Goal: Information Seeking & Learning: Check status

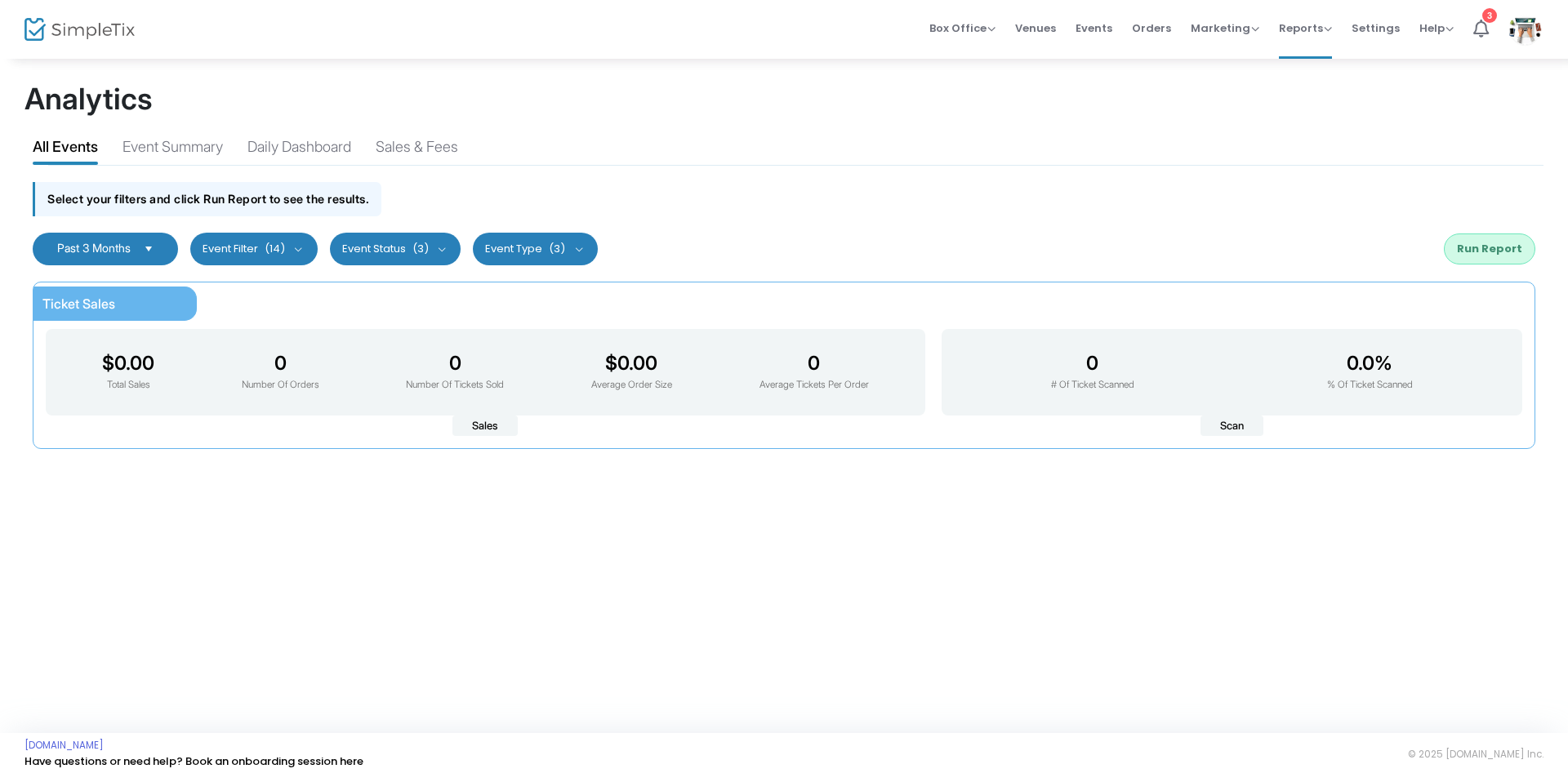
click at [157, 241] on span "Select" at bounding box center [149, 249] width 27 height 27
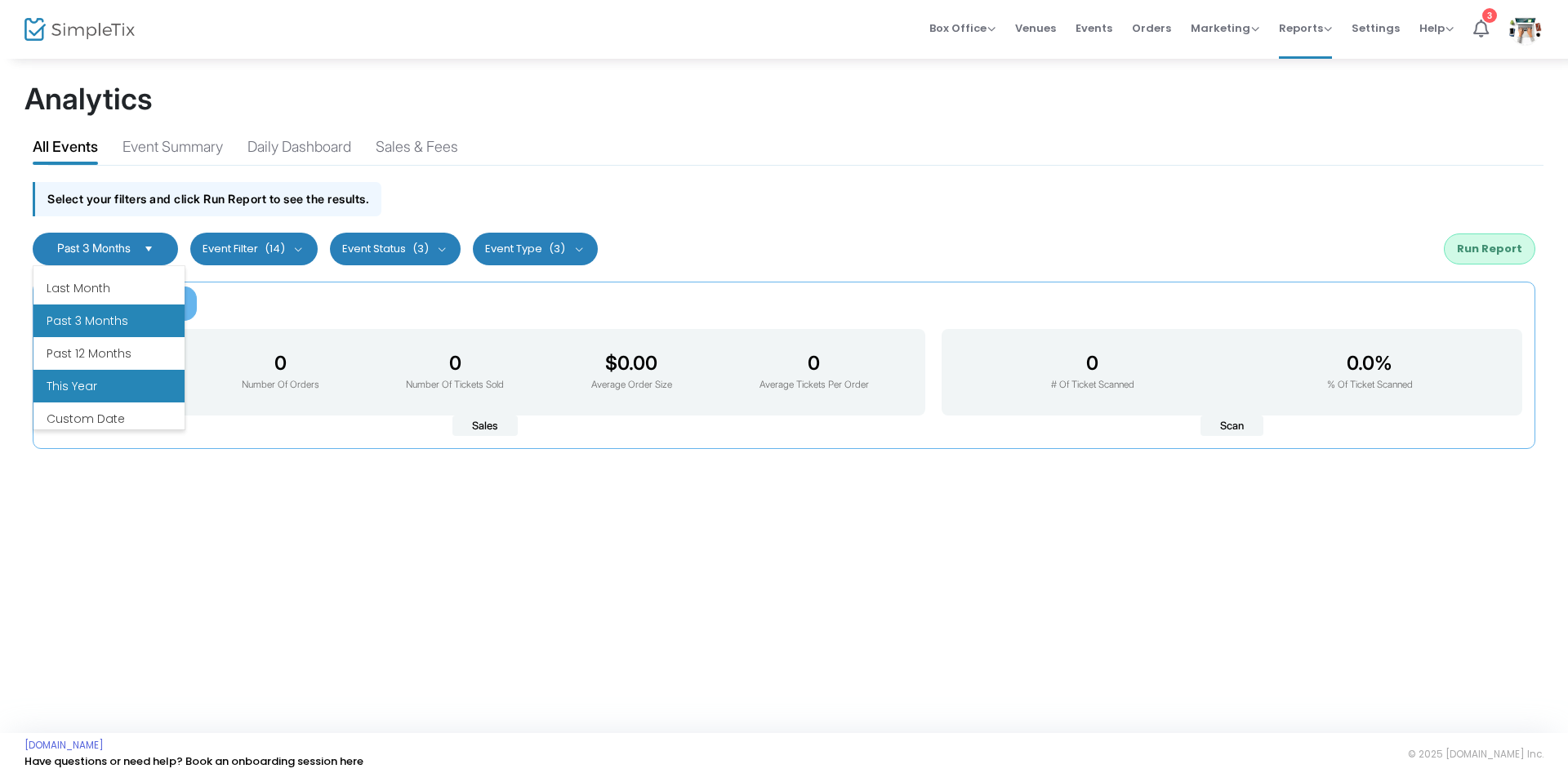
scroll to position [196, 0]
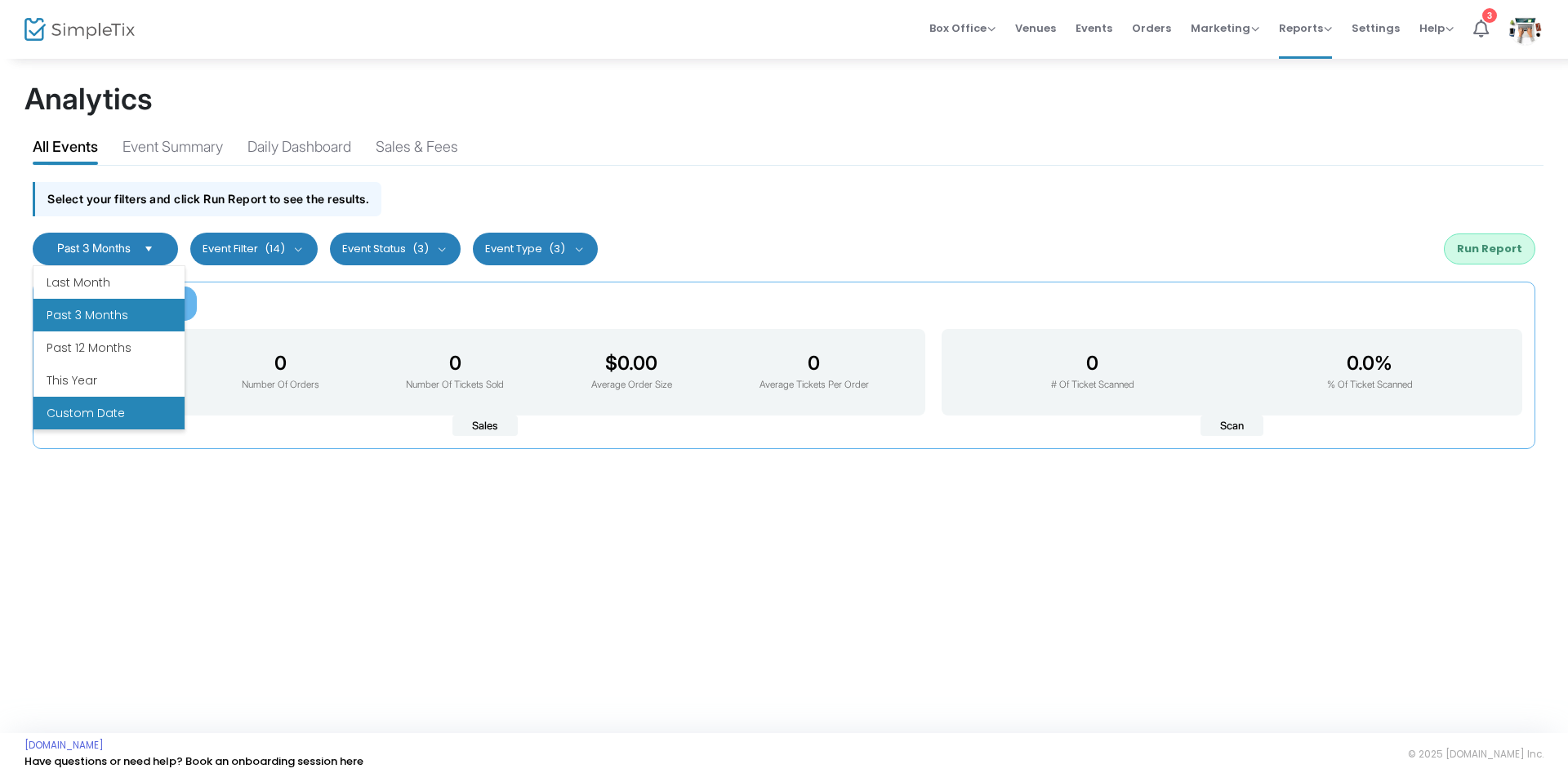
click at [95, 410] on li "Custom Date" at bounding box center [109, 412] width 151 height 33
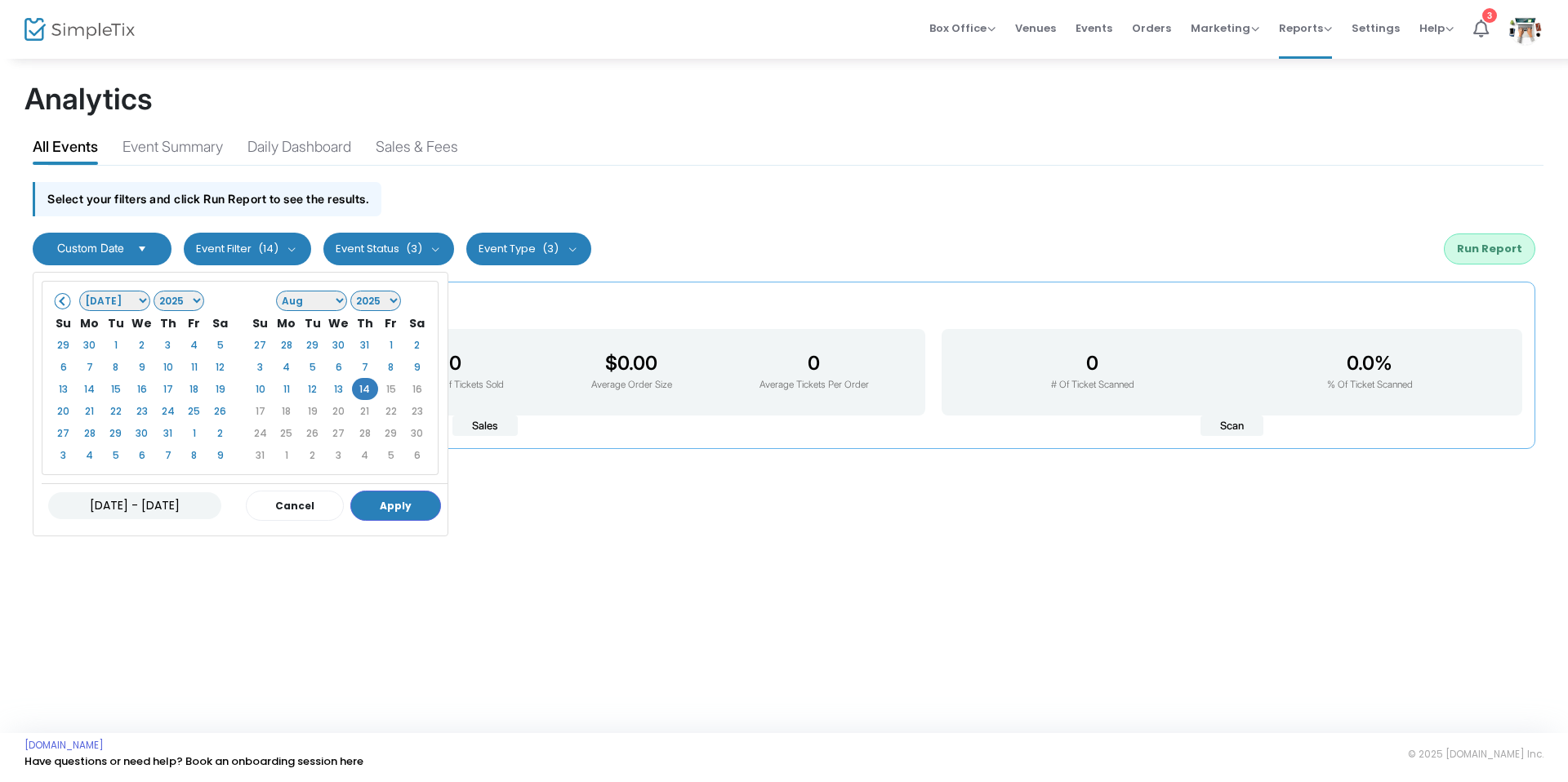
click at [71, 308] on th at bounding box center [63, 300] width 26 height 23
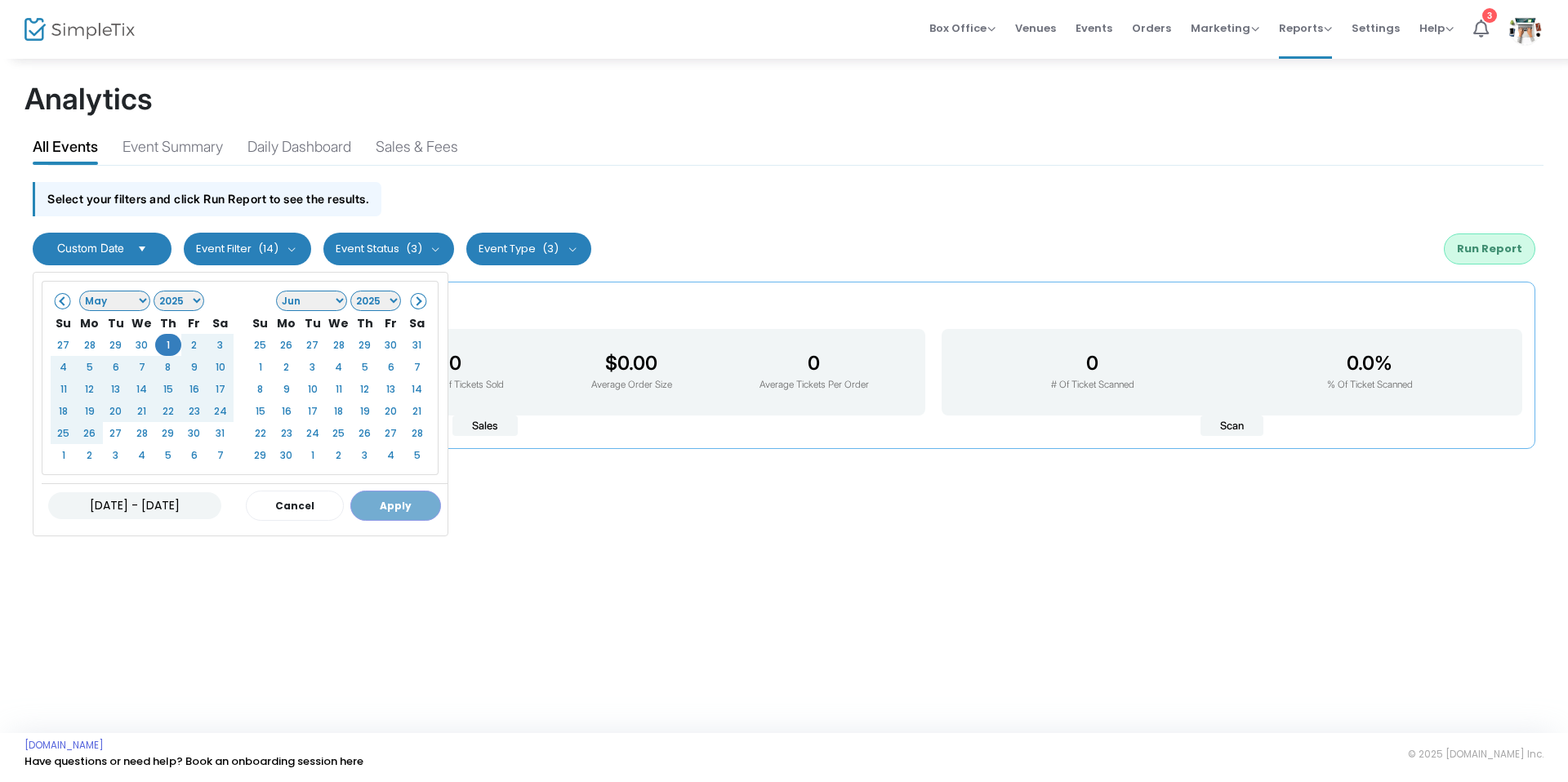
click at [417, 302] on span at bounding box center [417, 301] width 9 height 9
click at [418, 302] on span at bounding box center [417, 301] width 9 height 9
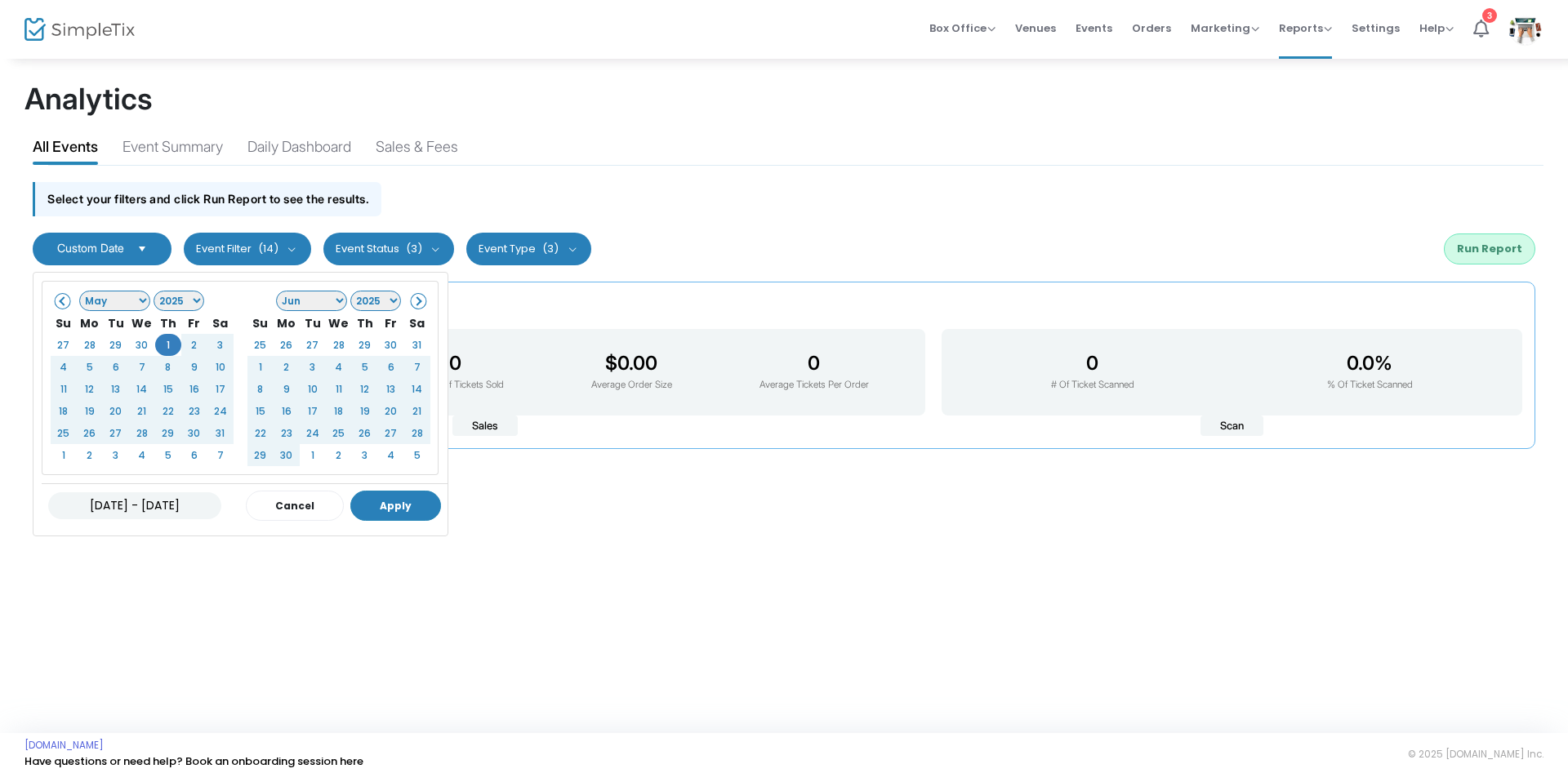
click at [398, 505] on button "Apply" at bounding box center [396, 506] width 91 height 30
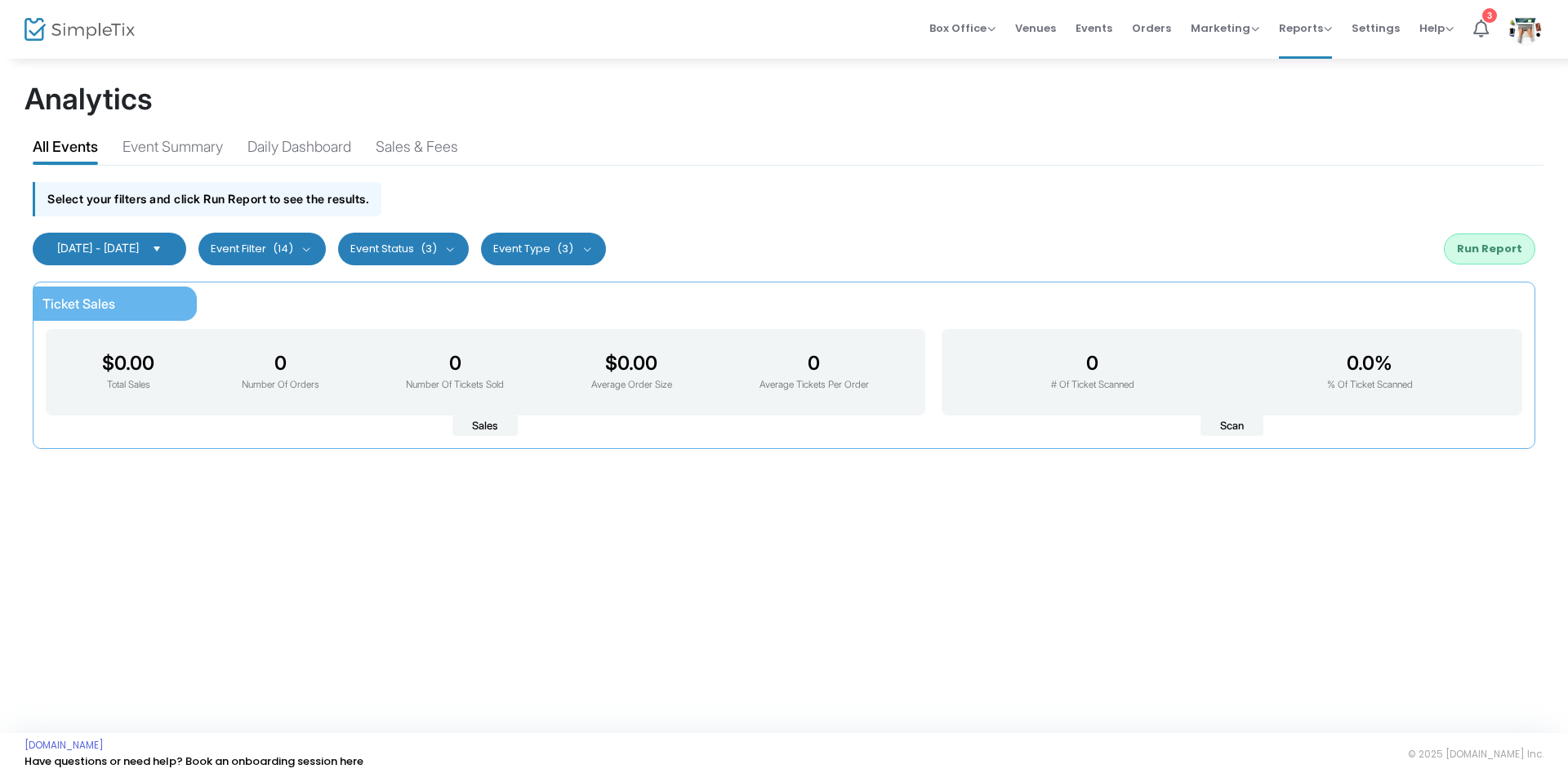
click at [1513, 249] on button "Run Report" at bounding box center [1489, 249] width 92 height 31
click at [141, 262] on kendo-dropdownlist "Past 3 Months" at bounding box center [105, 249] width 145 height 33
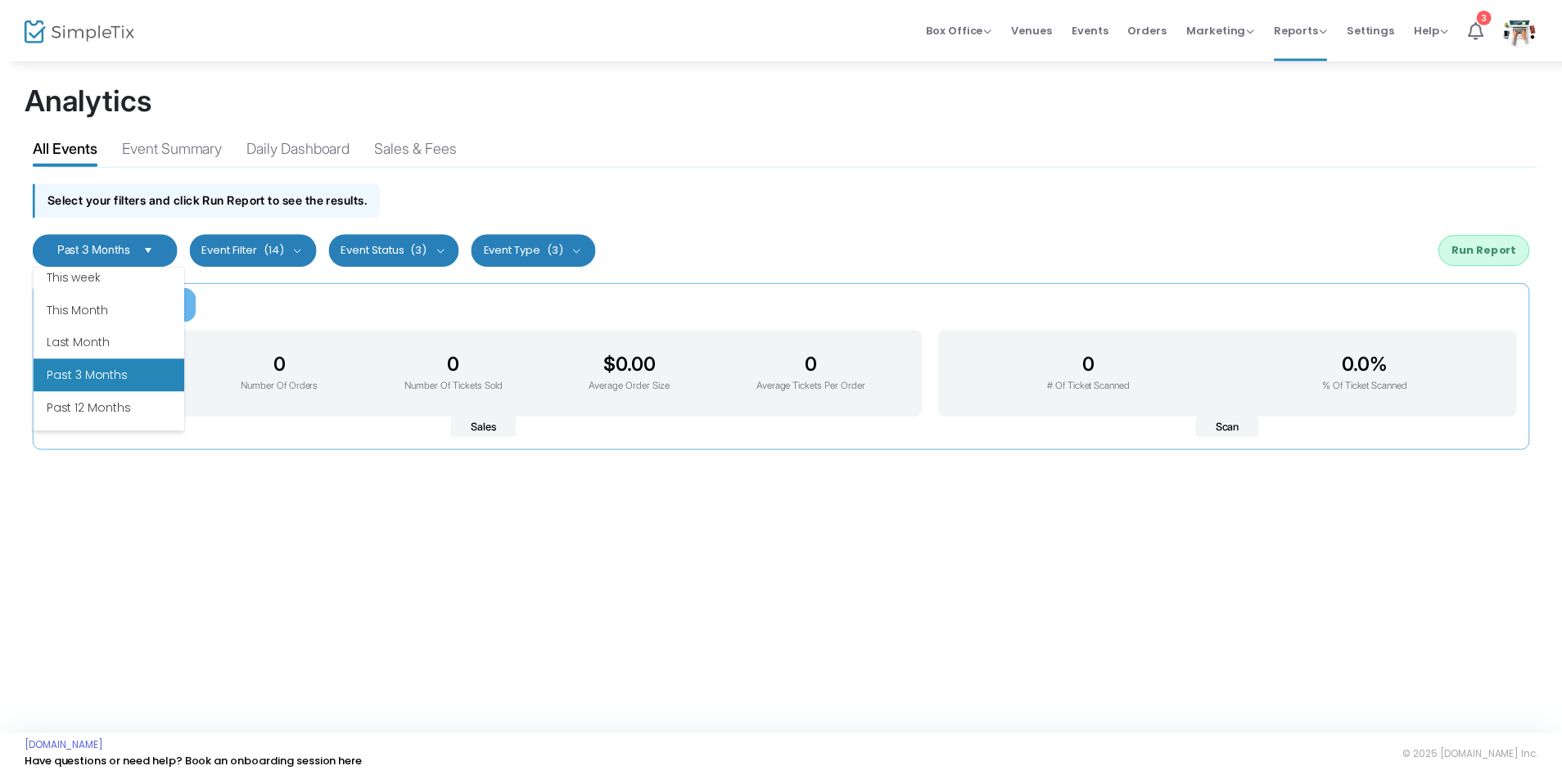
scroll to position [196, 0]
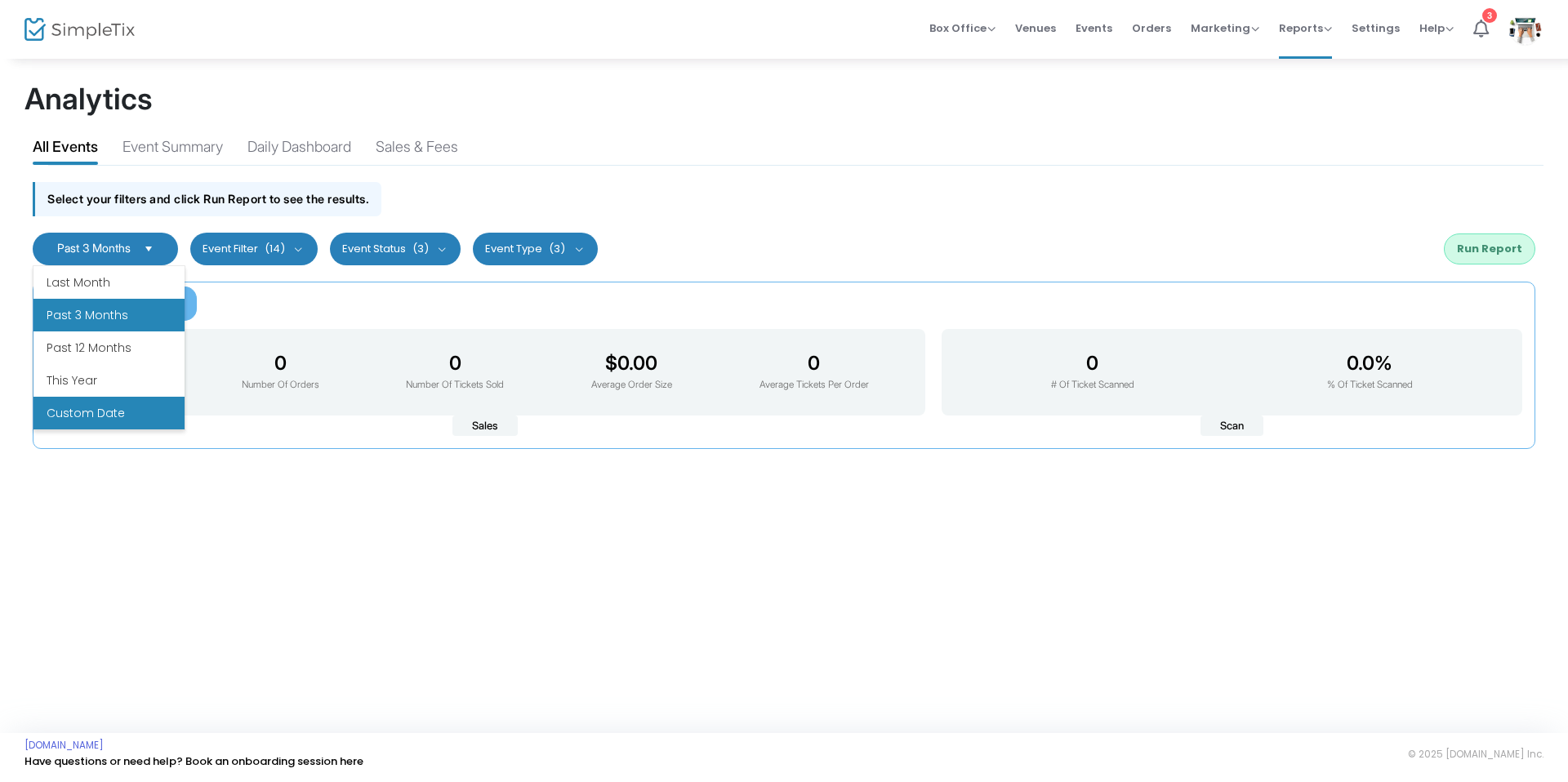
click at [100, 397] on li "Custom Date" at bounding box center [109, 412] width 151 height 33
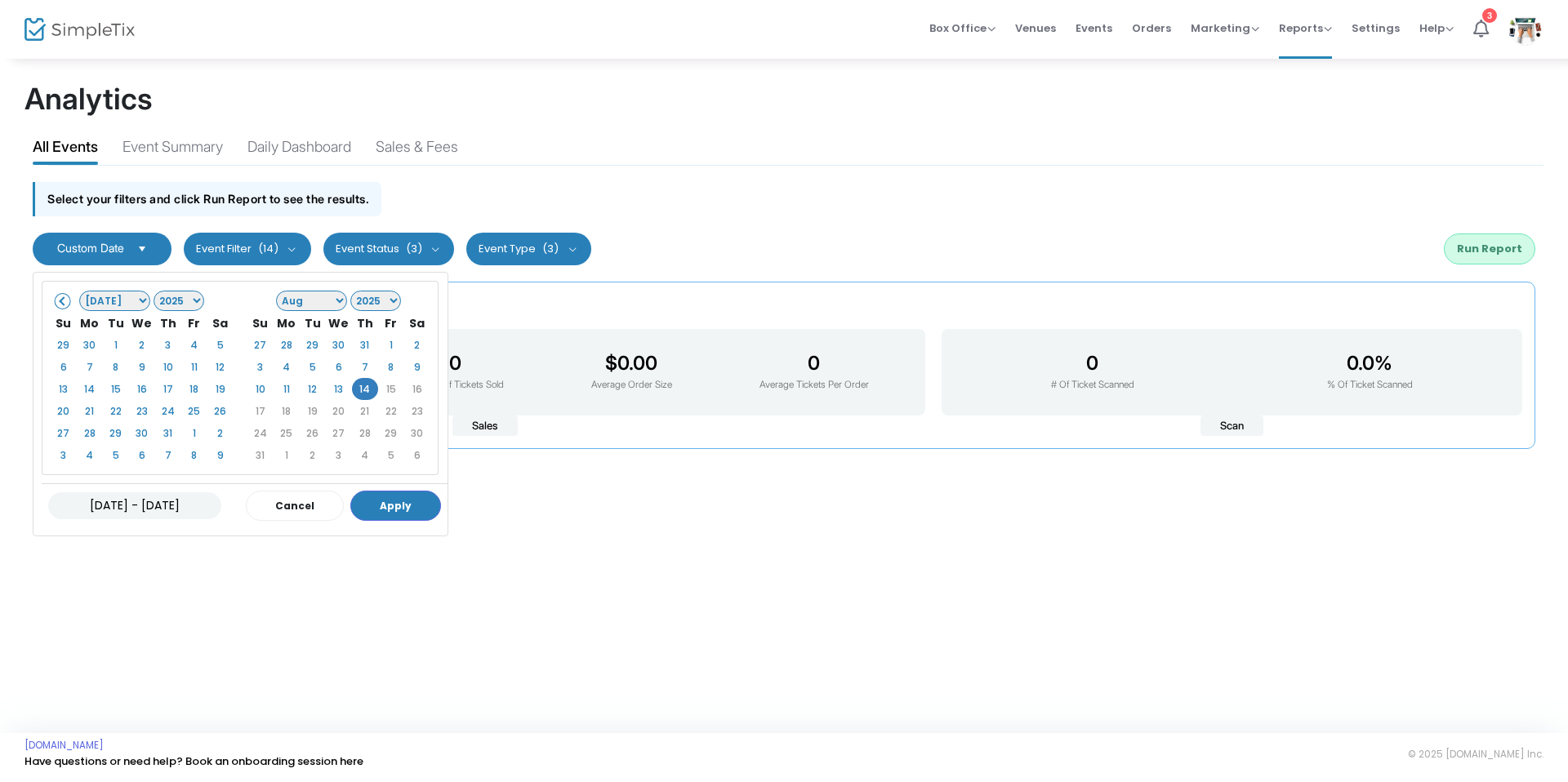
click at [61, 299] on span at bounding box center [63, 301] width 9 height 9
click at [64, 297] on span at bounding box center [63, 301] width 9 height 9
click at [418, 305] on span at bounding box center [417, 301] width 9 height 9
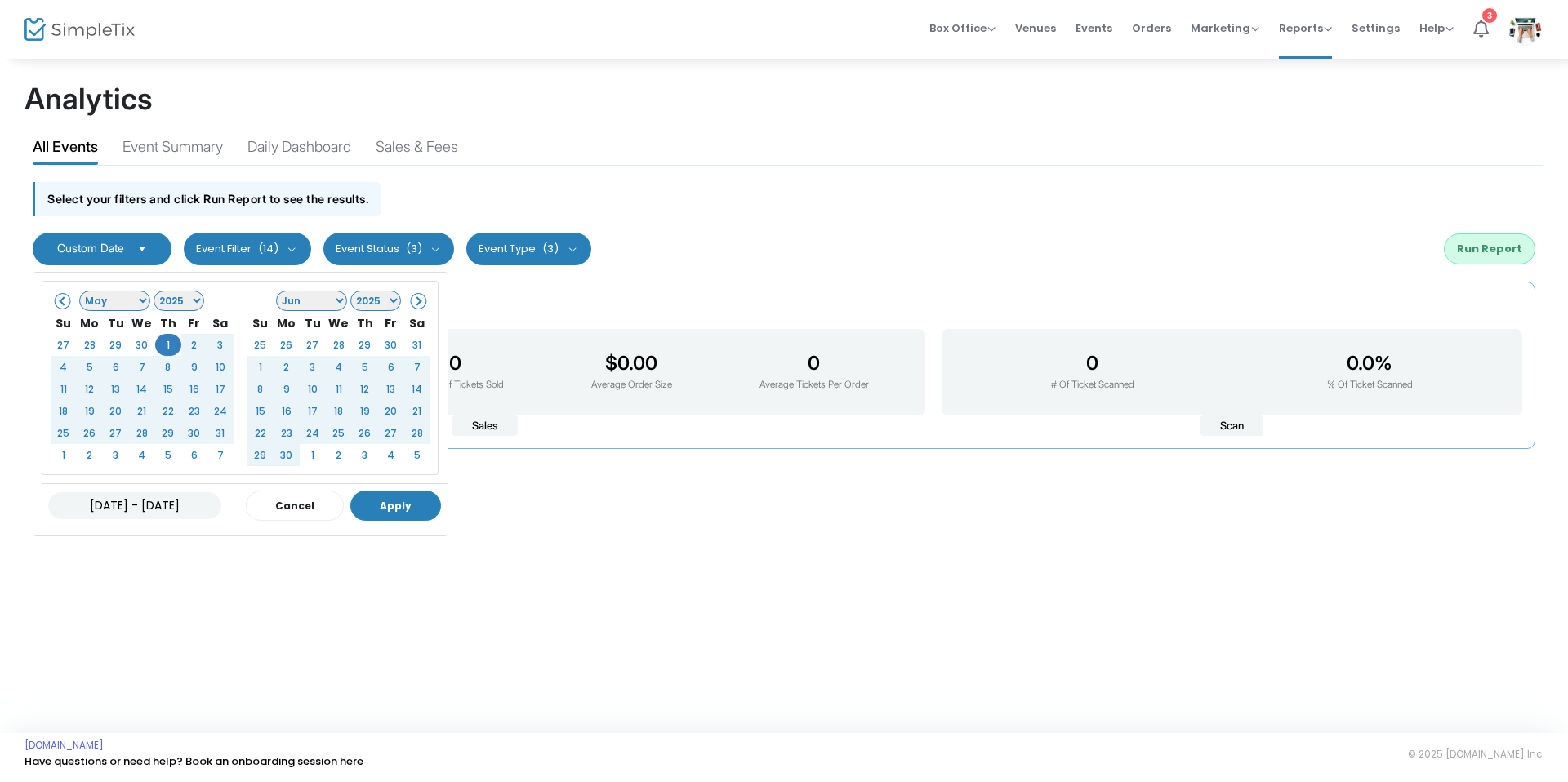
click at [407, 505] on button "Apply" at bounding box center [396, 506] width 91 height 30
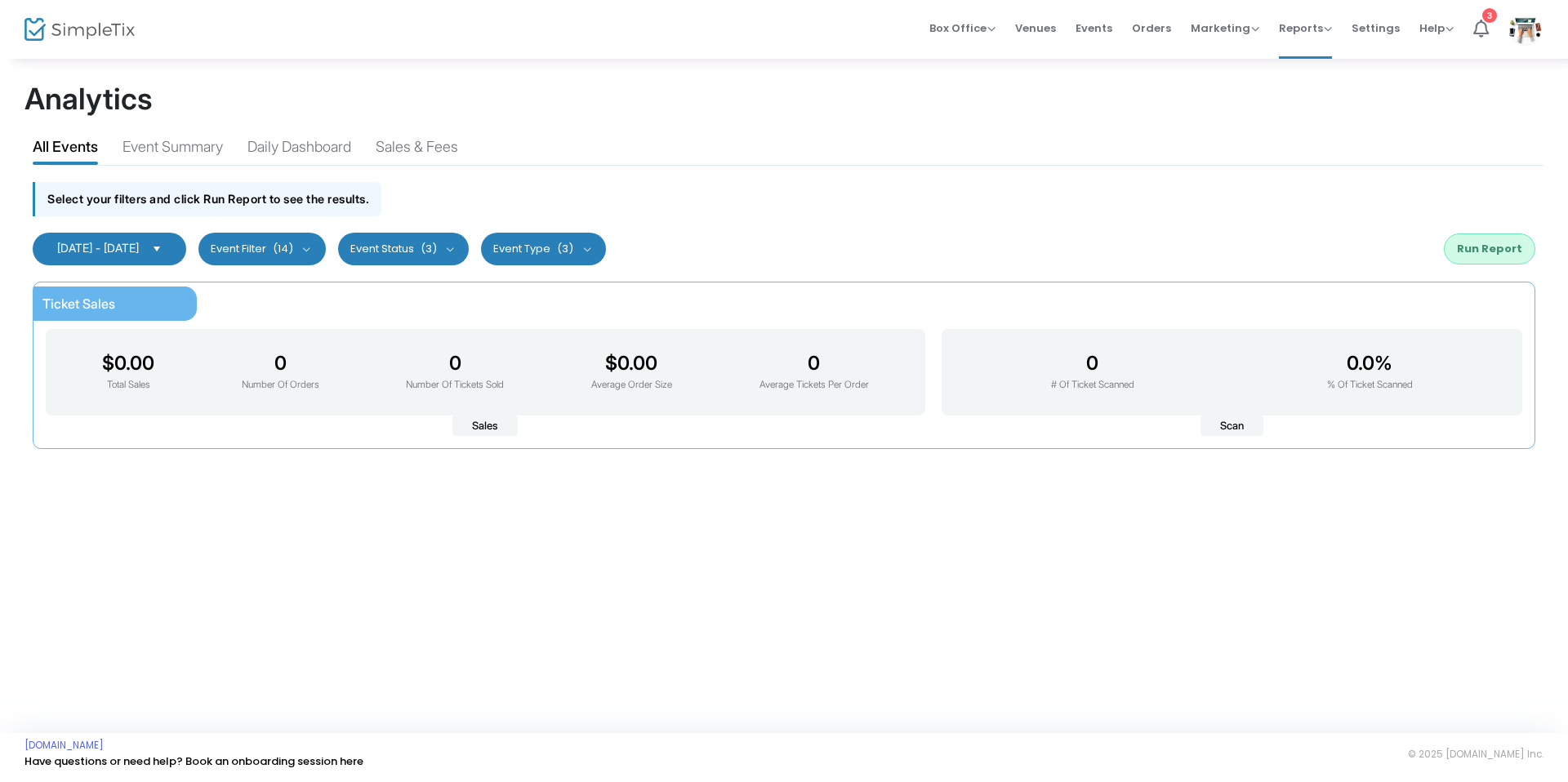
click at [1486, 248] on button "Run Report" at bounding box center [1489, 249] width 92 height 31
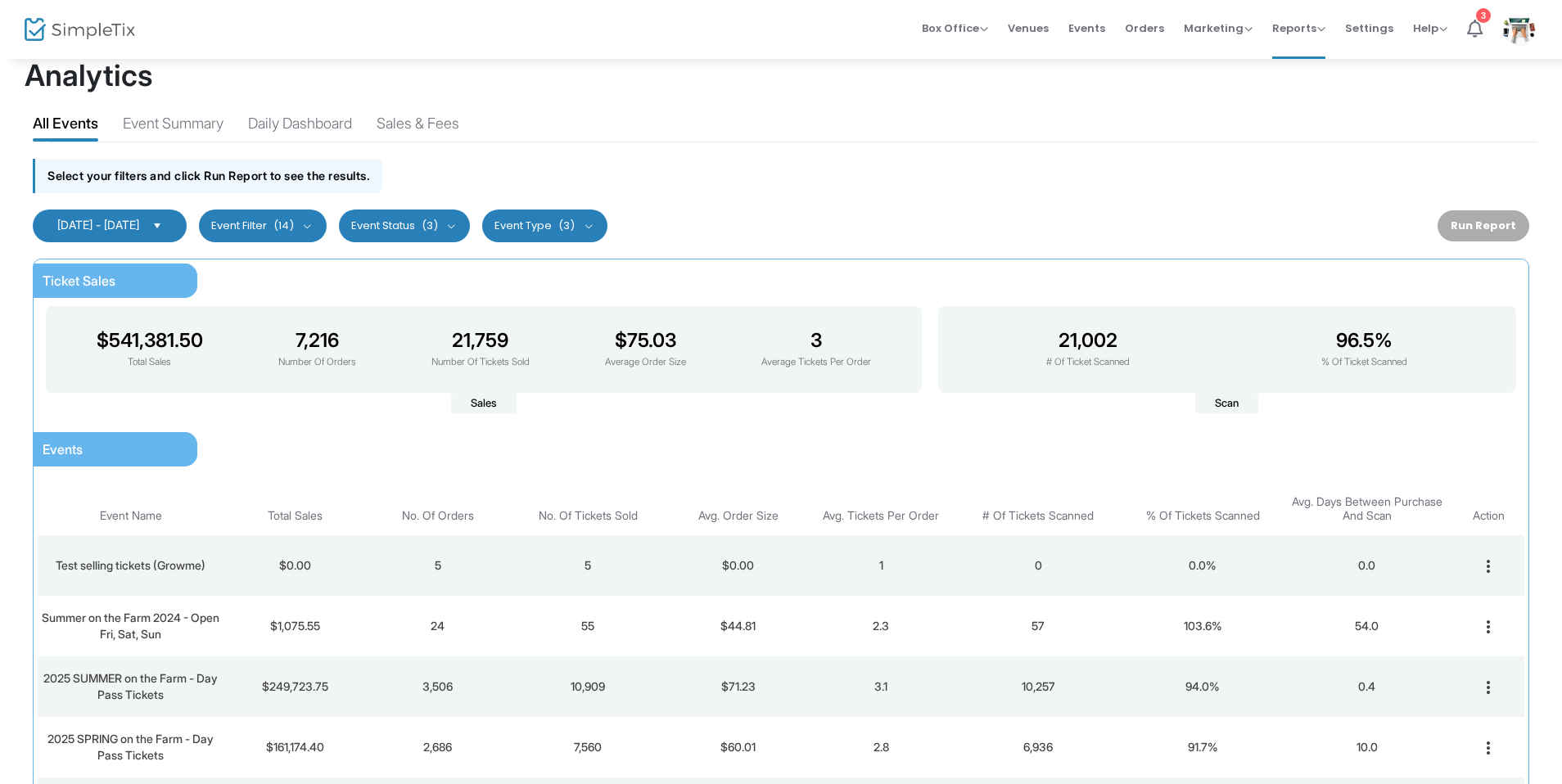
scroll to position [24, 0]
drag, startPoint x: 99, startPoint y: 334, endPoint x: 224, endPoint y: 333, distance: 125.0
click at [224, 333] on div "$541,381.50 Total Sales 7,216 Number Of Orders 21,759 Number Of Tickets Sold $7…" at bounding box center [484, 349] width 850 height 61
drag, startPoint x: 279, startPoint y: 342, endPoint x: 372, endPoint y: 342, distance: 93.0
click at [372, 342] on div "$541,381.50 Total Sales 7,216 Number Of Orders 21,759 Number Of Tickets Sold $7…" at bounding box center [484, 349] width 850 height 61
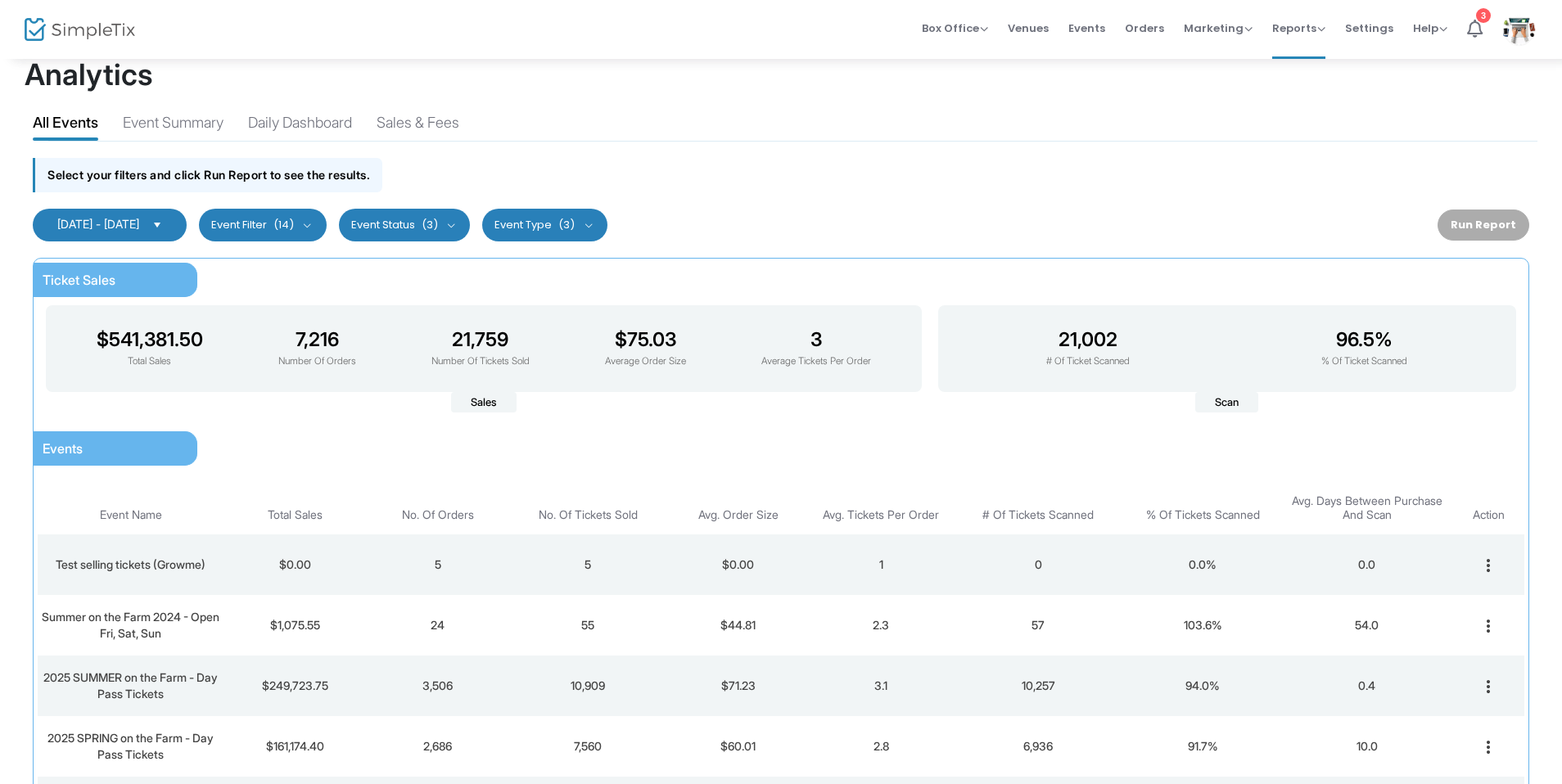
click at [171, 228] on span "Select" at bounding box center [158, 225] width 27 height 27
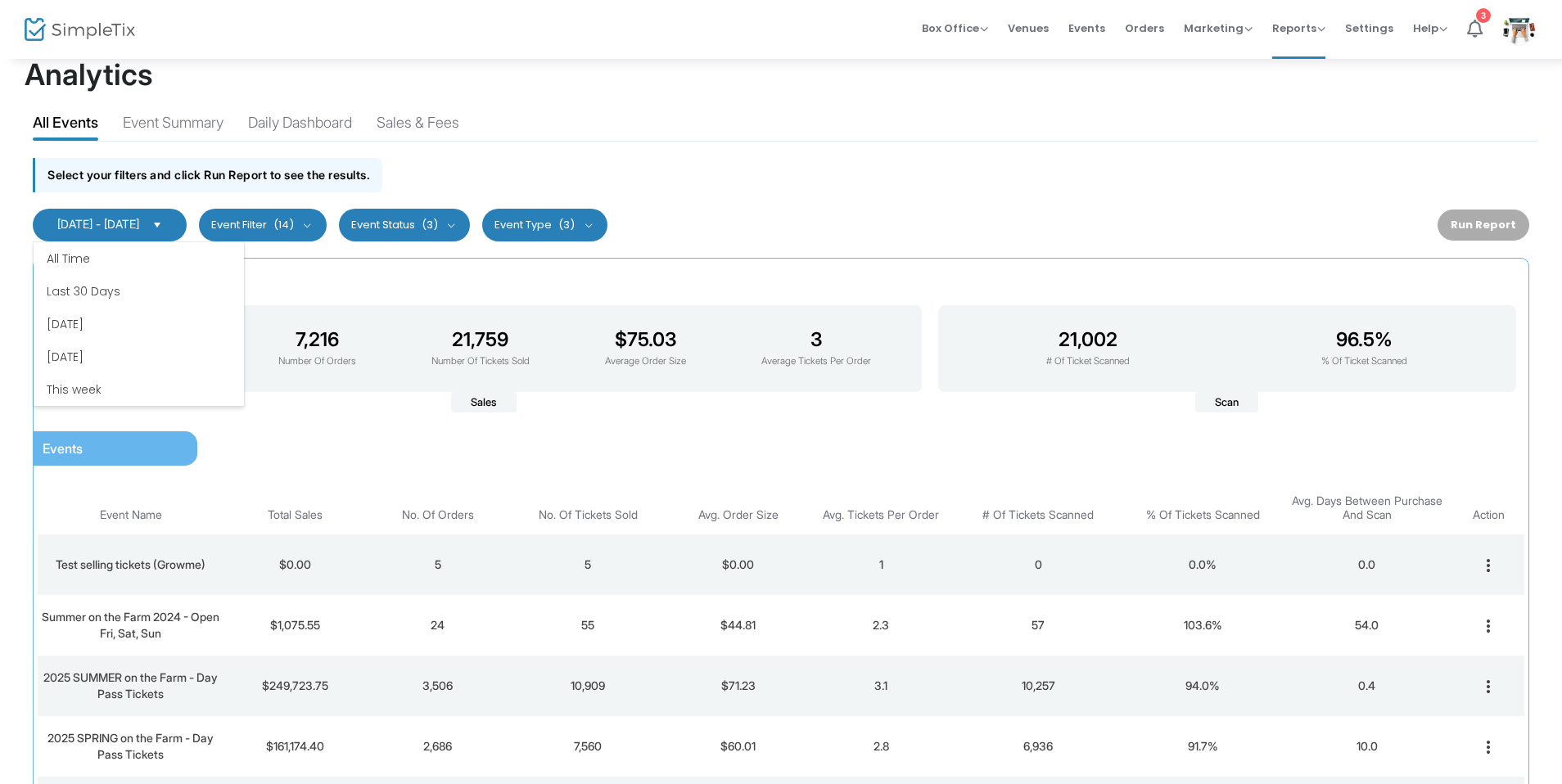
scroll to position [196, 0]
click at [101, 395] on li "Custom Date" at bounding box center [139, 389] width 211 height 33
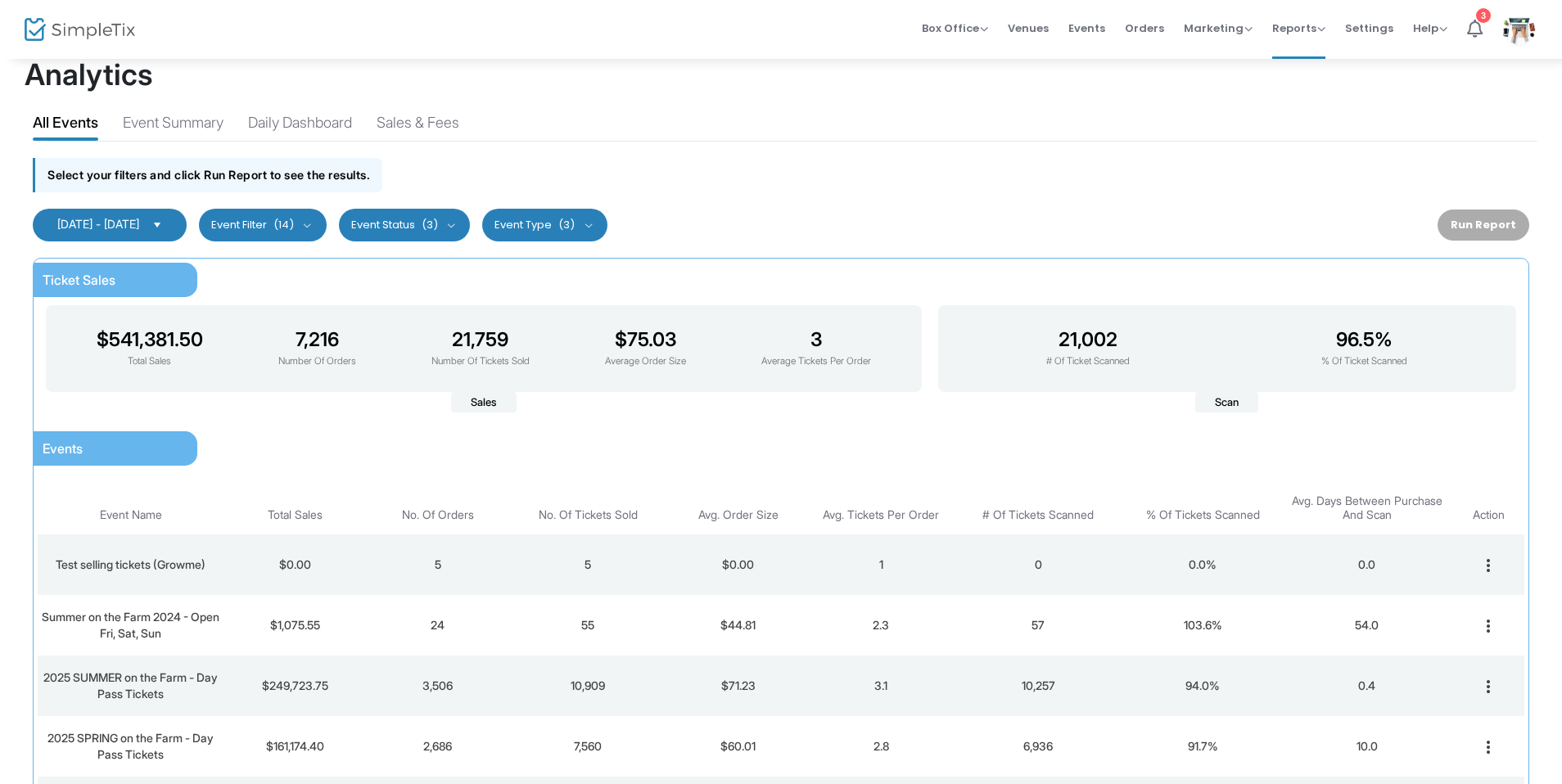
click at [139, 221] on span "05/01/2025 - 08/14/2025" at bounding box center [98, 223] width 82 height 14
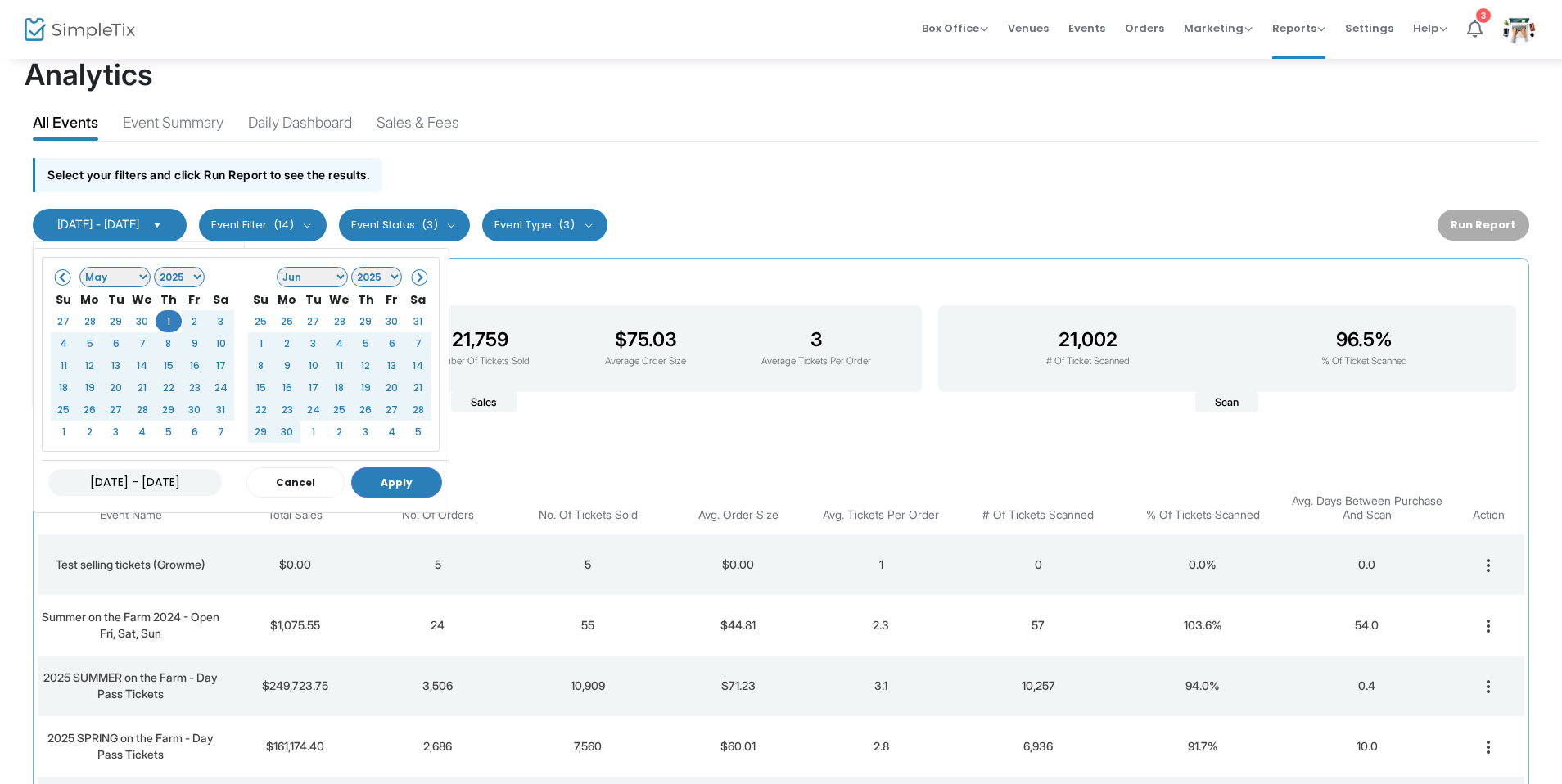
click at [192, 279] on select "1925 1926 1927 1928 1929 1930 1931 1932 1933 1934 1935 1936 1937 1938 1939 1940…" at bounding box center [179, 277] width 51 height 20
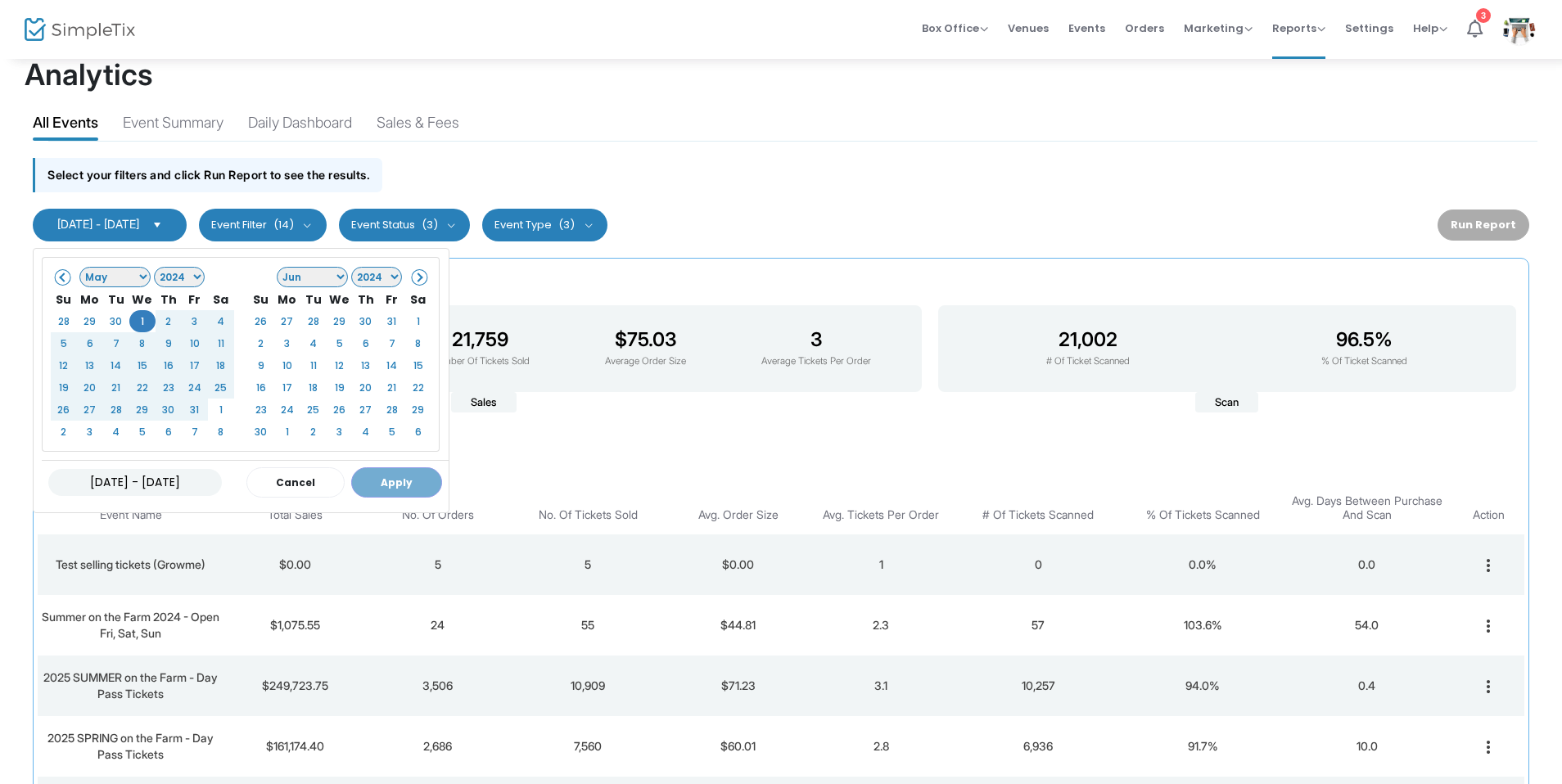
click at [420, 278] on span at bounding box center [418, 277] width 9 height 9
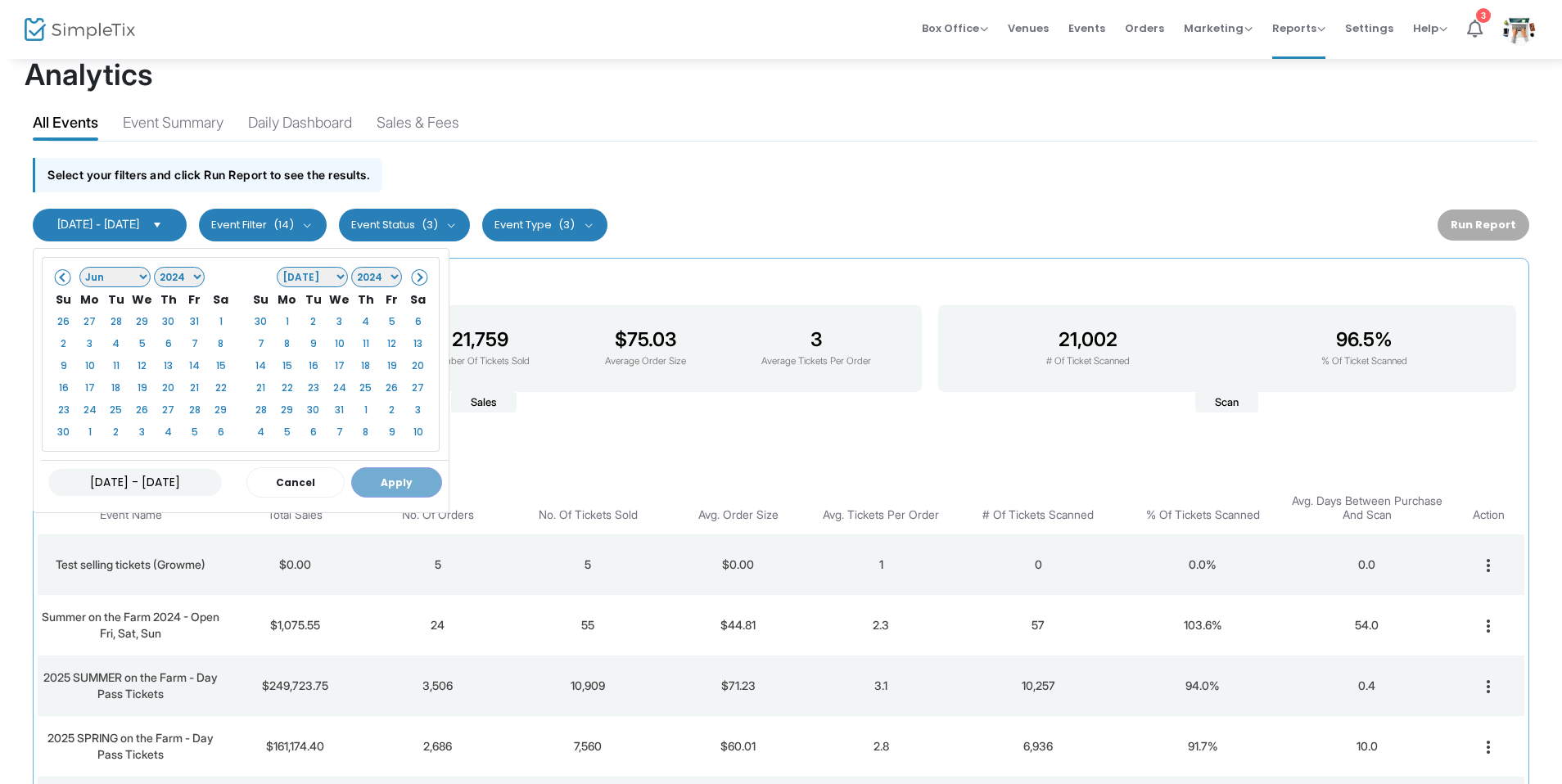
click at [420, 278] on span at bounding box center [418, 277] width 9 height 9
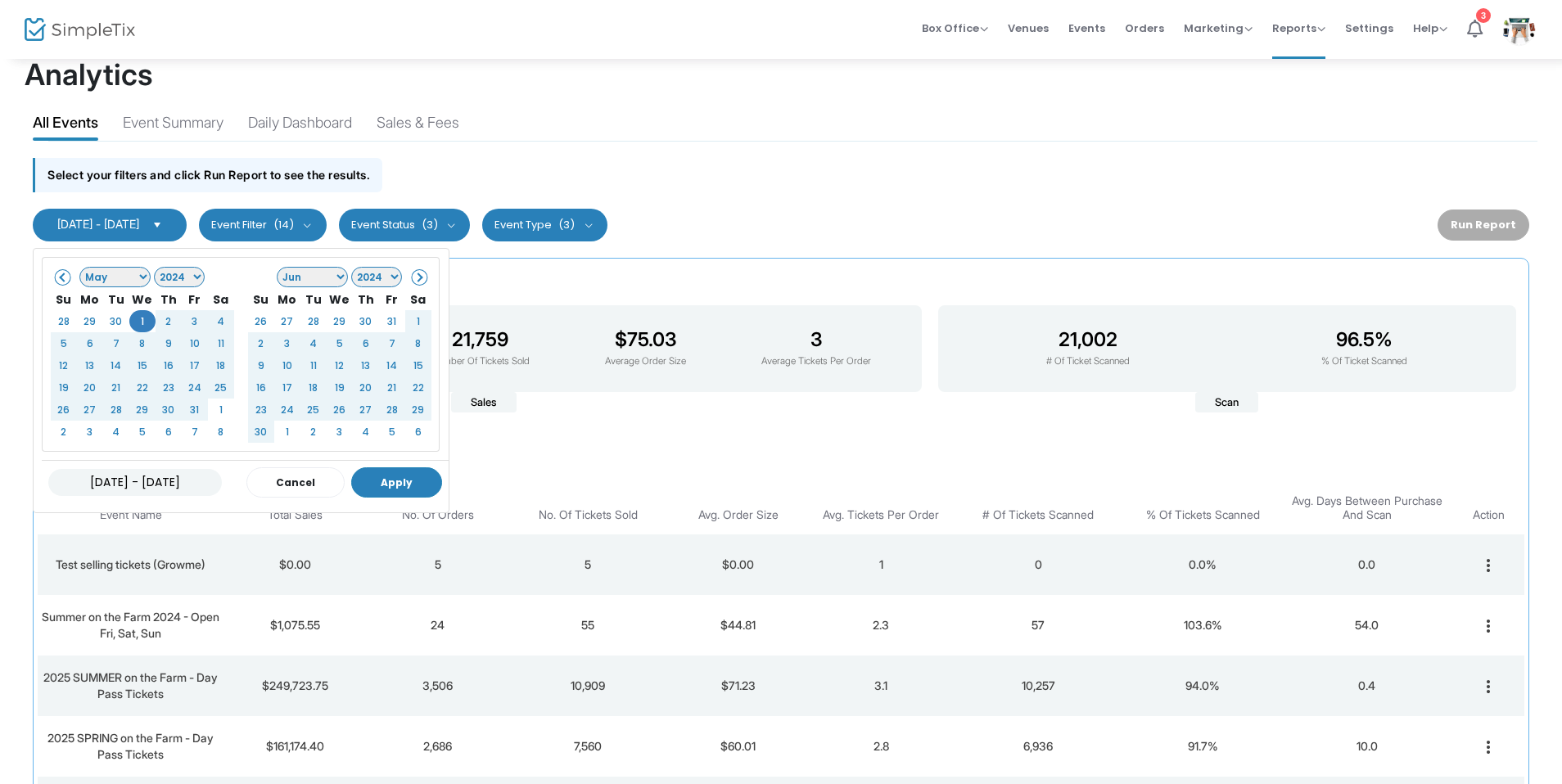
click at [377, 475] on button "Apply" at bounding box center [397, 483] width 91 height 30
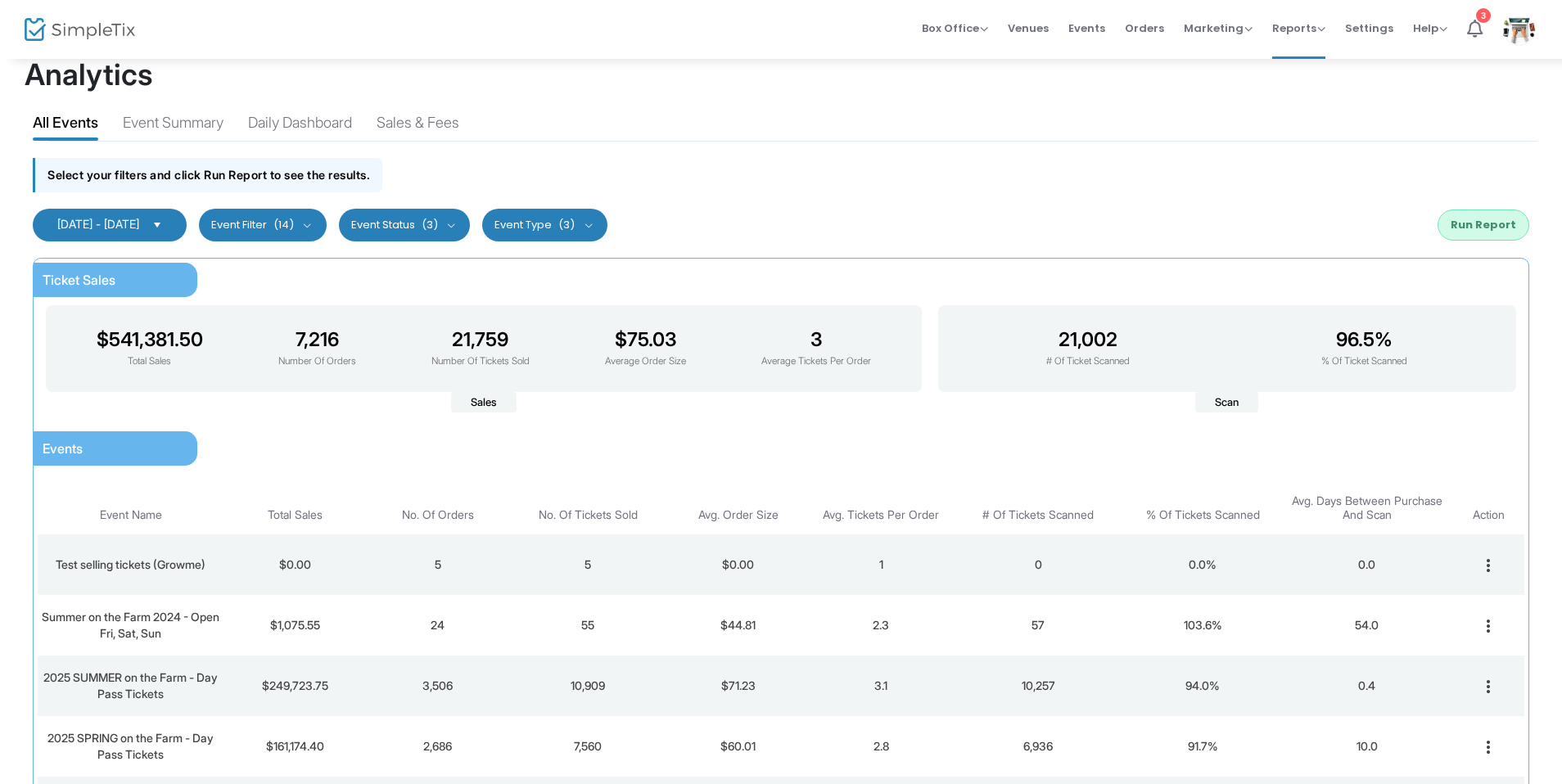
click at [1463, 225] on button "Run Report" at bounding box center [1483, 225] width 92 height 31
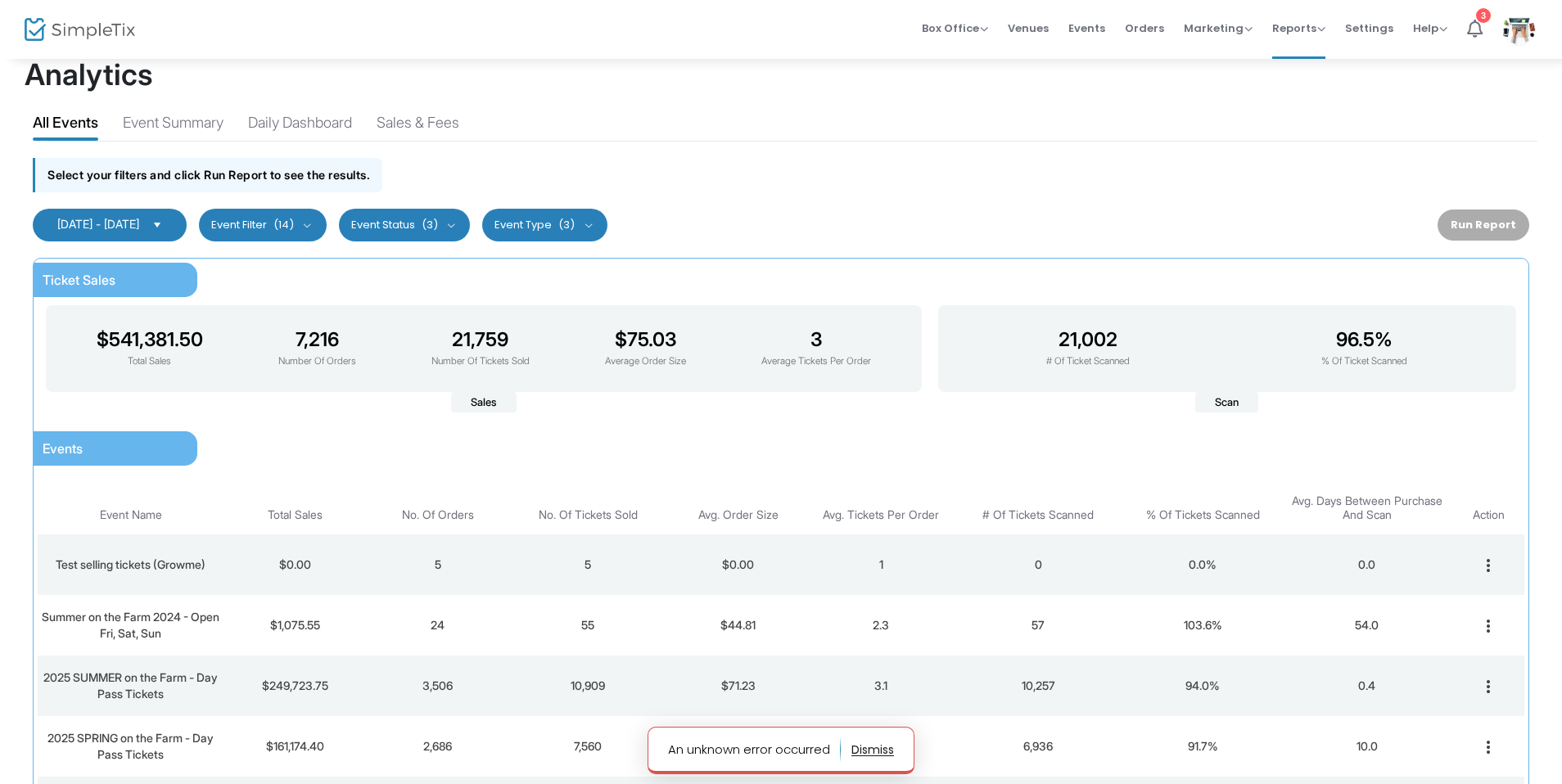
click at [876, 749] on button "button" at bounding box center [873, 749] width 43 height 26
click at [1320, 27] on span "Reports" at bounding box center [1298, 28] width 53 height 15
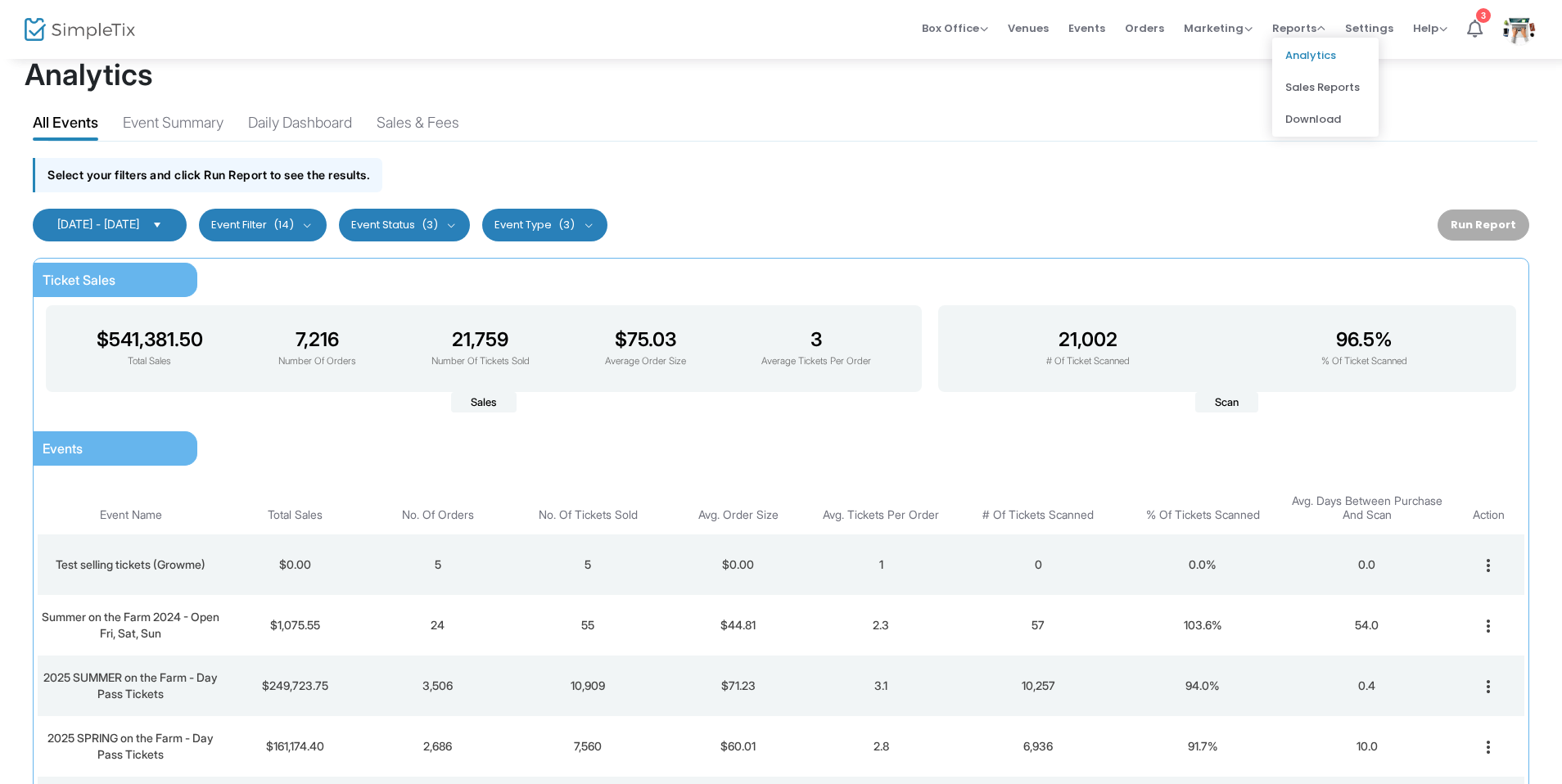
click at [187, 239] on kendo-dropdownlist "[DATE] - [DATE]" at bounding box center [110, 225] width 154 height 33
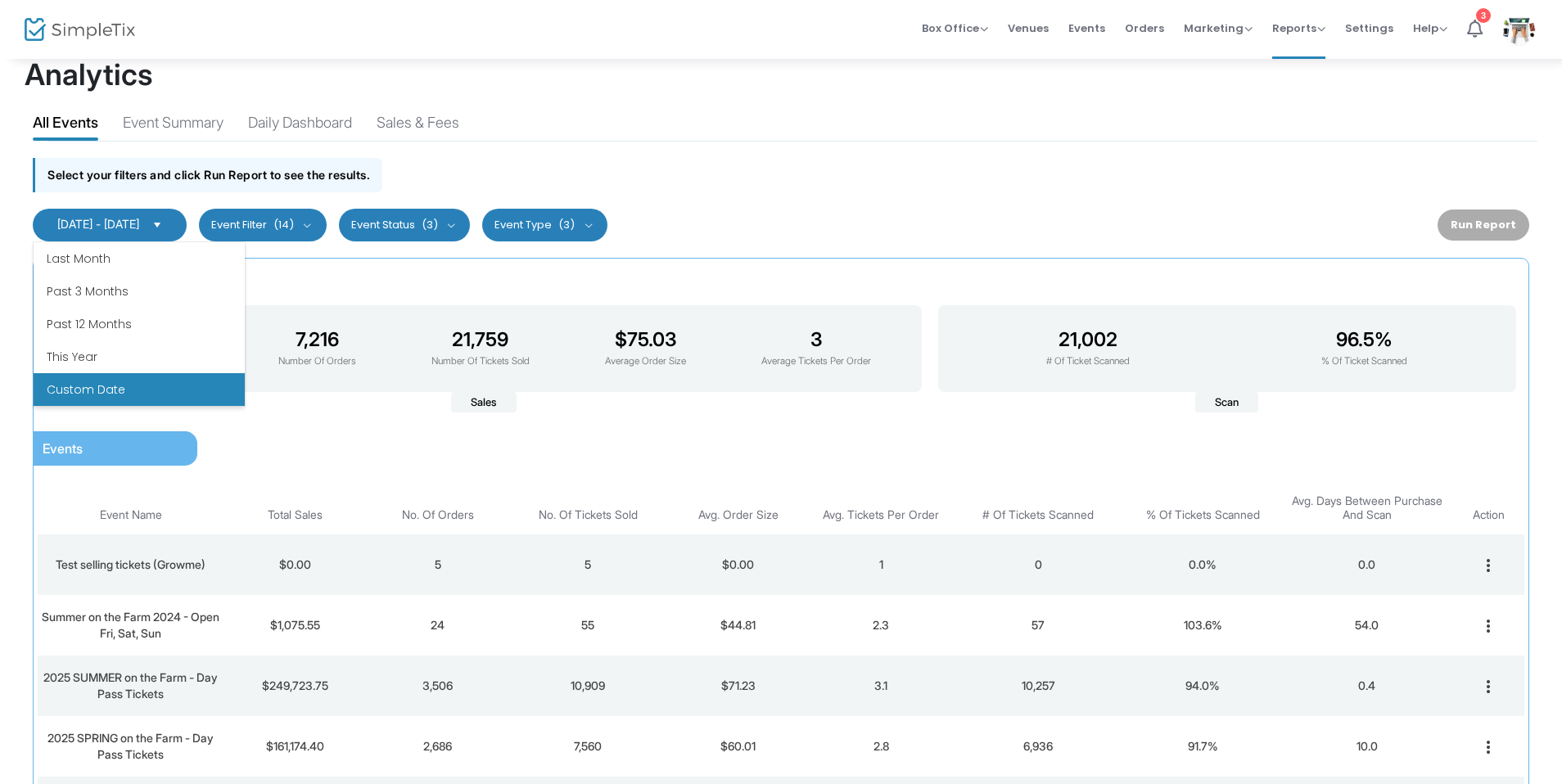
click at [115, 383] on li "Custom Date" at bounding box center [139, 389] width 211 height 33
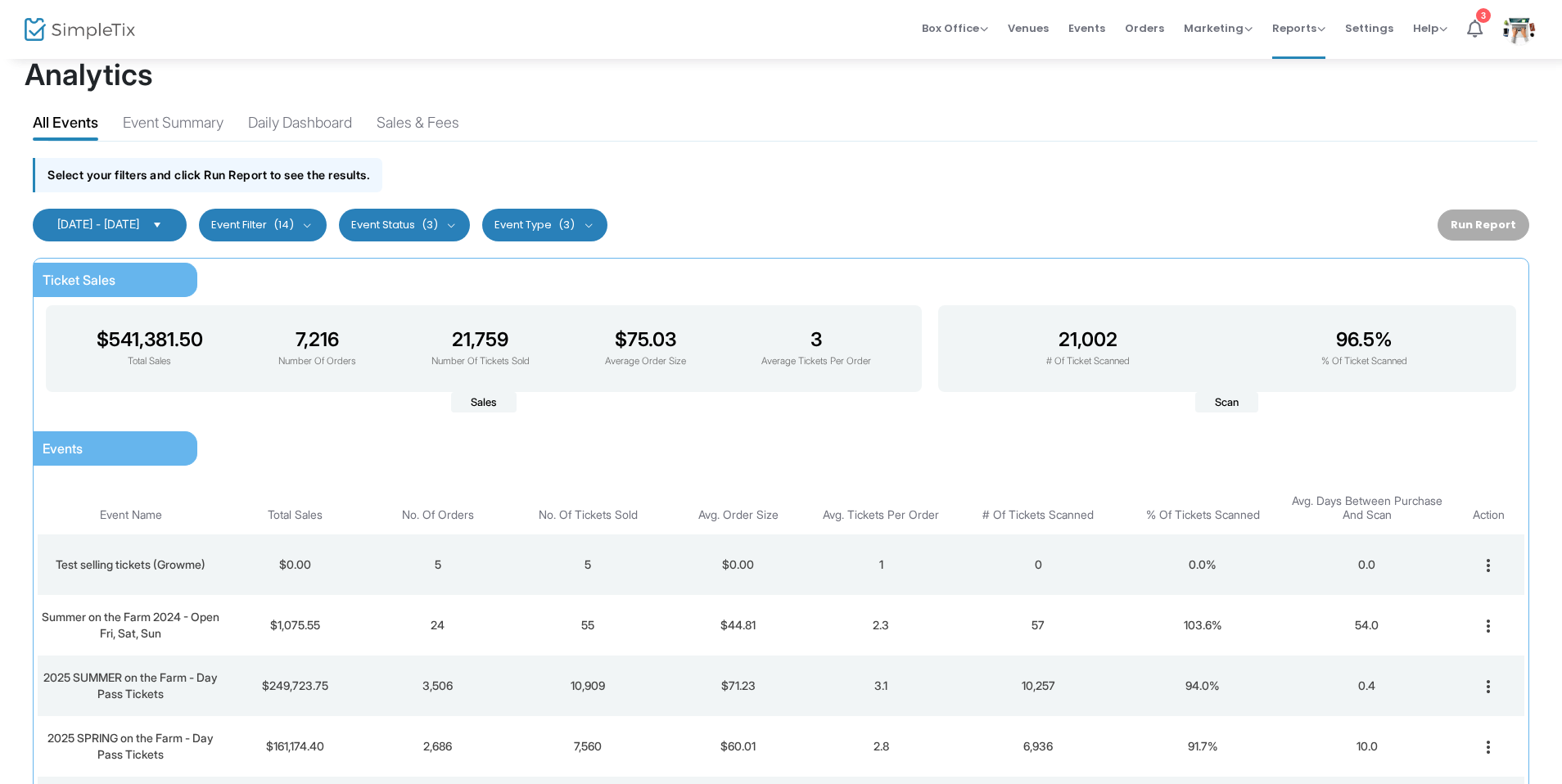
click at [171, 231] on span "Select" at bounding box center [158, 225] width 27 height 27
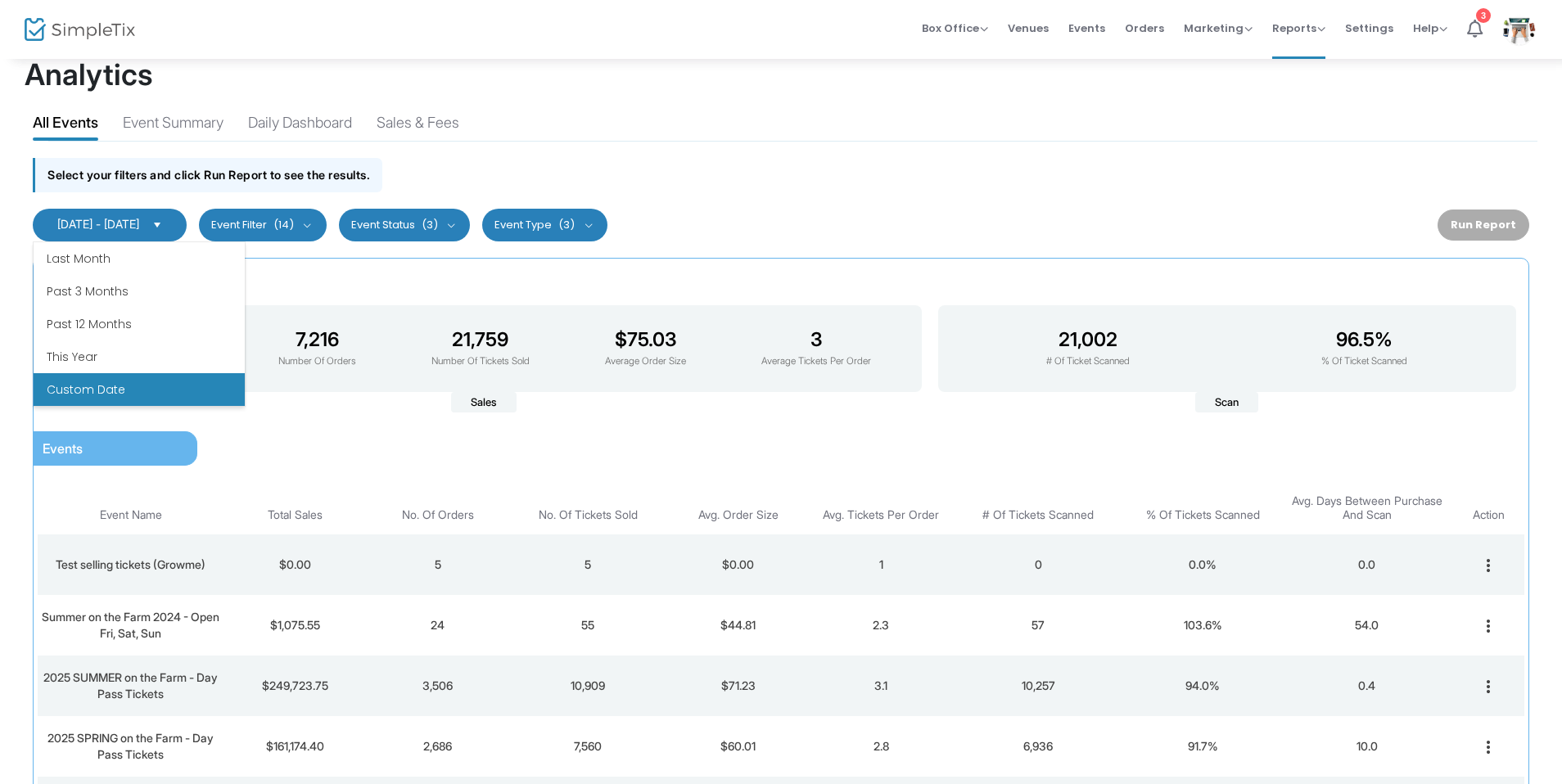
click at [120, 393] on li "Custom Date" at bounding box center [139, 389] width 211 height 33
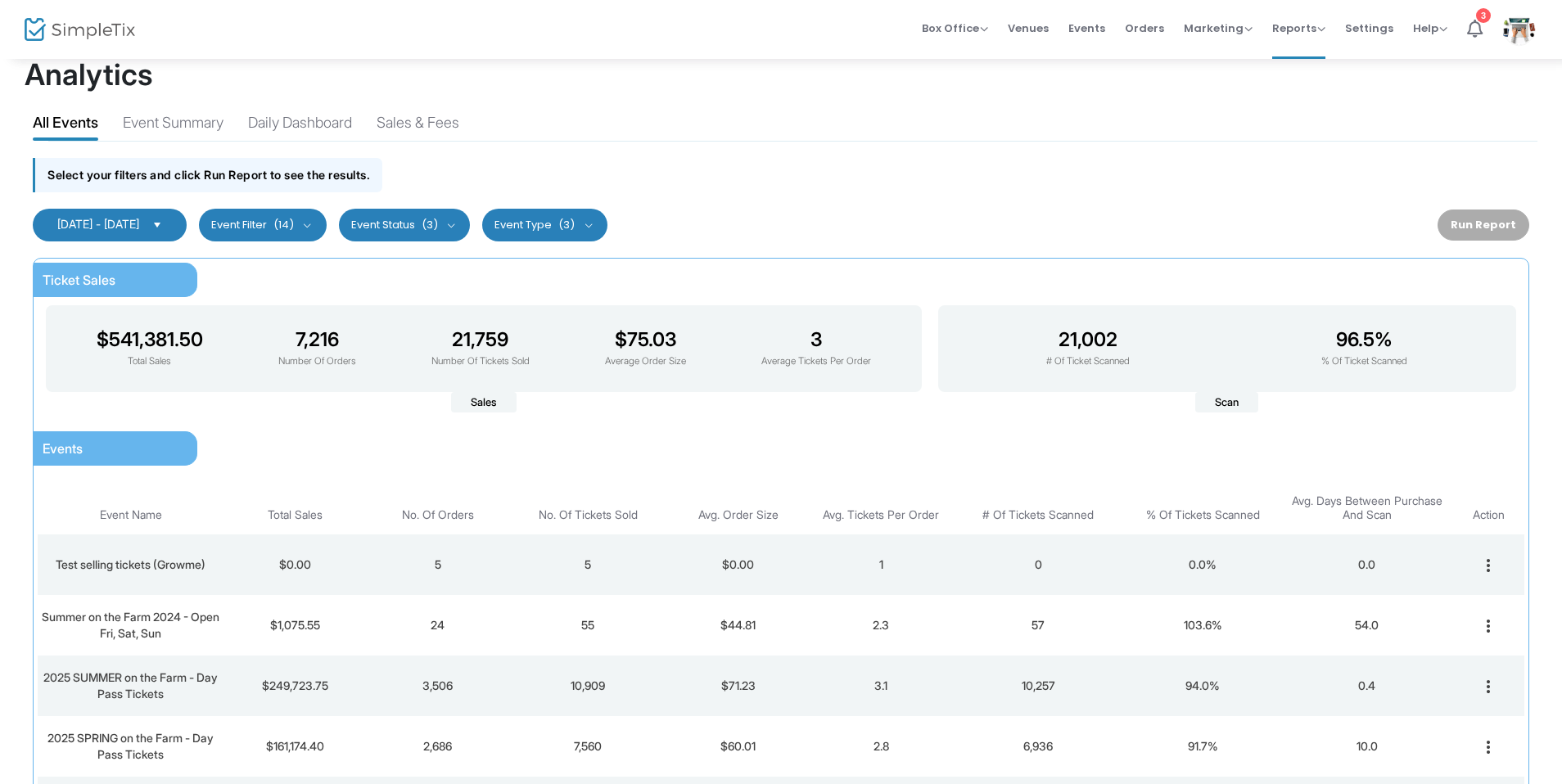
click at [178, 236] on kendo-dropdownlist "[DATE] - [DATE]" at bounding box center [110, 225] width 154 height 33
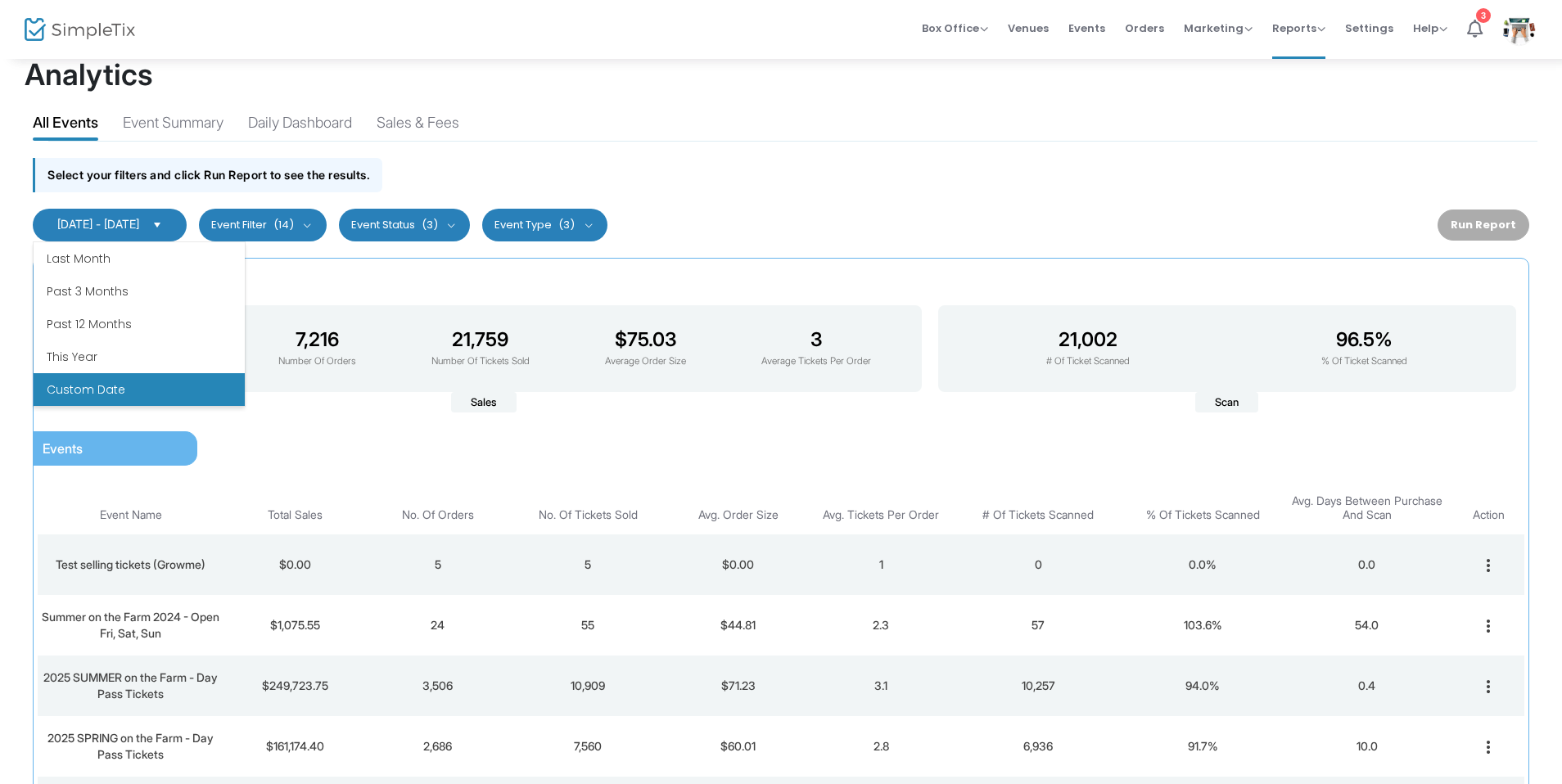
click at [113, 391] on li "Custom Date" at bounding box center [139, 389] width 211 height 33
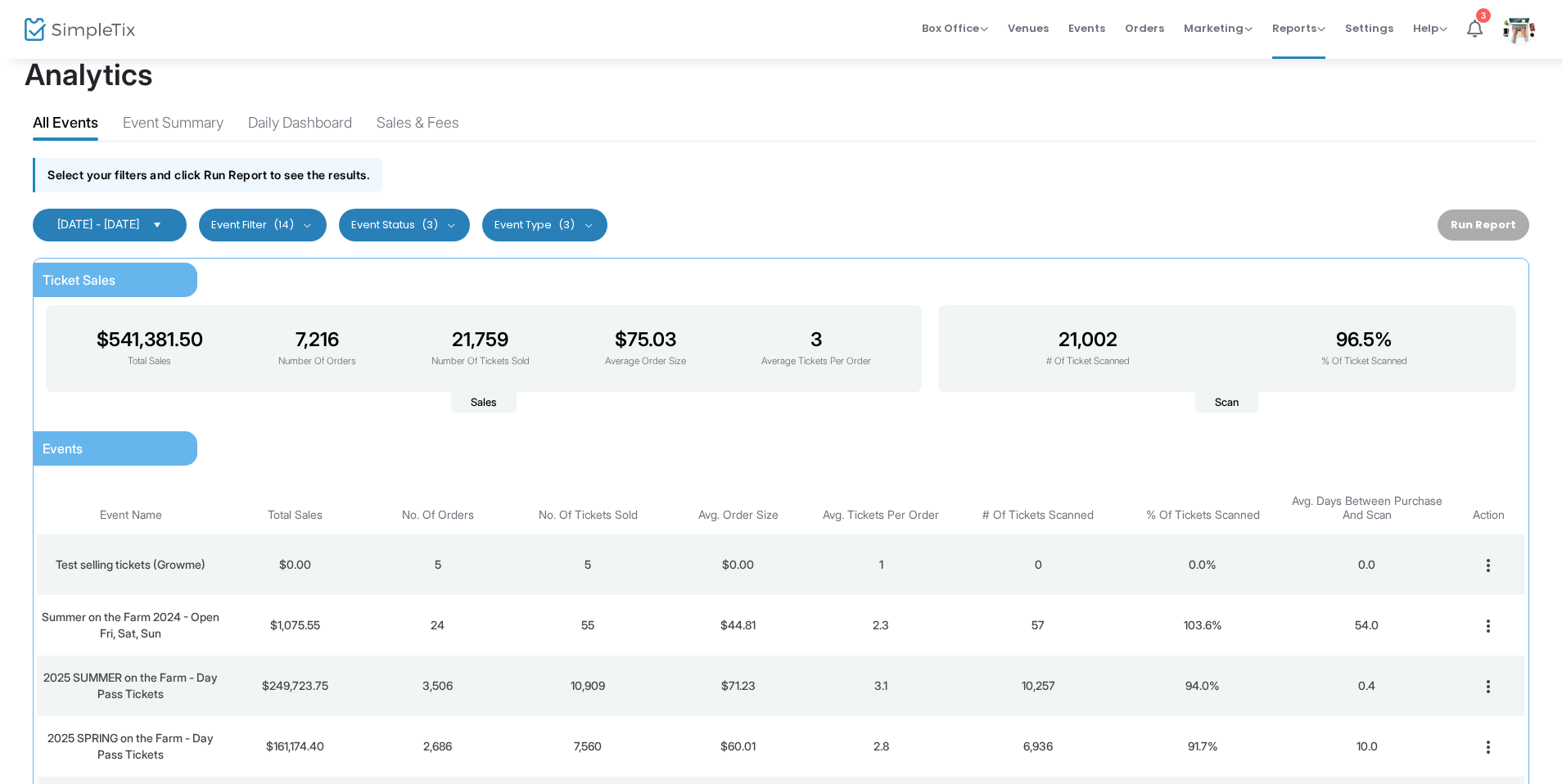
click at [139, 227] on span "[DATE] - [DATE]" at bounding box center [98, 223] width 82 height 14
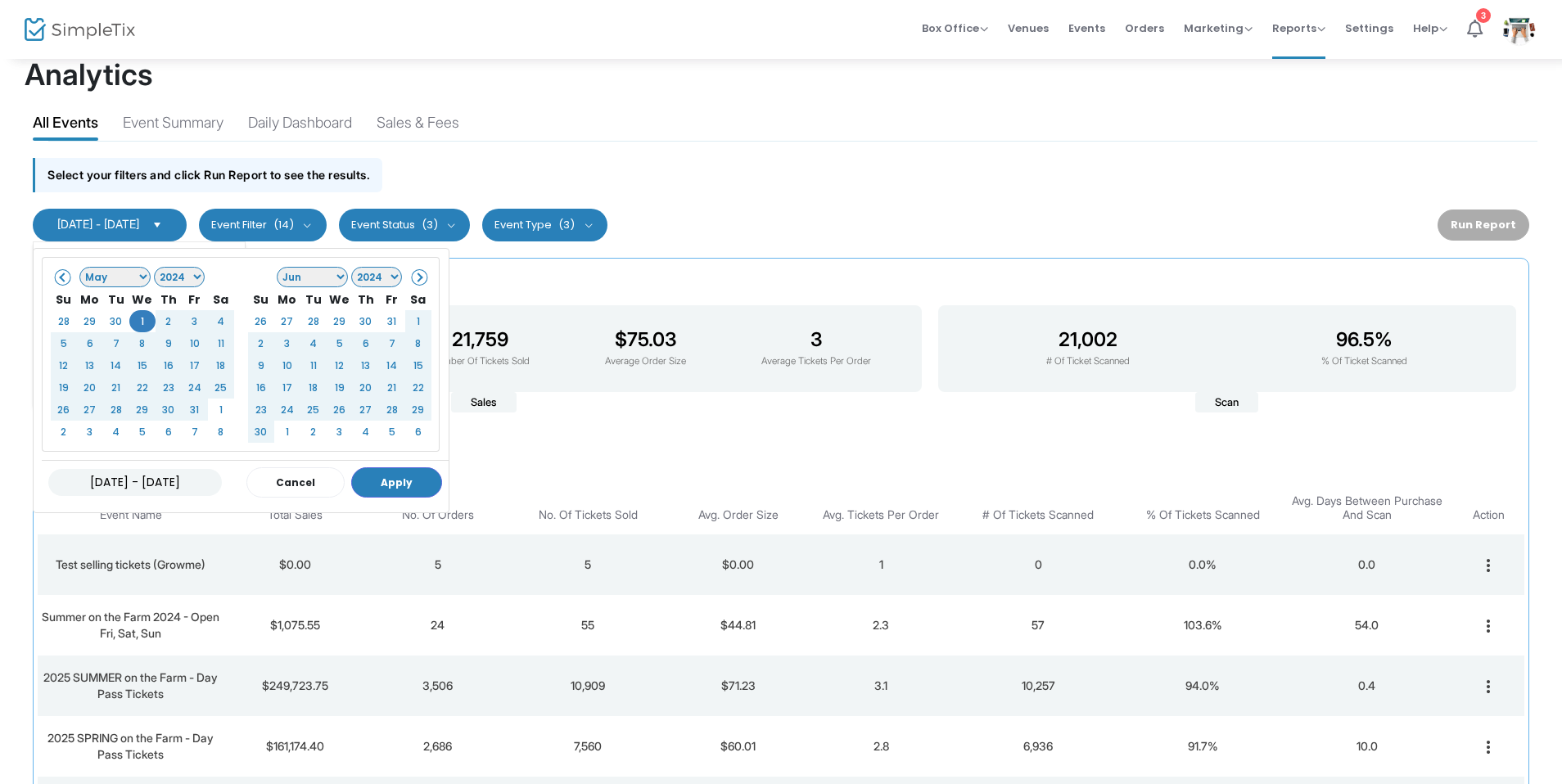
click at [387, 462] on div "05/01/2024 - 08/14/2024 Cancel Apply" at bounding box center [245, 482] width 407 height 44
click at [386, 488] on button "Apply" at bounding box center [397, 483] width 91 height 30
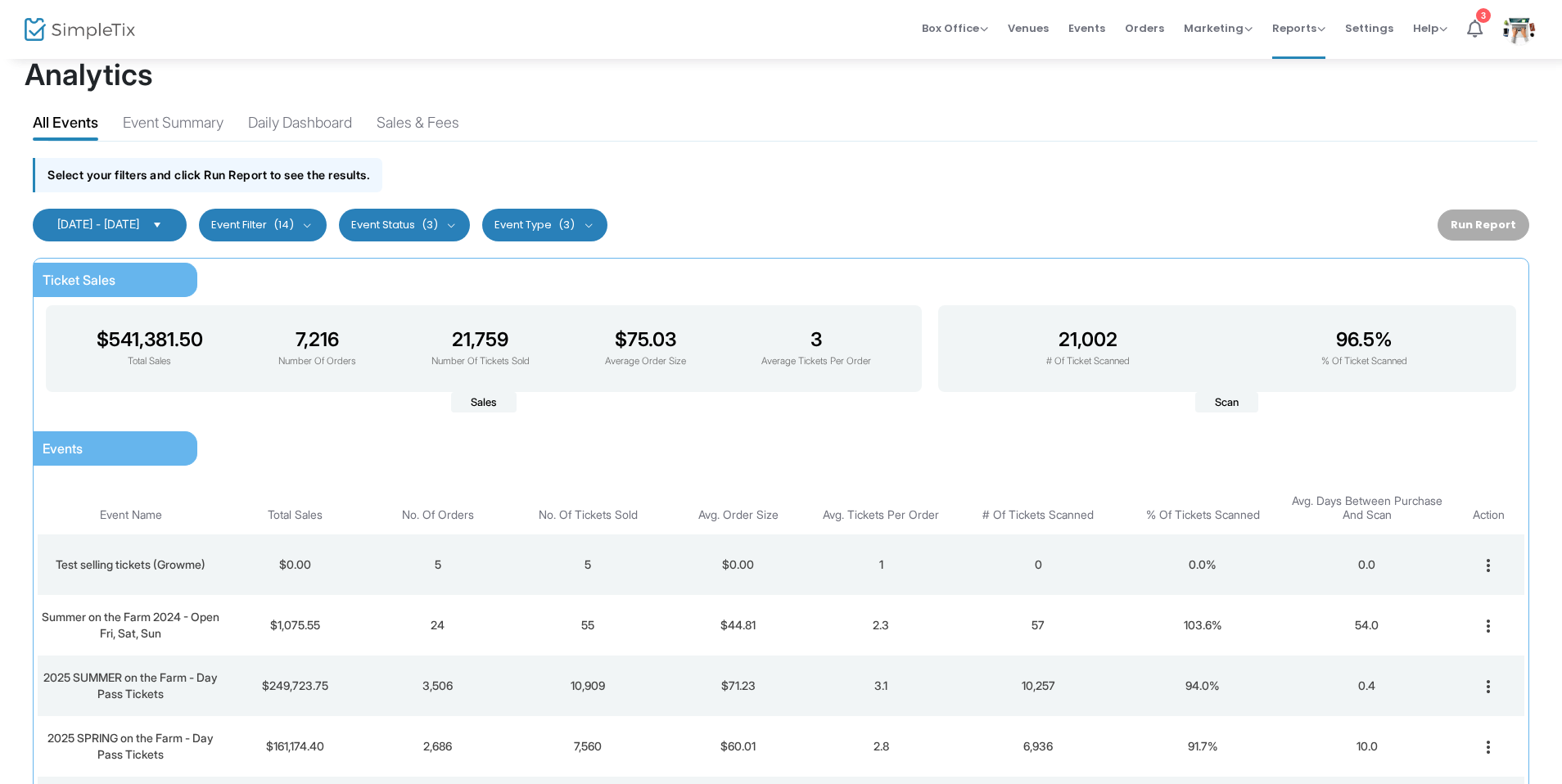
click at [171, 214] on span "Select" at bounding box center [158, 225] width 27 height 27
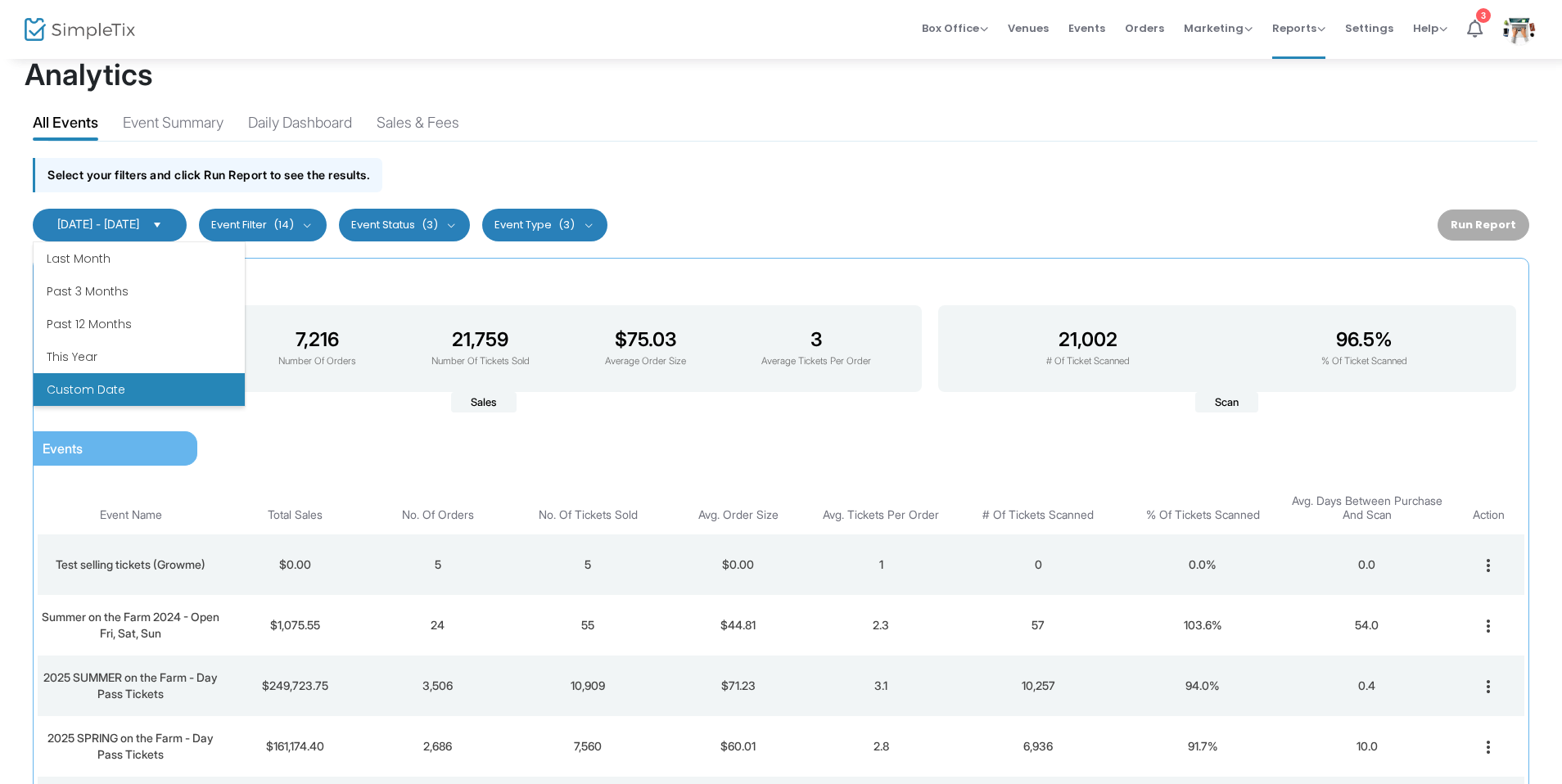
click at [79, 393] on li "Custom Date" at bounding box center [139, 389] width 211 height 33
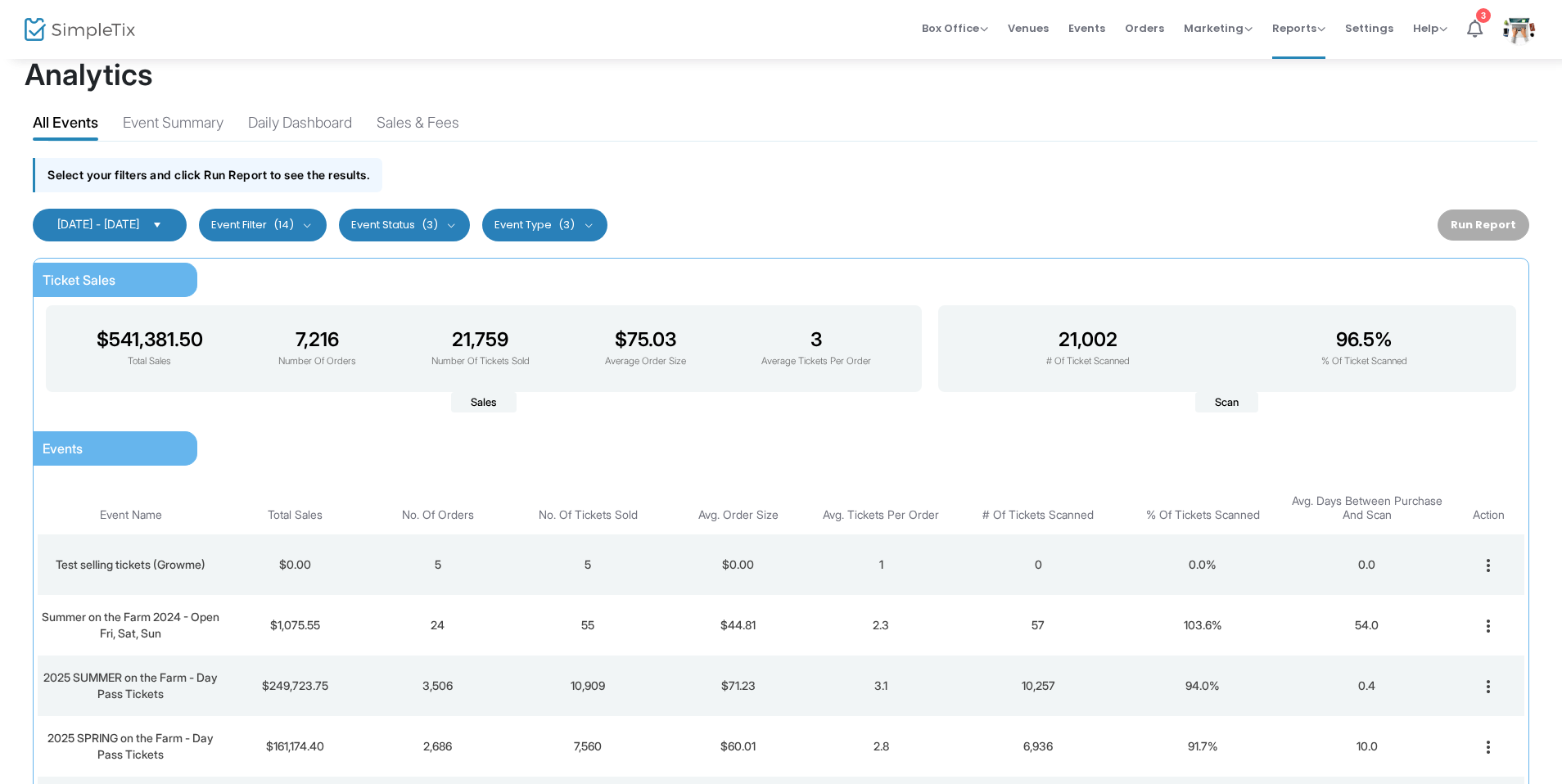
click at [119, 229] on span "[DATE] - [DATE]" at bounding box center [98, 223] width 82 height 14
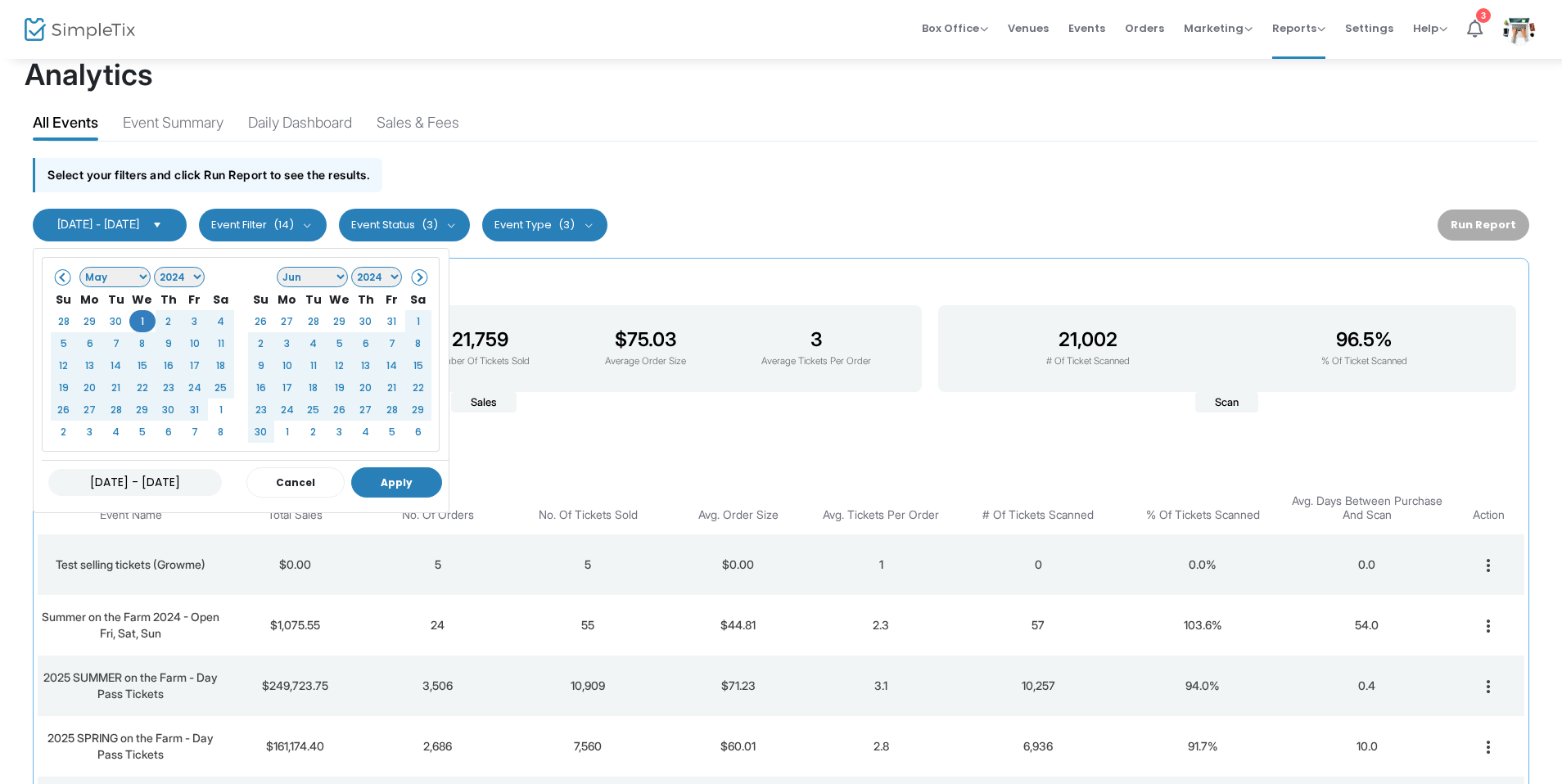
click at [400, 483] on button "Apply" at bounding box center [397, 483] width 91 height 30
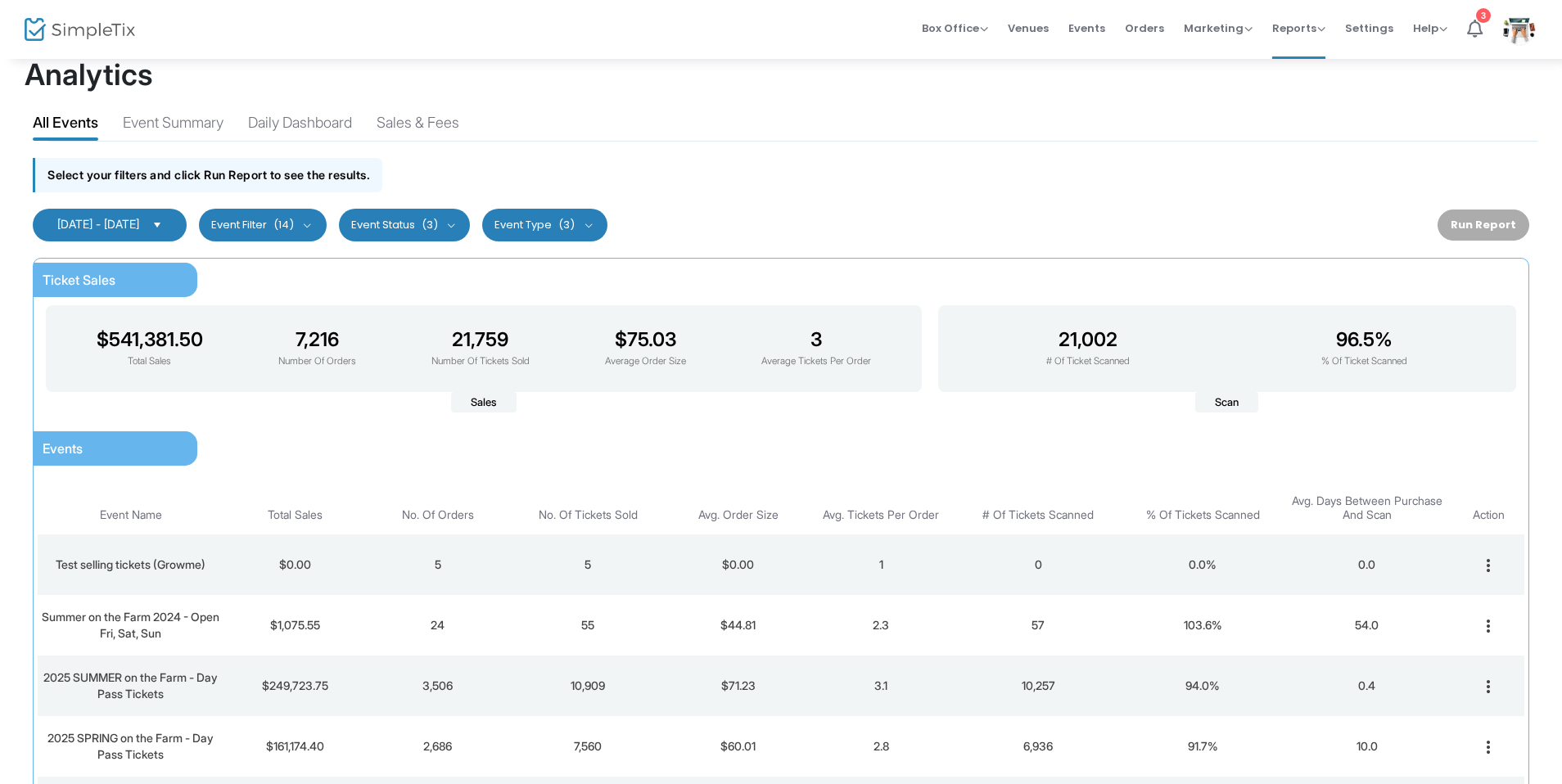
click at [171, 230] on span "Select" at bounding box center [158, 225] width 27 height 27
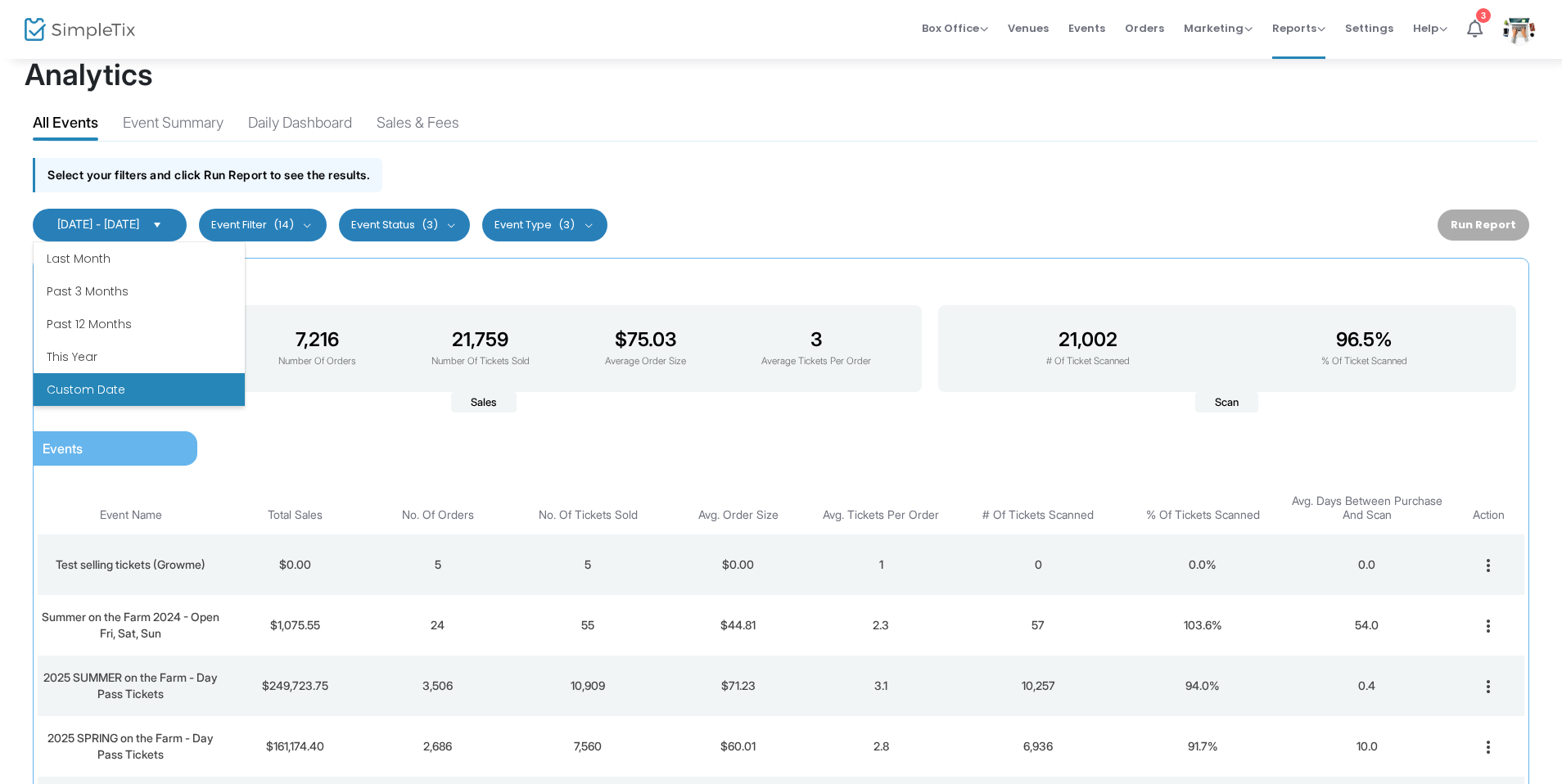
click at [131, 384] on li "Custom Date" at bounding box center [139, 389] width 211 height 33
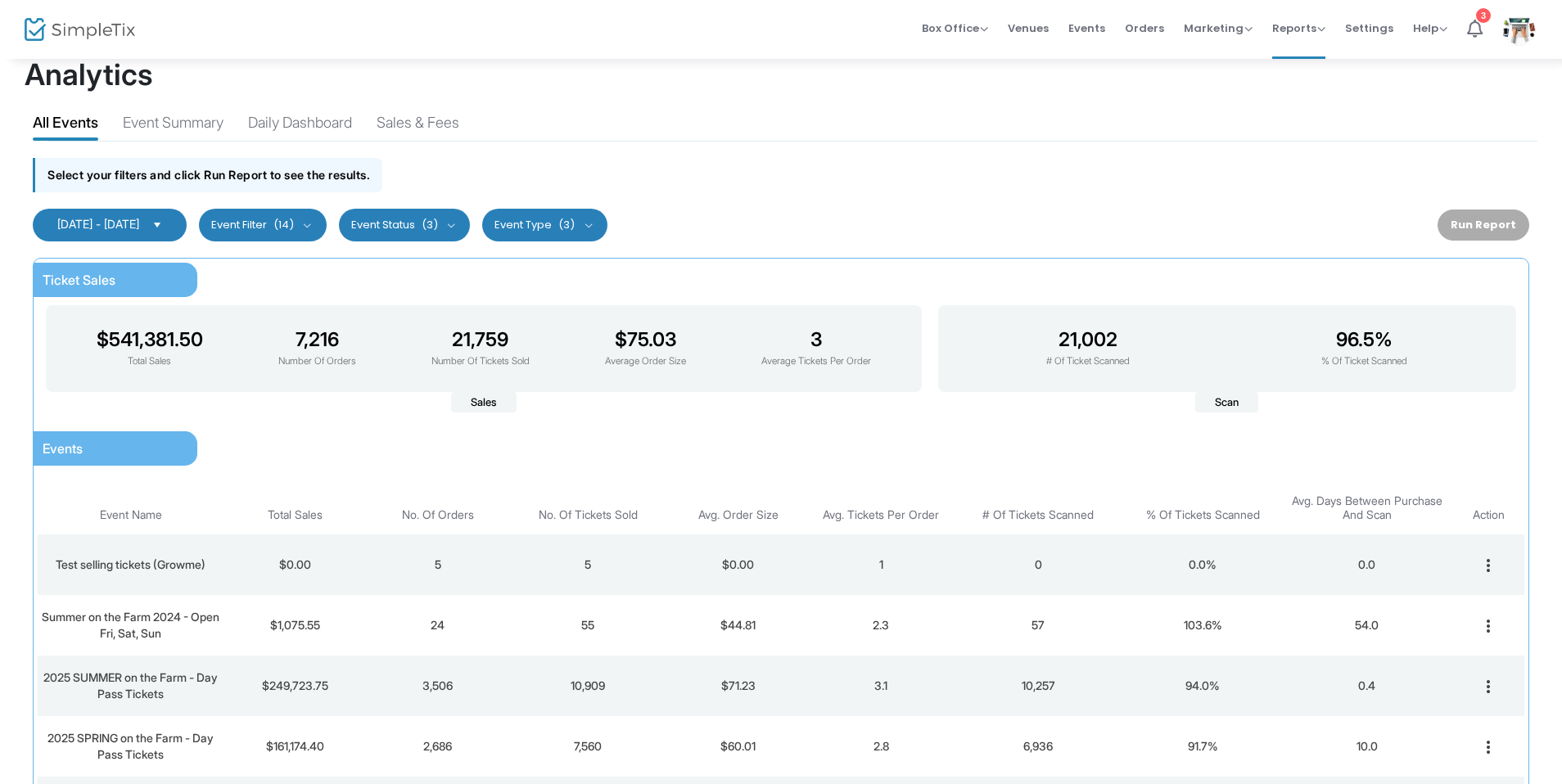
click at [139, 228] on span "[DATE] - [DATE]" at bounding box center [98, 223] width 82 height 14
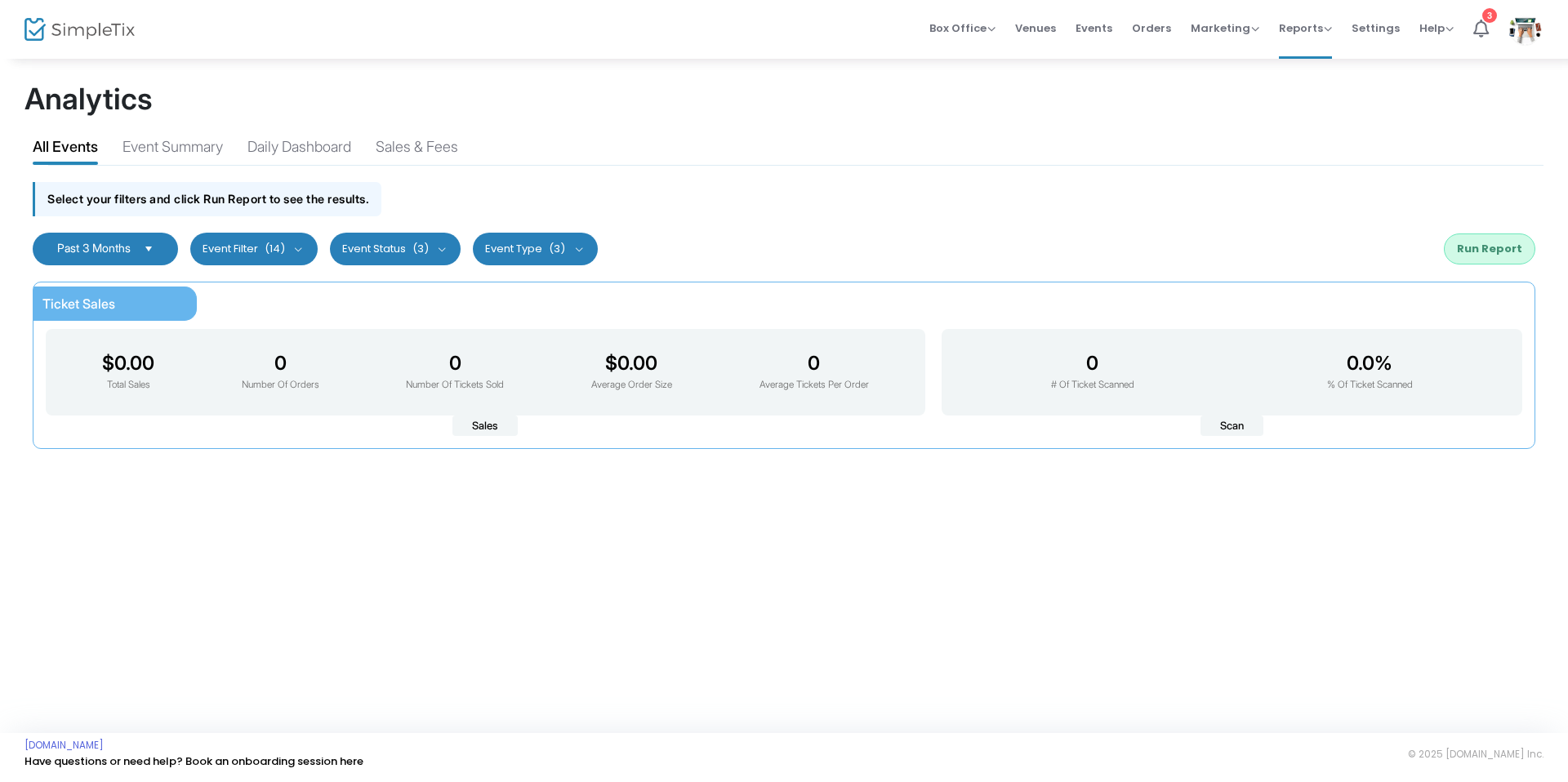
click at [155, 256] on span "Select" at bounding box center [149, 249] width 27 height 27
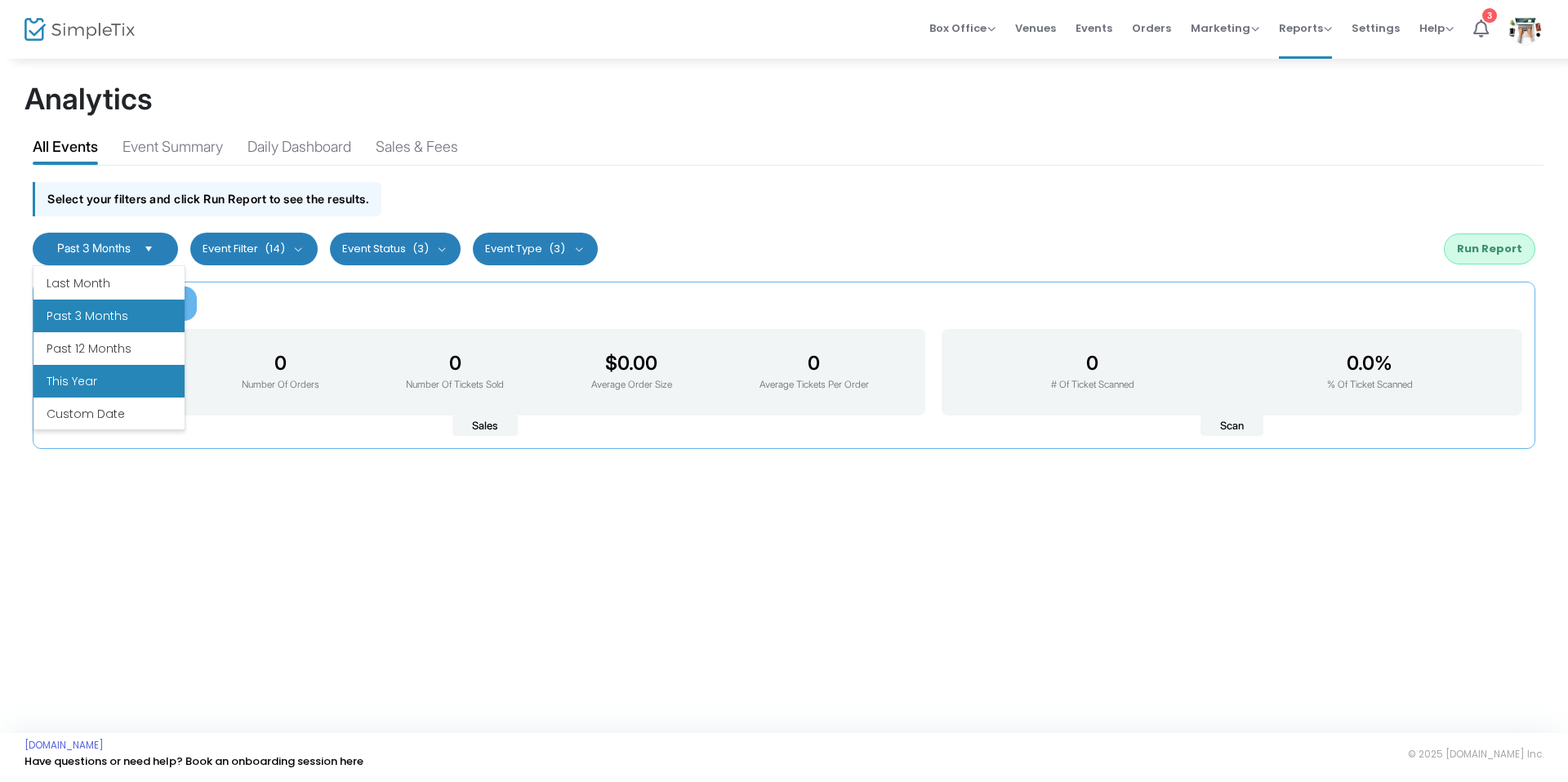
scroll to position [196, 0]
click at [107, 405] on li "Custom Date" at bounding box center [109, 412] width 151 height 33
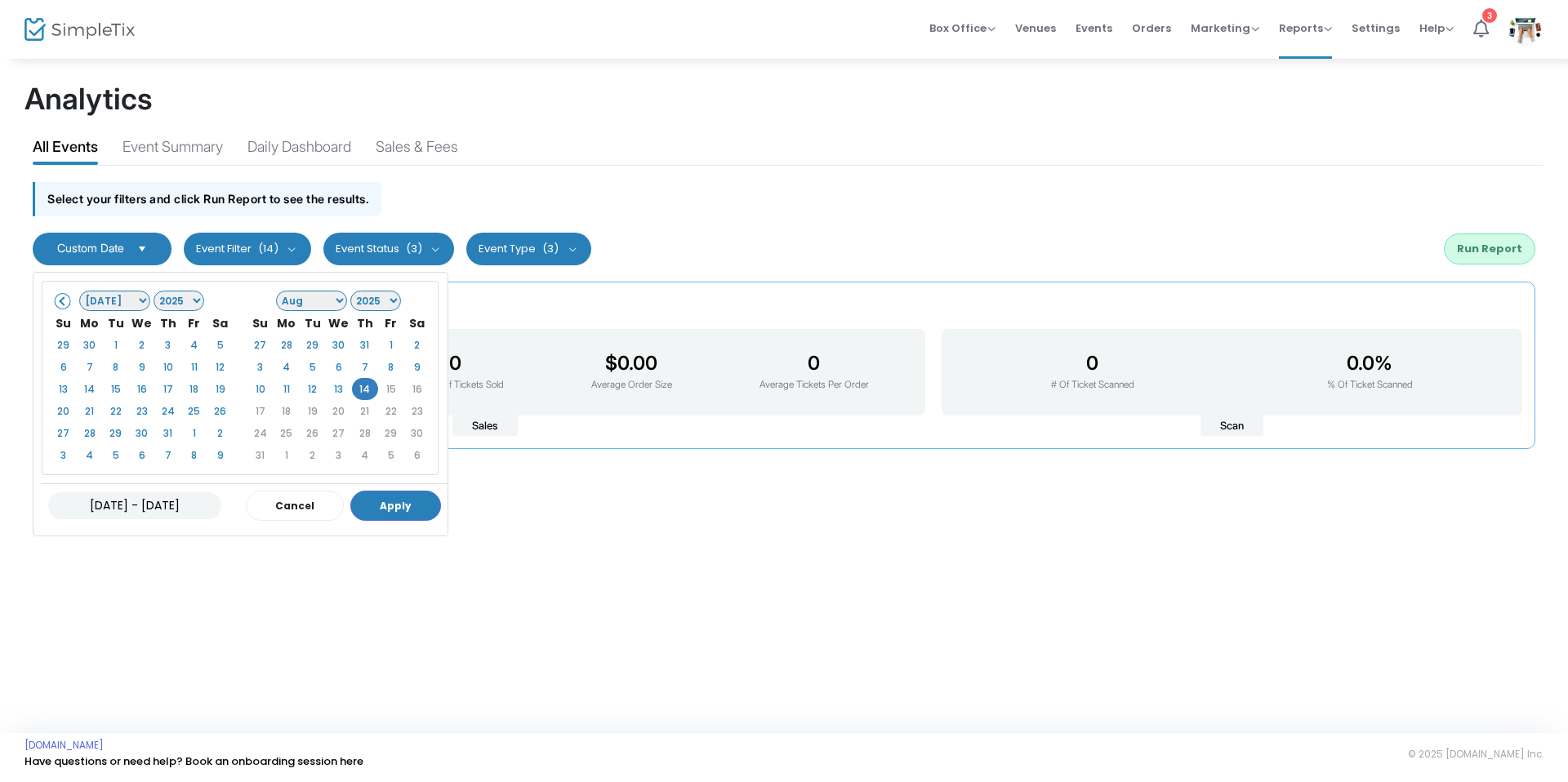
click at [160, 297] on select "1925 1926 1927 1928 1929 1930 1931 1932 1933 1934 1935 1936 1937 1938 1939 1940…" at bounding box center [179, 301] width 51 height 20
click at [64, 302] on span at bounding box center [63, 301] width 9 height 9
click at [61, 305] on span at bounding box center [63, 301] width 9 height 9
click at [413, 301] on span at bounding box center [417, 301] width 9 height 9
click at [418, 302] on span at bounding box center [417, 301] width 9 height 9
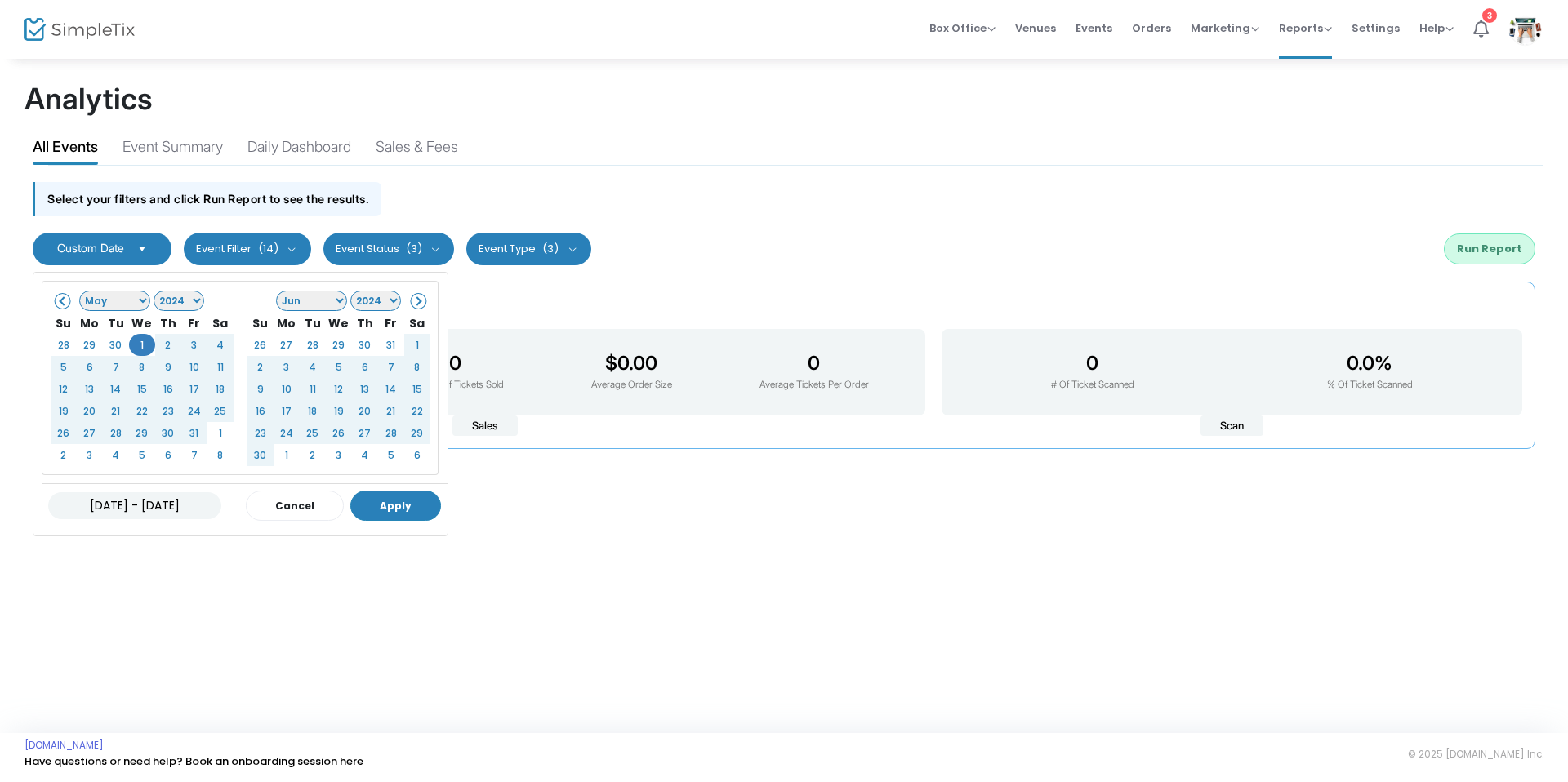
click at [407, 500] on button "Apply" at bounding box center [396, 506] width 91 height 30
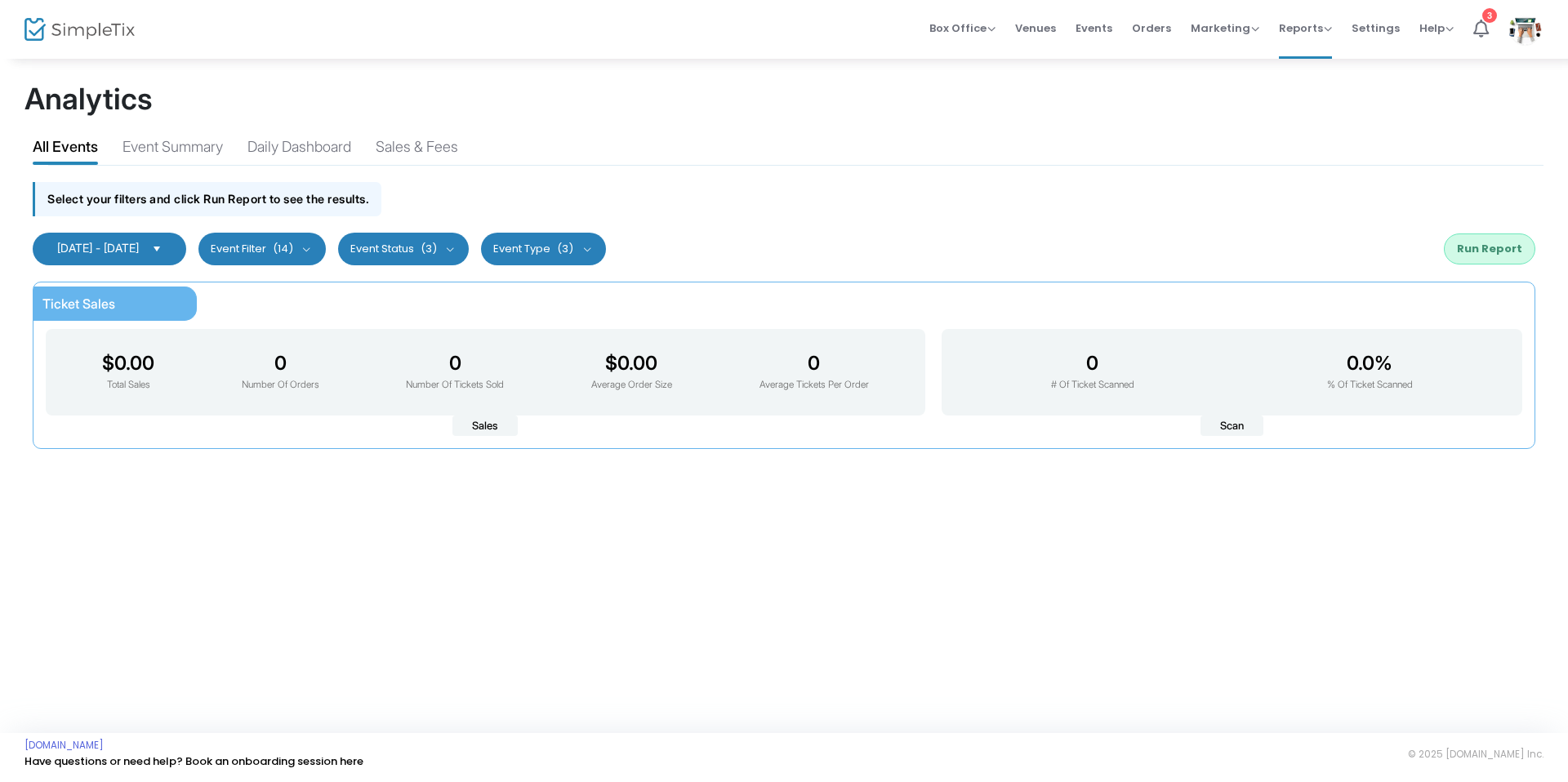
click at [1466, 249] on button "Run Report" at bounding box center [1489, 249] width 92 height 31
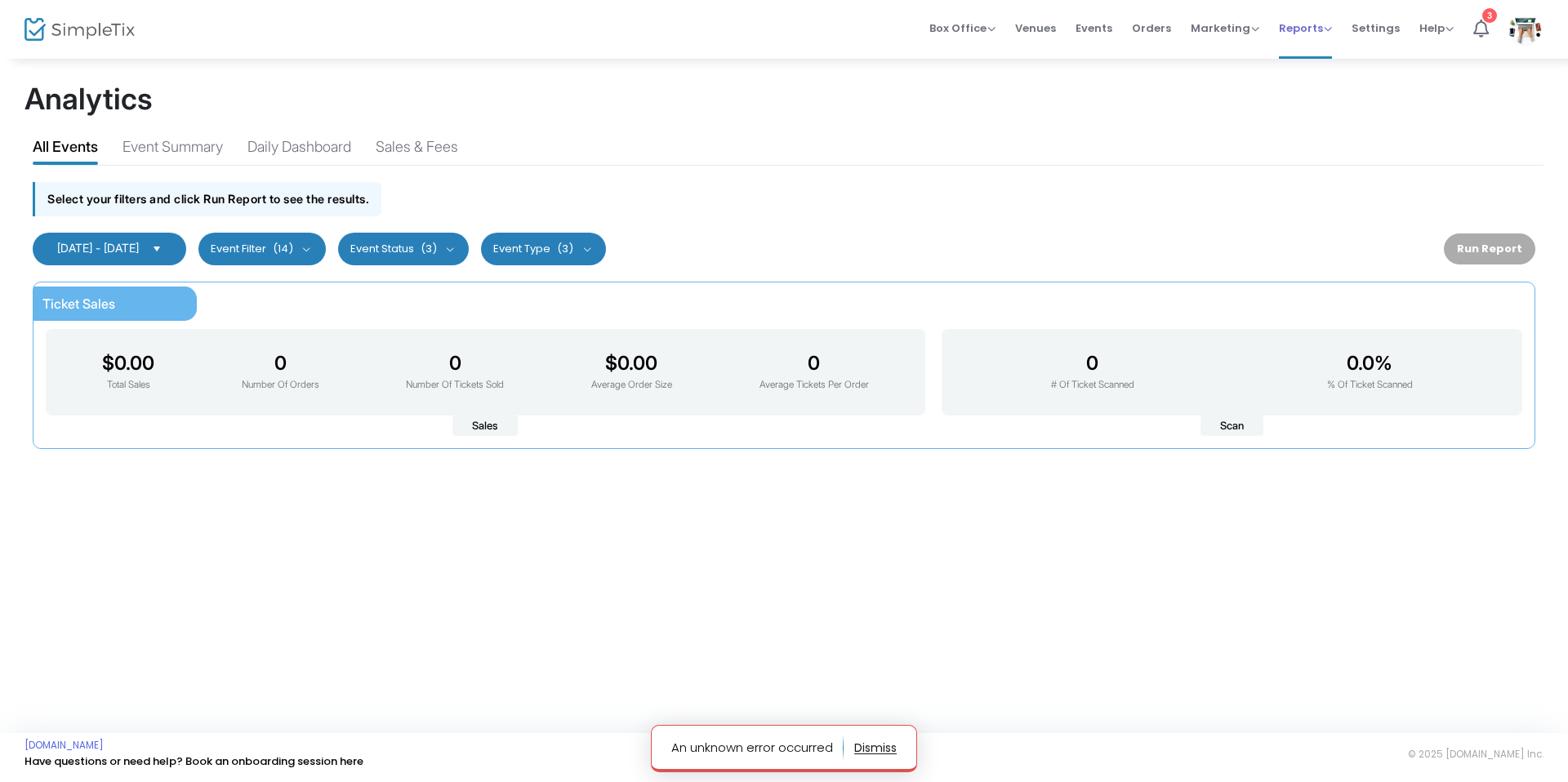
click at [1297, 34] on span "Reports" at bounding box center [1305, 28] width 53 height 15
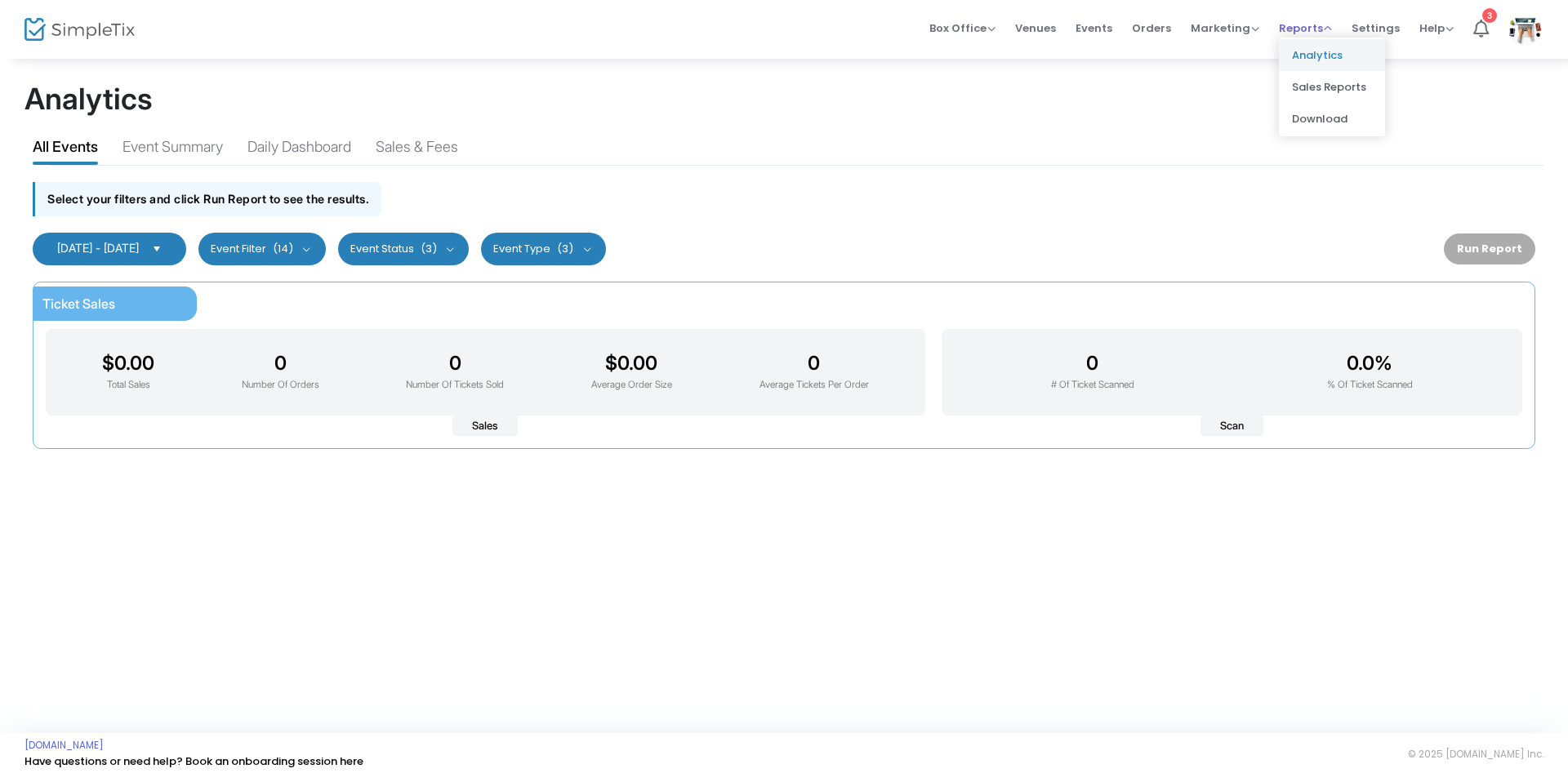
click at [1299, 51] on li "Analytics" at bounding box center [1332, 55] width 106 height 32
click at [165, 261] on kendo-dropdownlist "[DATE] - [DATE]" at bounding box center [109, 249] width 154 height 33
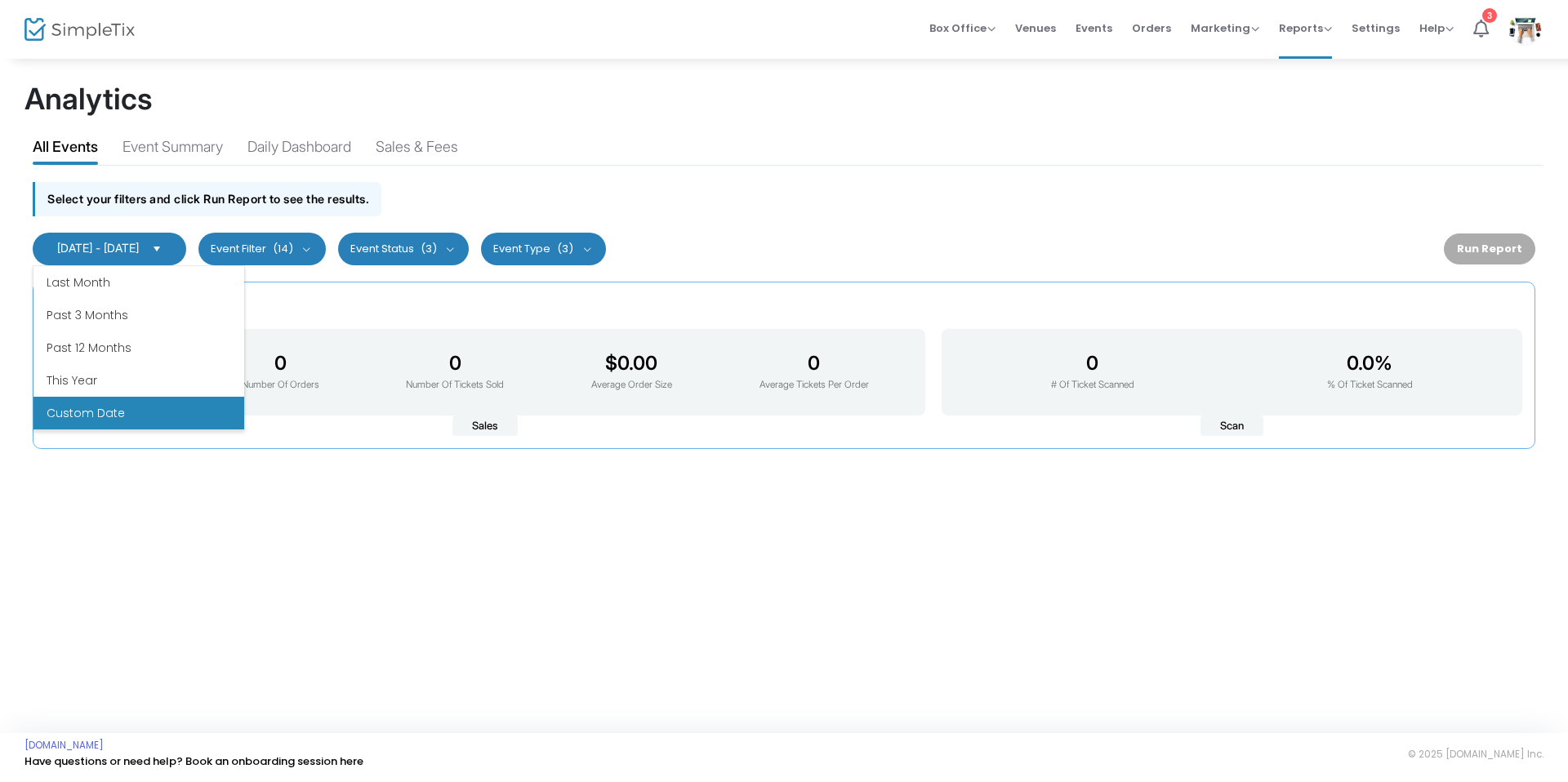
click at [91, 414] on li "Custom Date" at bounding box center [139, 412] width 211 height 33
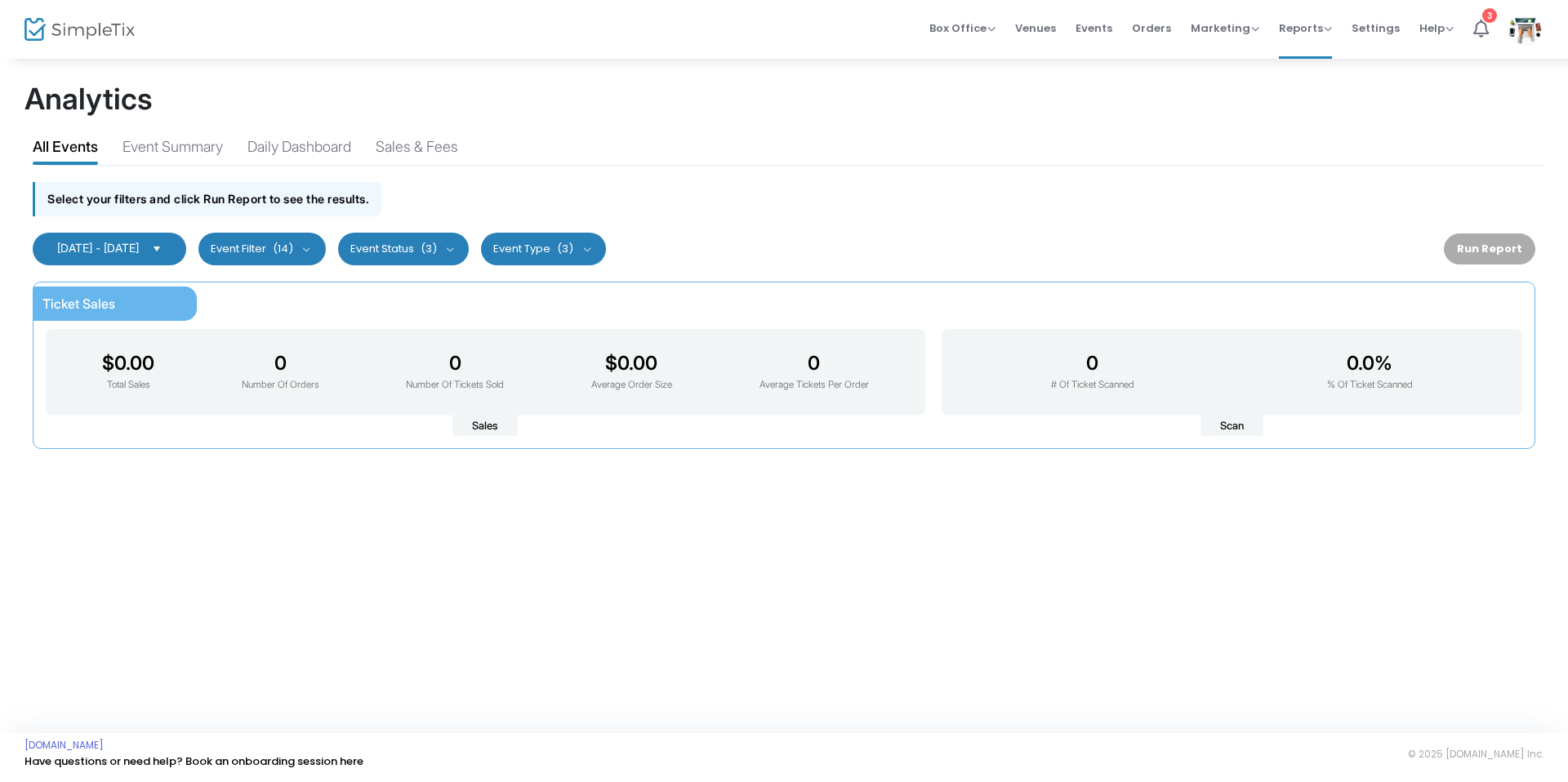
click at [139, 248] on span "[DATE] - [DATE]" at bounding box center [97, 248] width 82 height 14
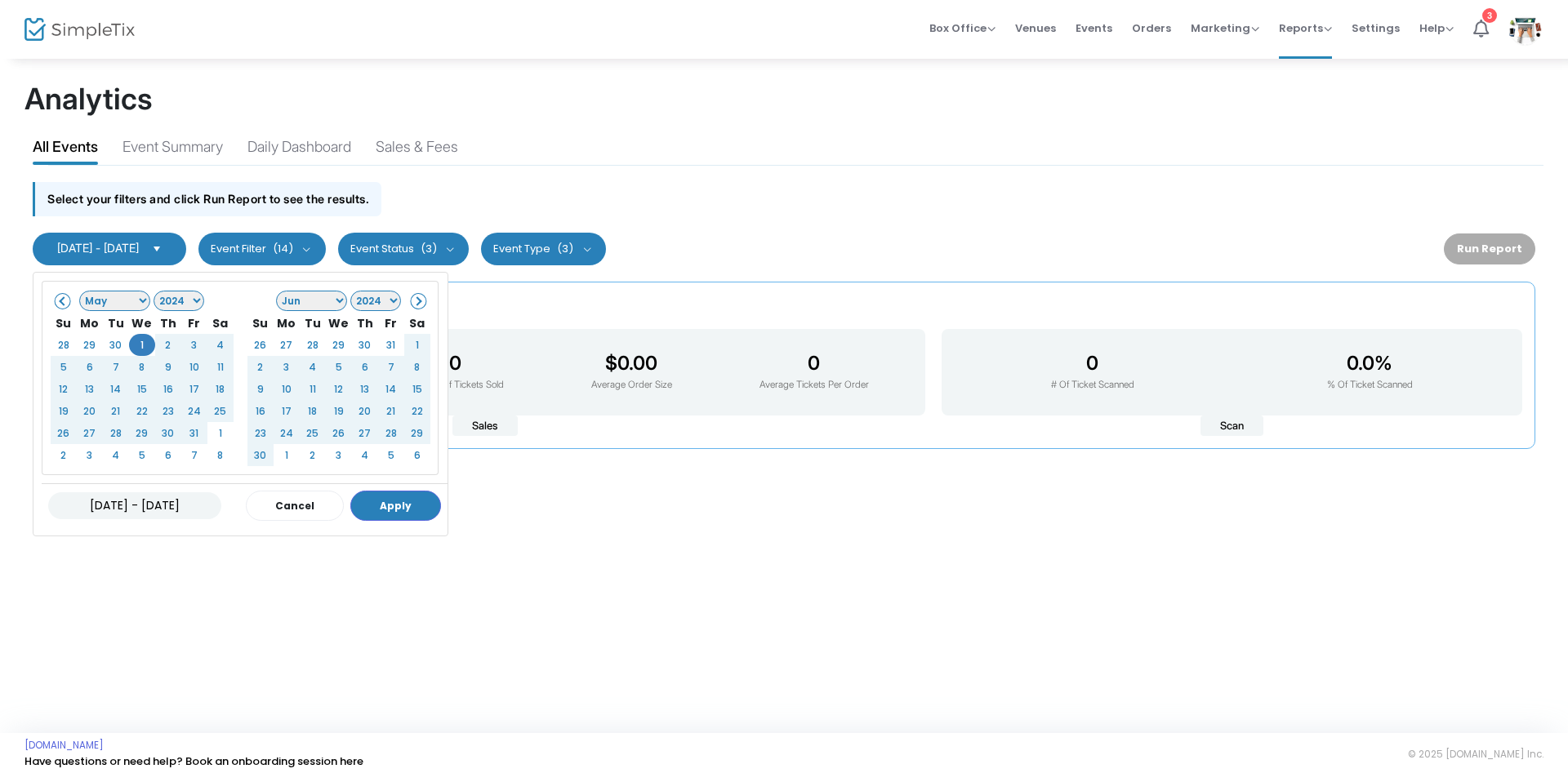
click at [386, 496] on button "Apply" at bounding box center [396, 506] width 91 height 30
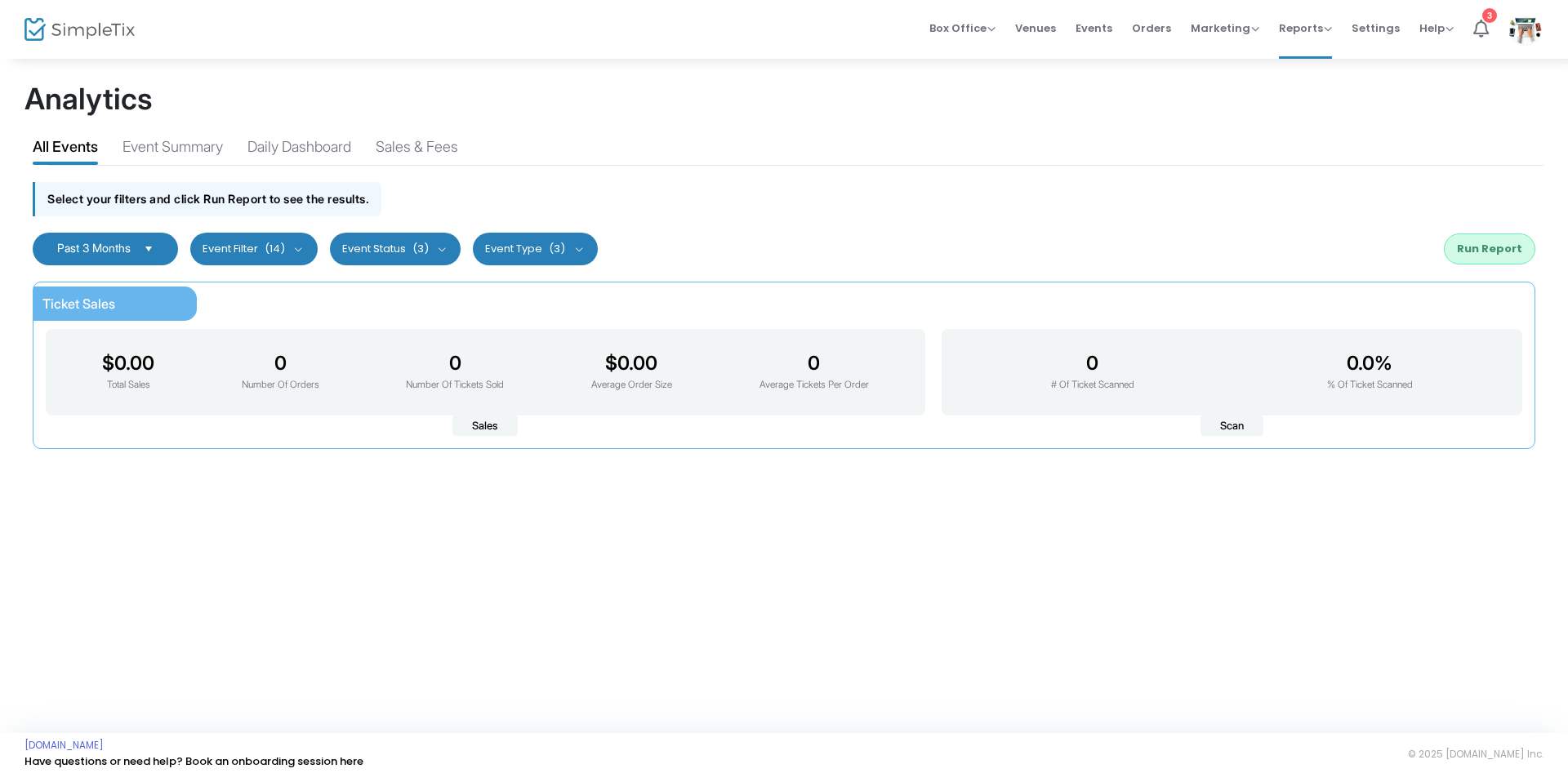
click at [162, 249] on span "Select" at bounding box center [149, 249] width 27 height 27
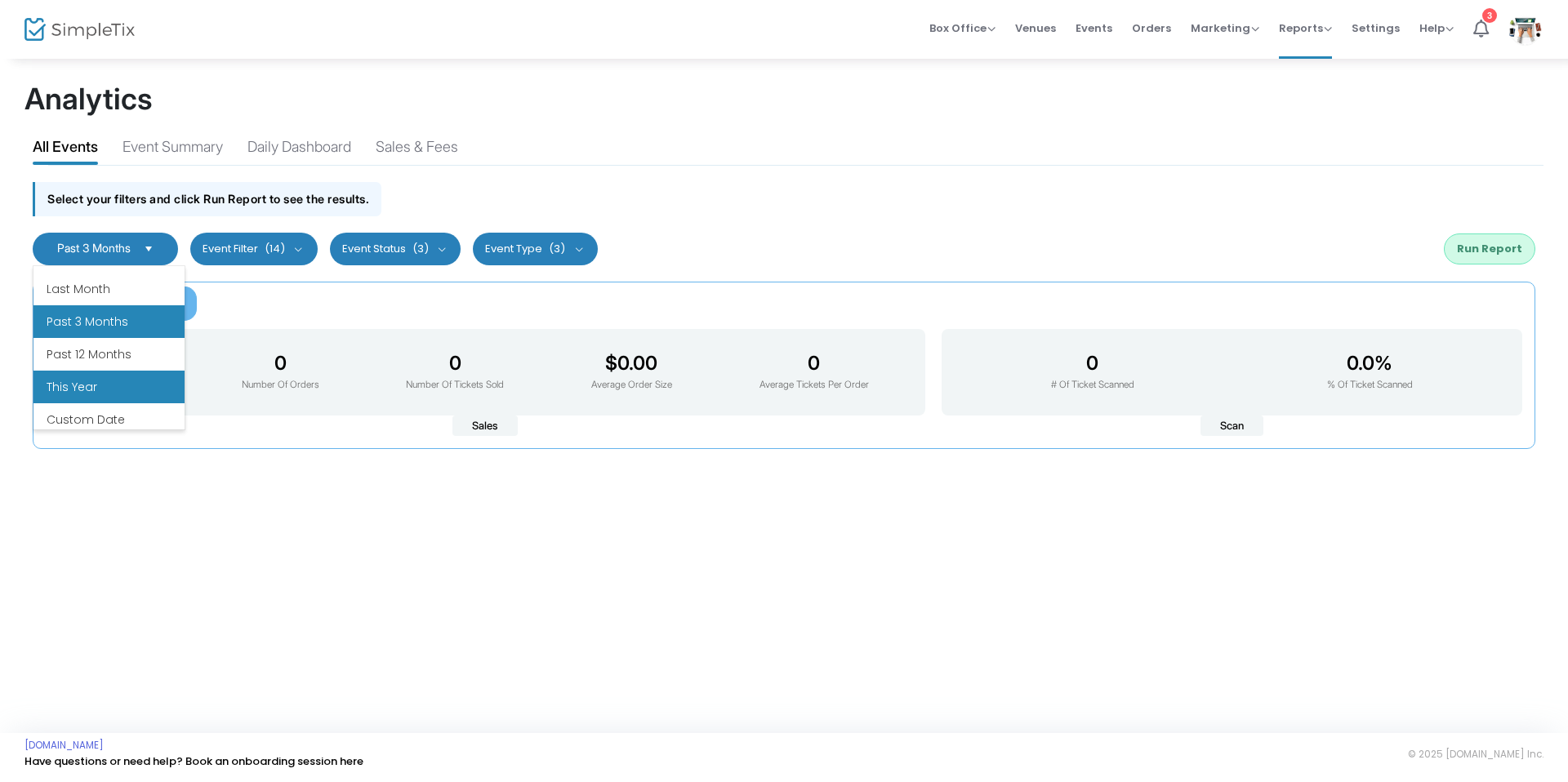
scroll to position [196, 0]
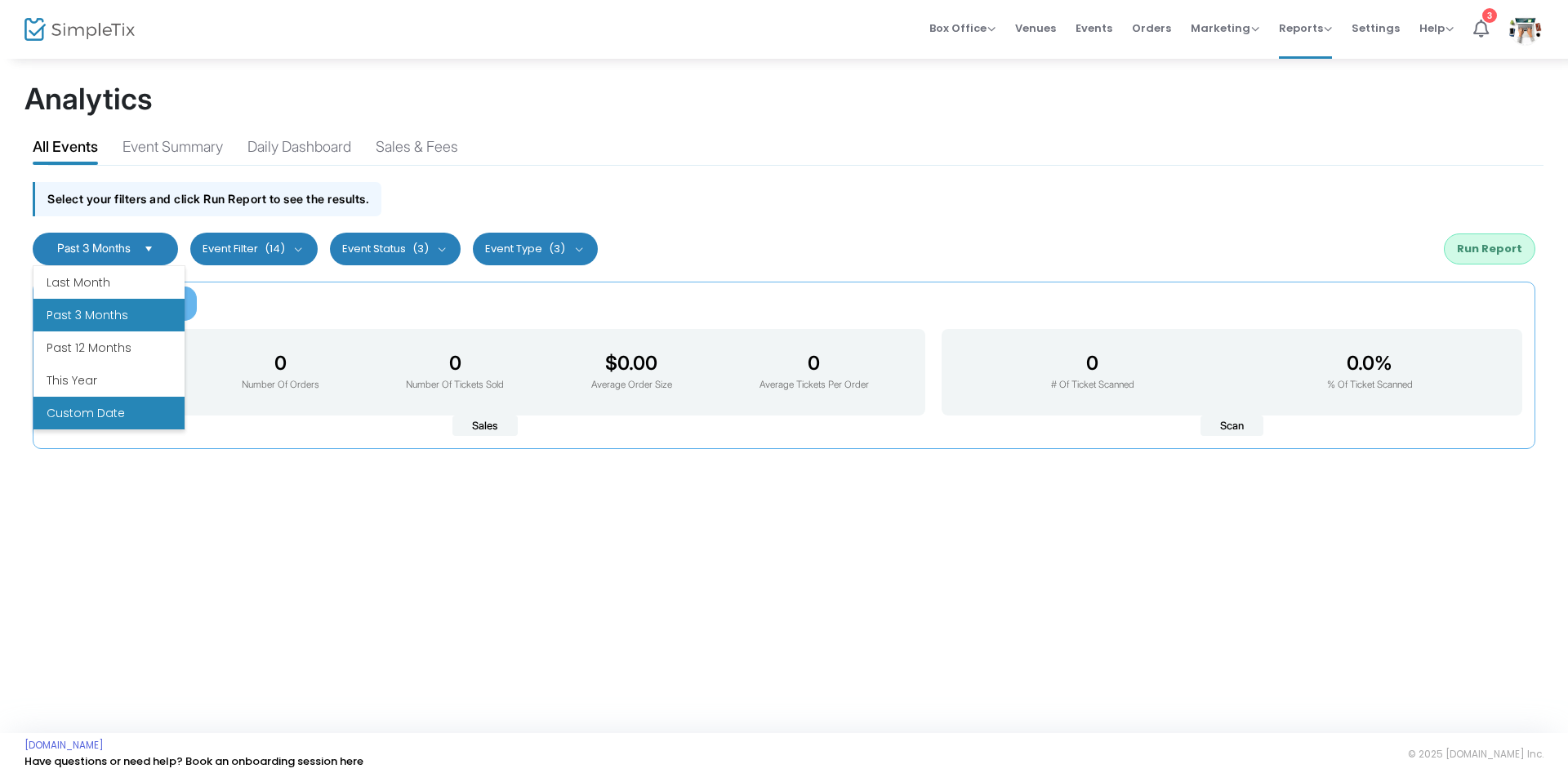
click at [74, 408] on li "Custom Date" at bounding box center [109, 412] width 151 height 33
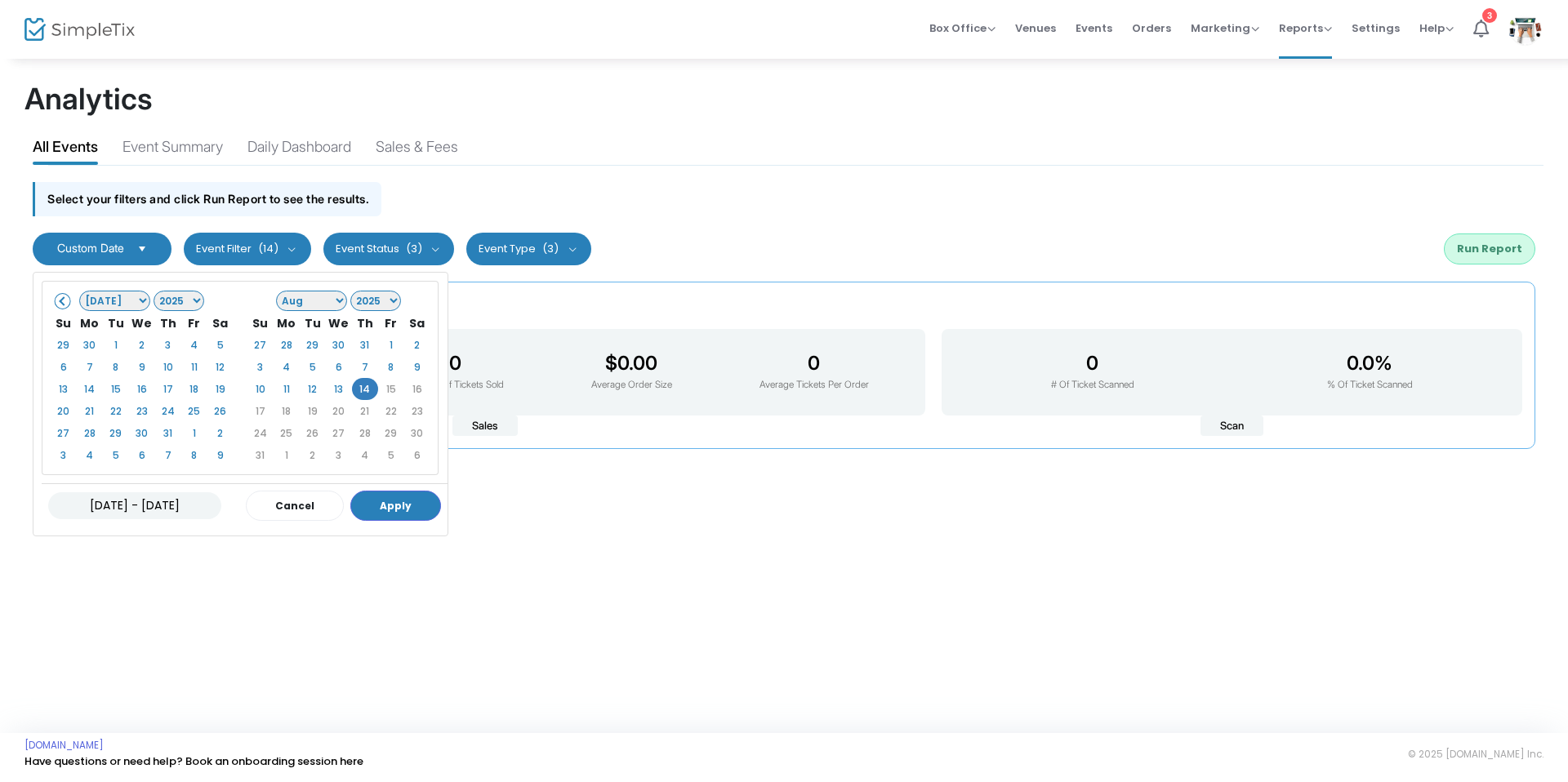
click at [175, 300] on select "1925 1926 1927 1928 1929 1930 1931 1932 1933 1934 1935 1936 1937 1938 1939 1940…" at bounding box center [179, 301] width 51 height 20
click at [66, 300] on span at bounding box center [63, 301] width 9 height 9
click at [63, 299] on span at bounding box center [63, 301] width 9 height 9
click at [418, 303] on span at bounding box center [417, 301] width 9 height 9
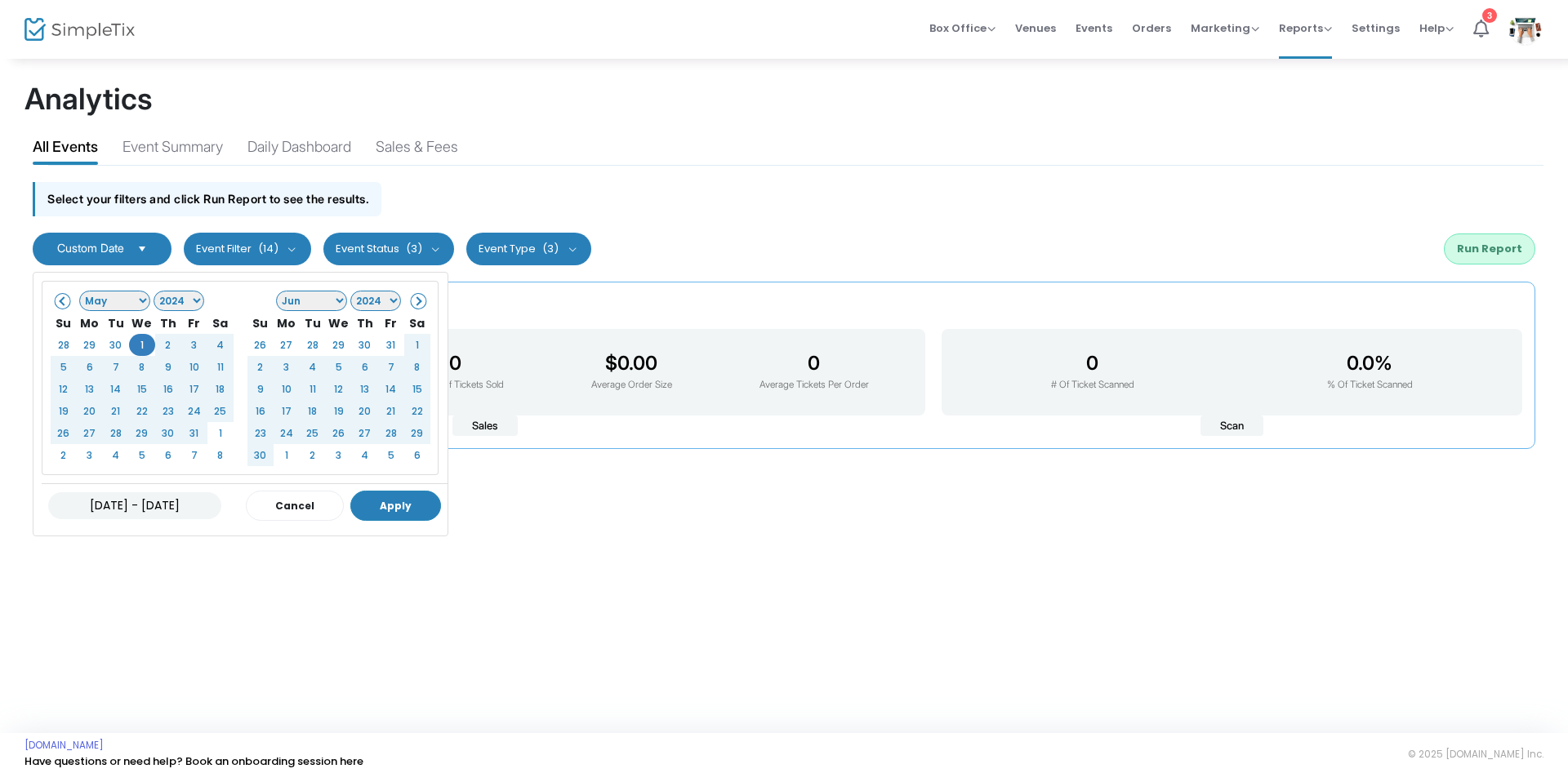
click at [414, 499] on button "Apply" at bounding box center [396, 506] width 91 height 30
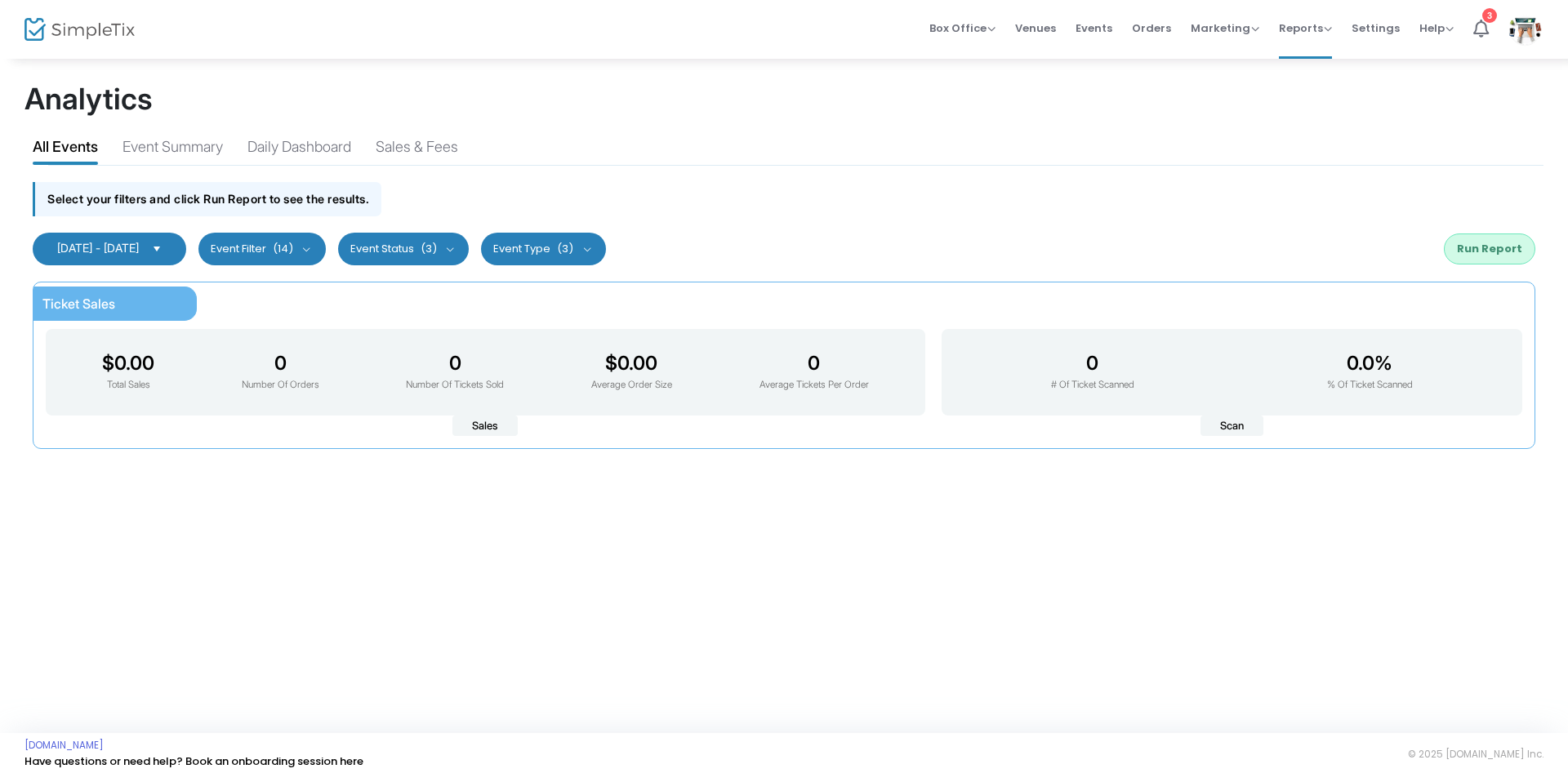
click at [1494, 250] on button "Run Report" at bounding box center [1489, 249] width 92 height 31
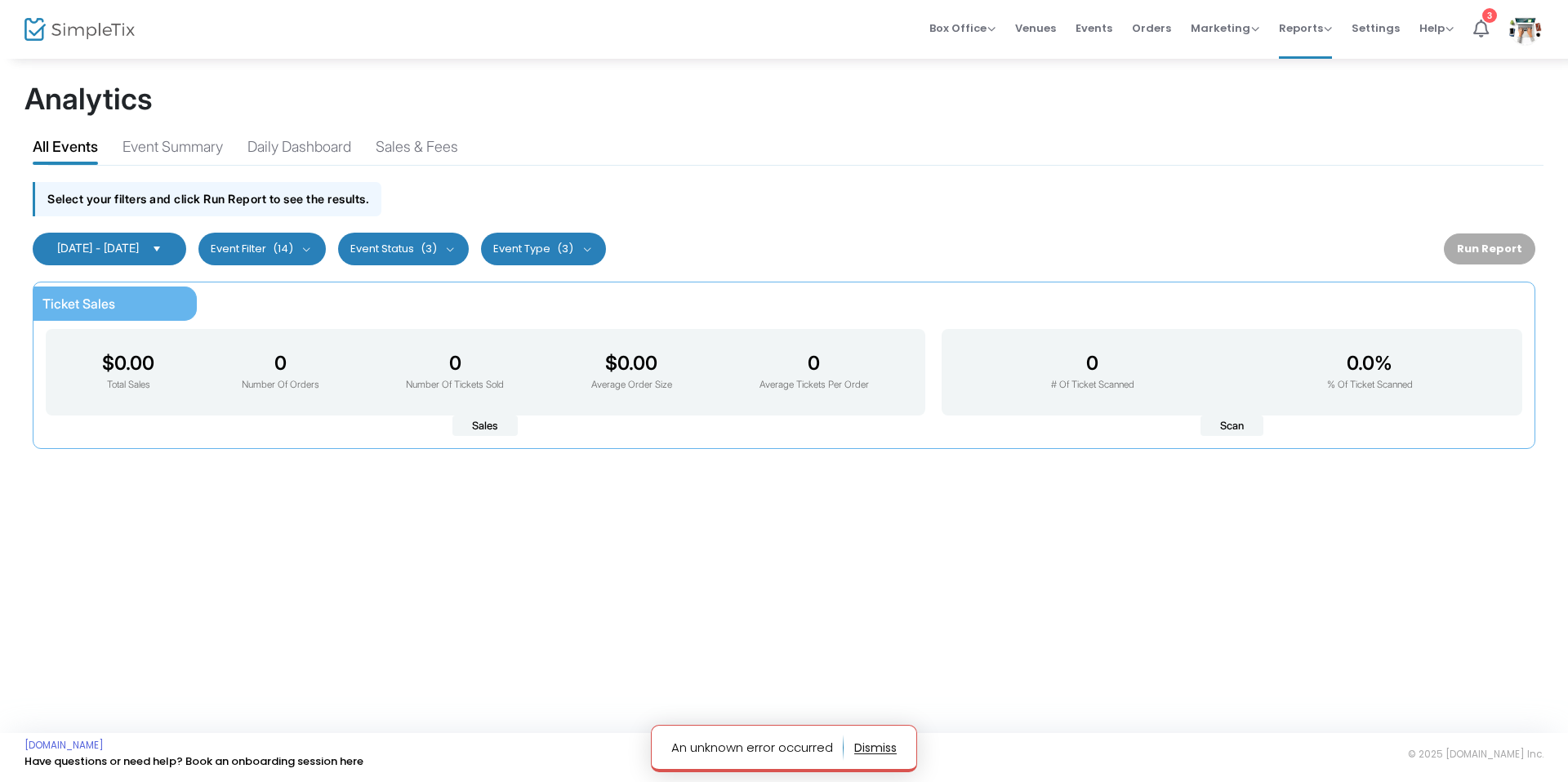
click at [885, 755] on button "button" at bounding box center [875, 748] width 43 height 26
click at [171, 253] on span "Select" at bounding box center [157, 249] width 27 height 27
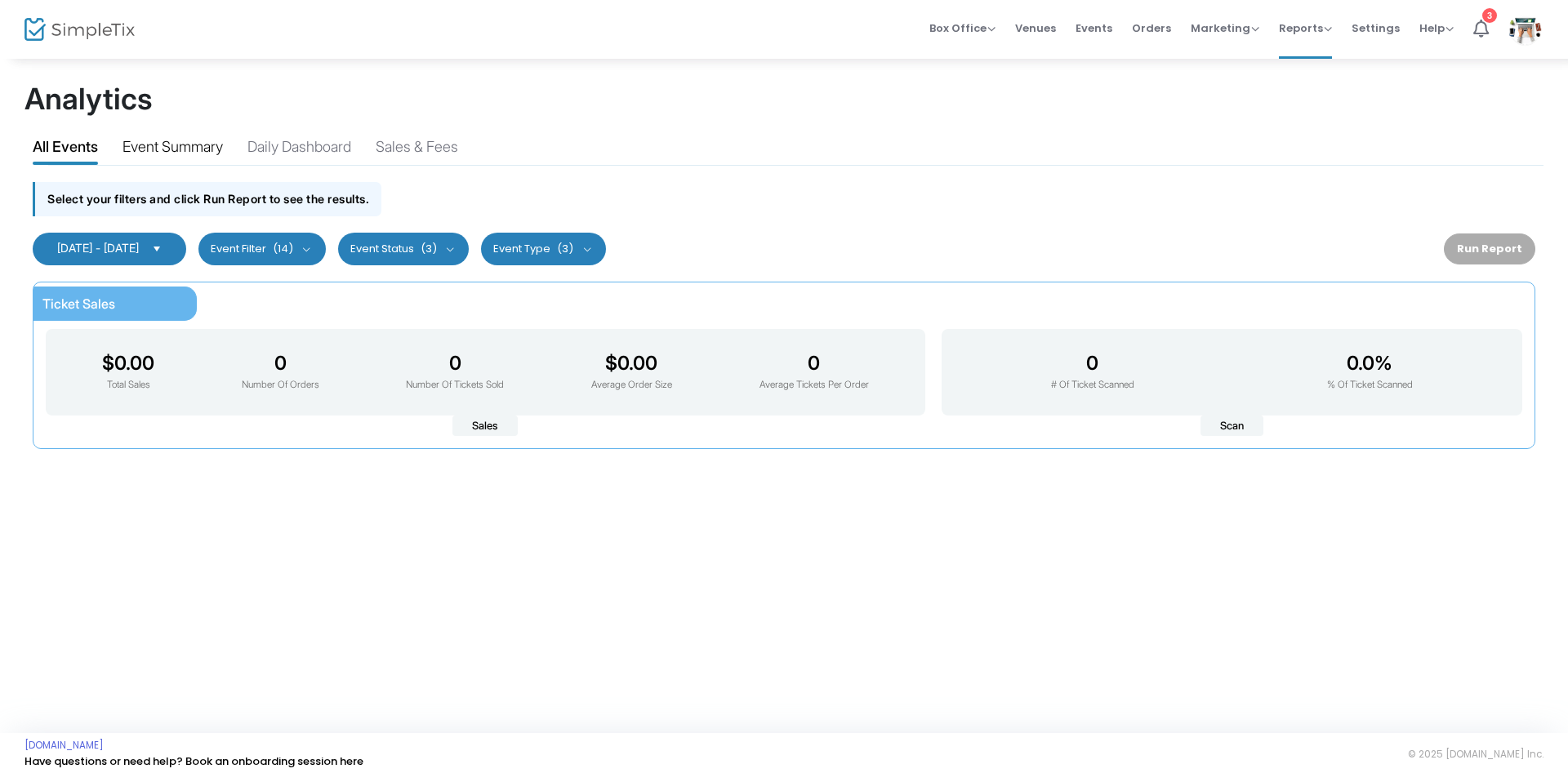
click at [163, 157] on div "Event Summary" at bounding box center [173, 150] width 101 height 29
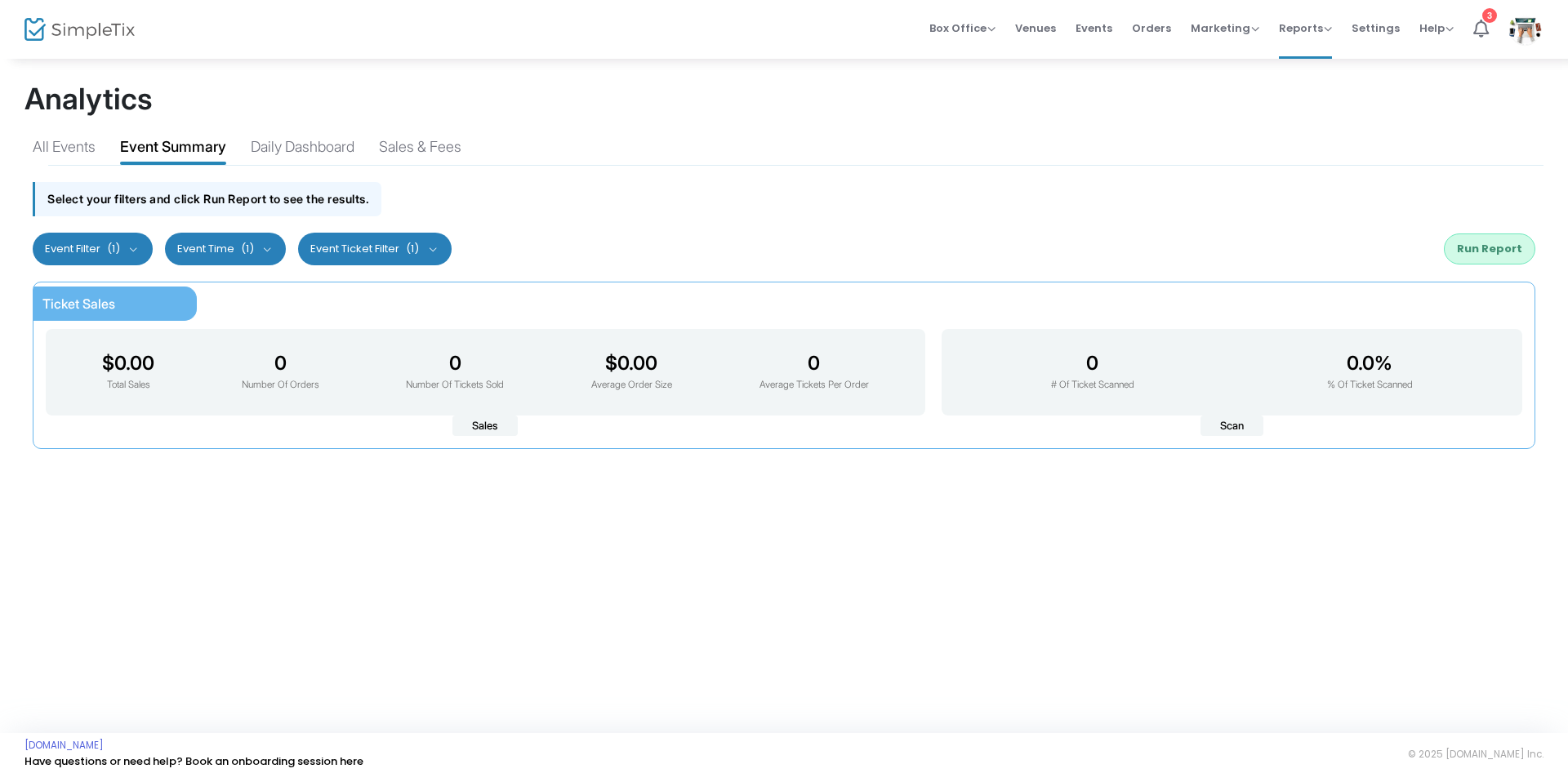
click at [0, 0] on button "Event Filter (1)" at bounding box center [0, 0] width 0 height 0
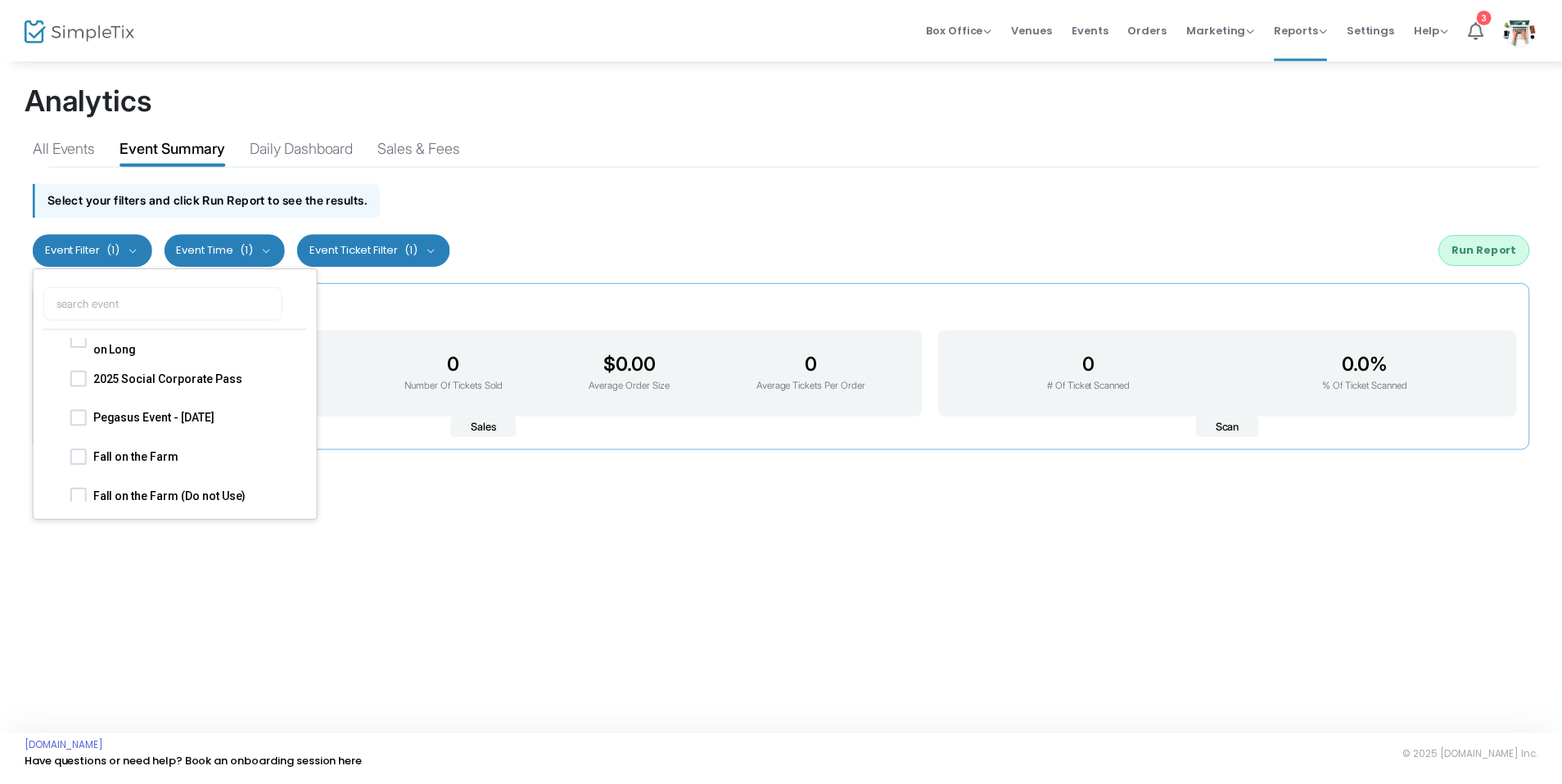
scroll to position [0, 0]
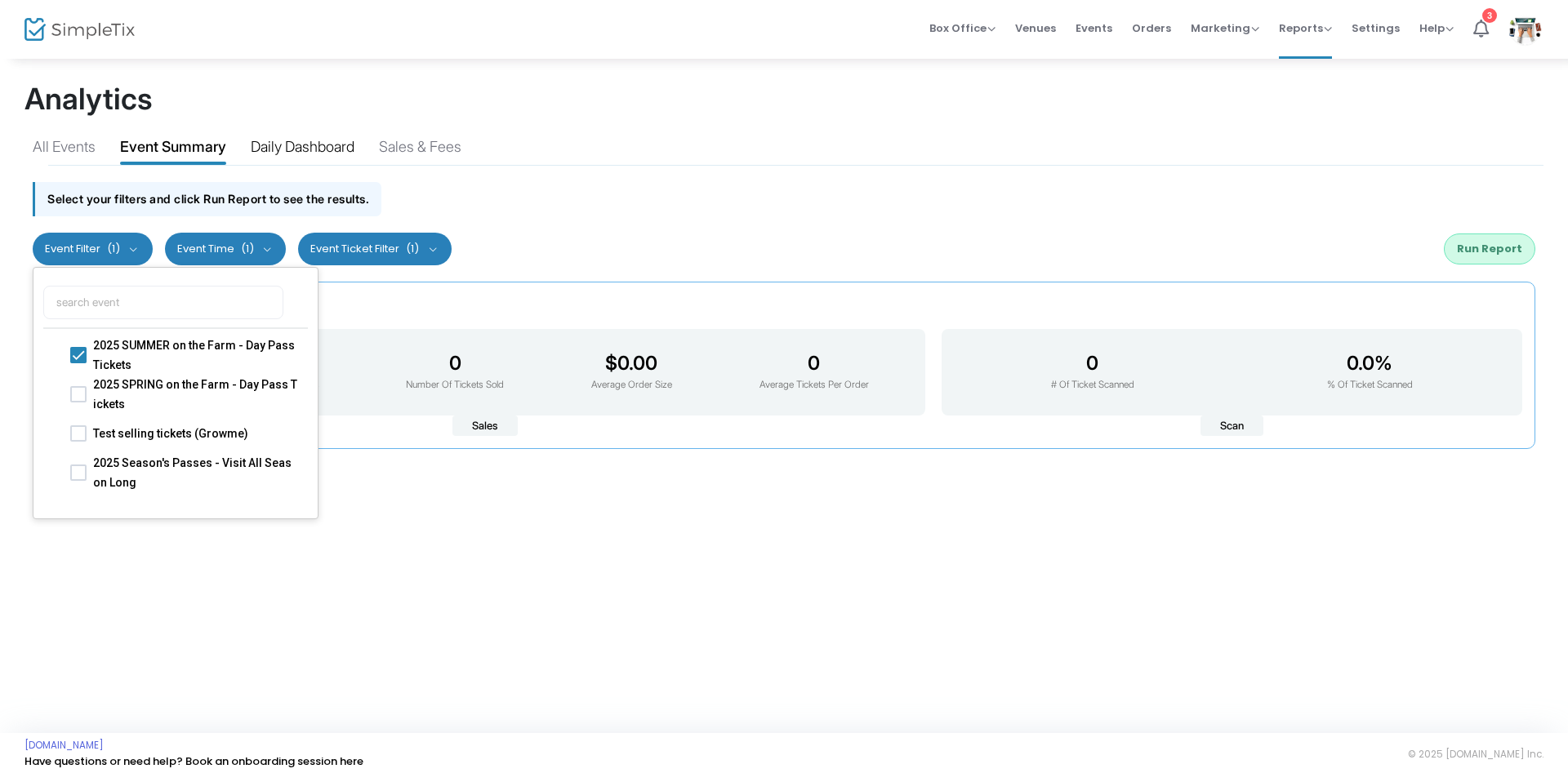
click at [310, 159] on div "Daily Dashboard" at bounding box center [302, 150] width 103 height 29
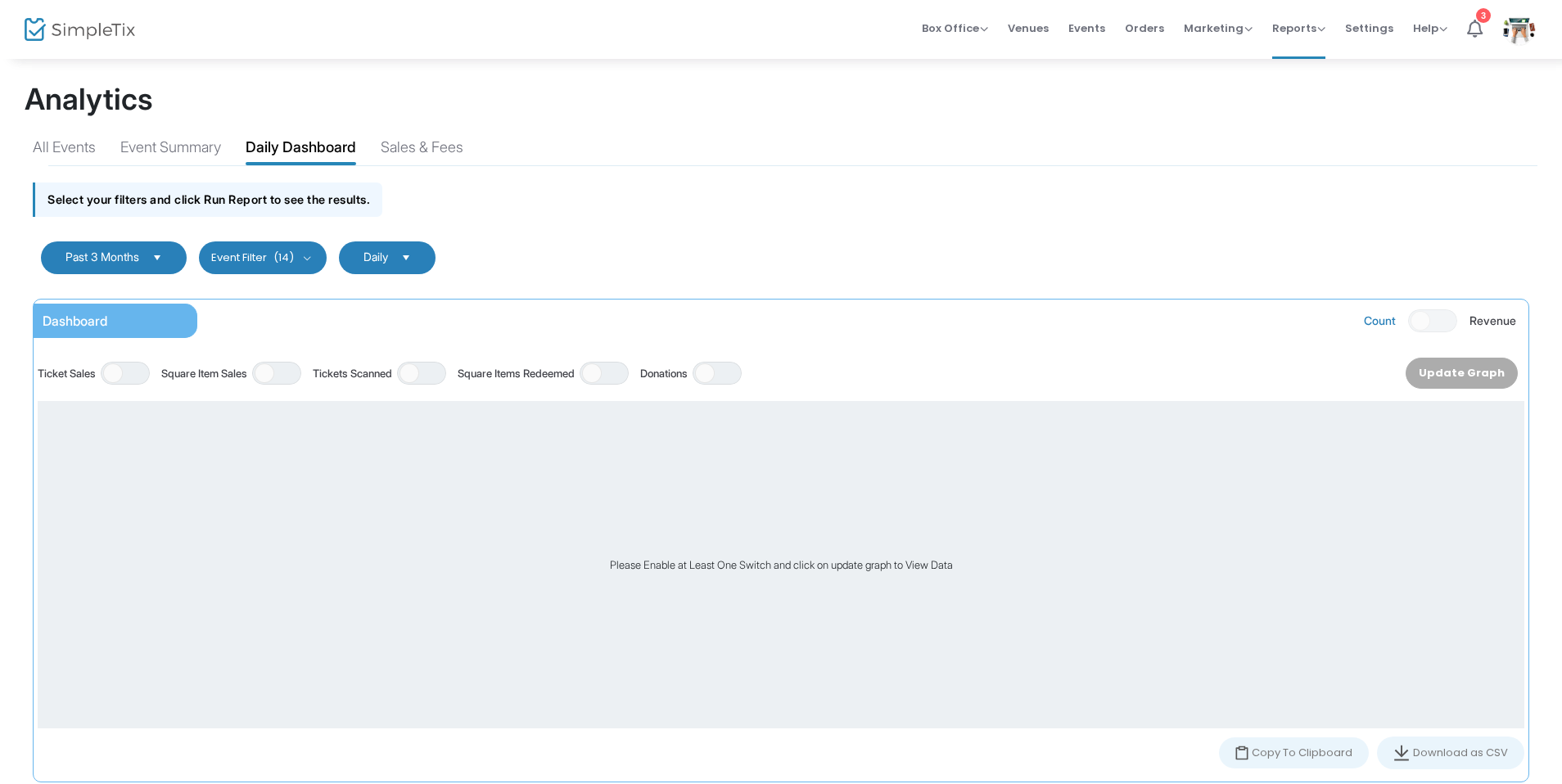
click at [463, 134] on div "All Events Event Summary Daily Dashboard Sales & Fees" at bounding box center [781, 145] width 1513 height 42
click at [454, 139] on div "Sales & Fees" at bounding box center [422, 150] width 83 height 29
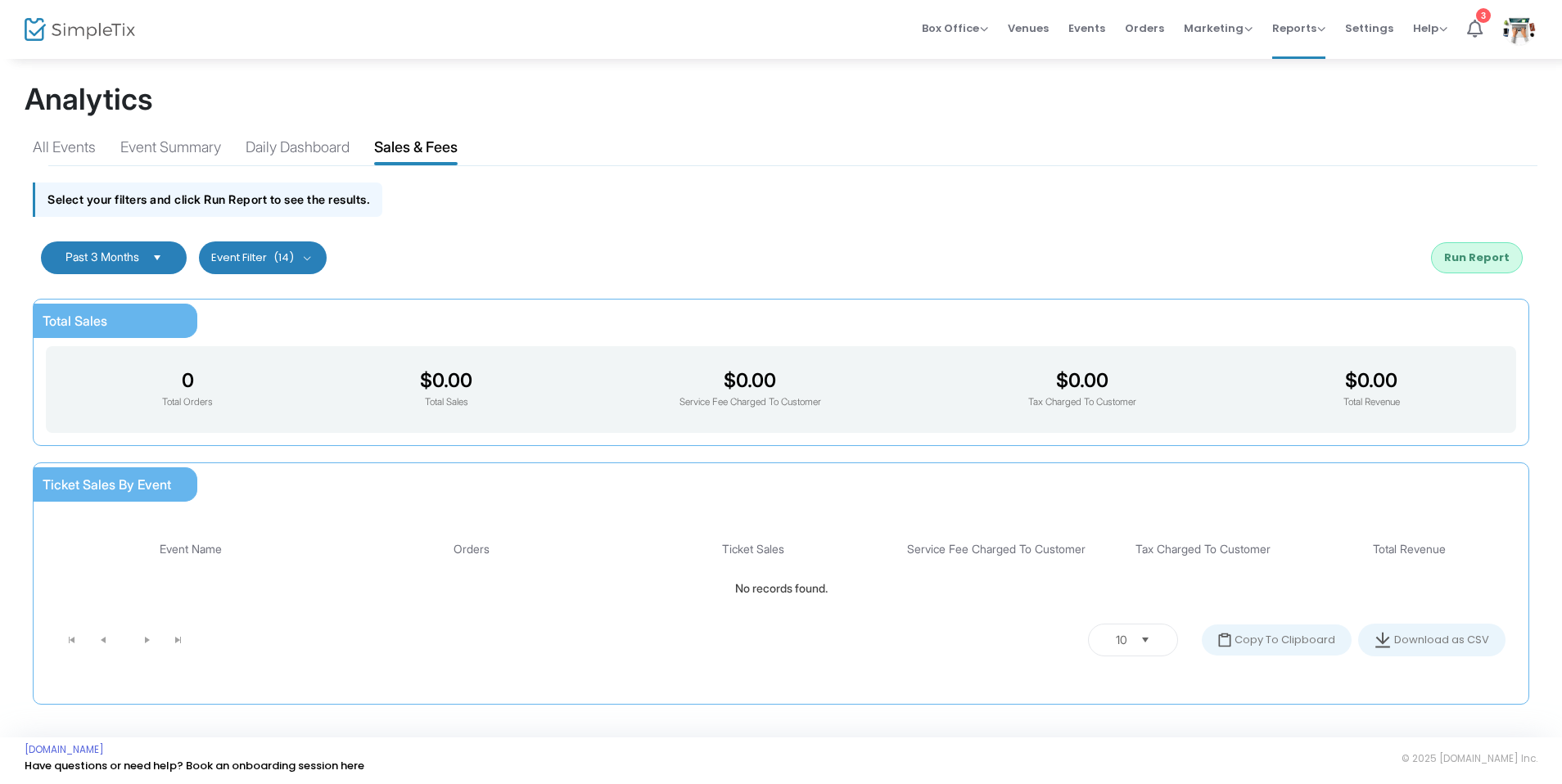
click at [146, 252] on span "Past 3 Months" at bounding box center [102, 258] width 87 height 13
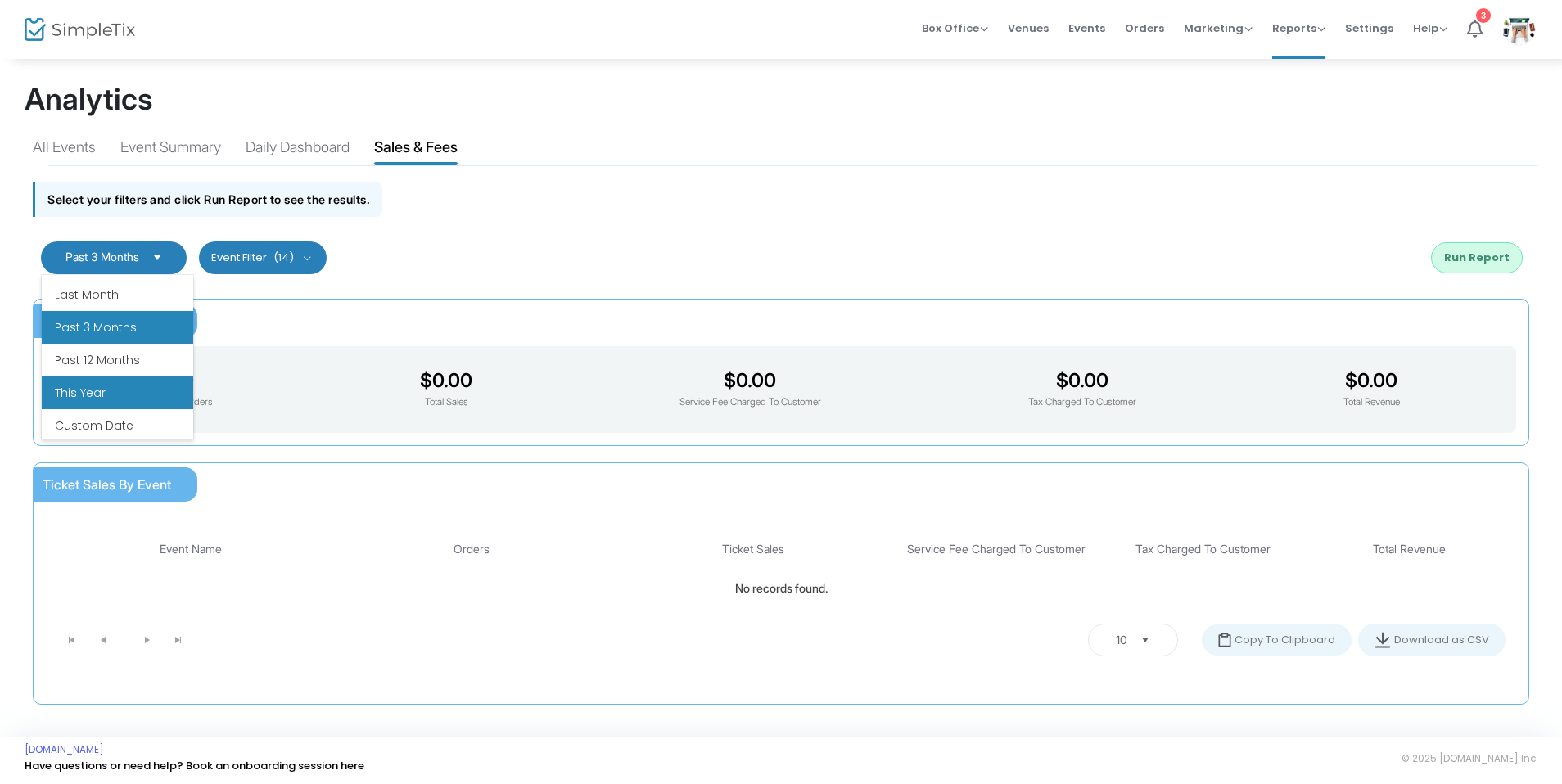
scroll to position [196, 0]
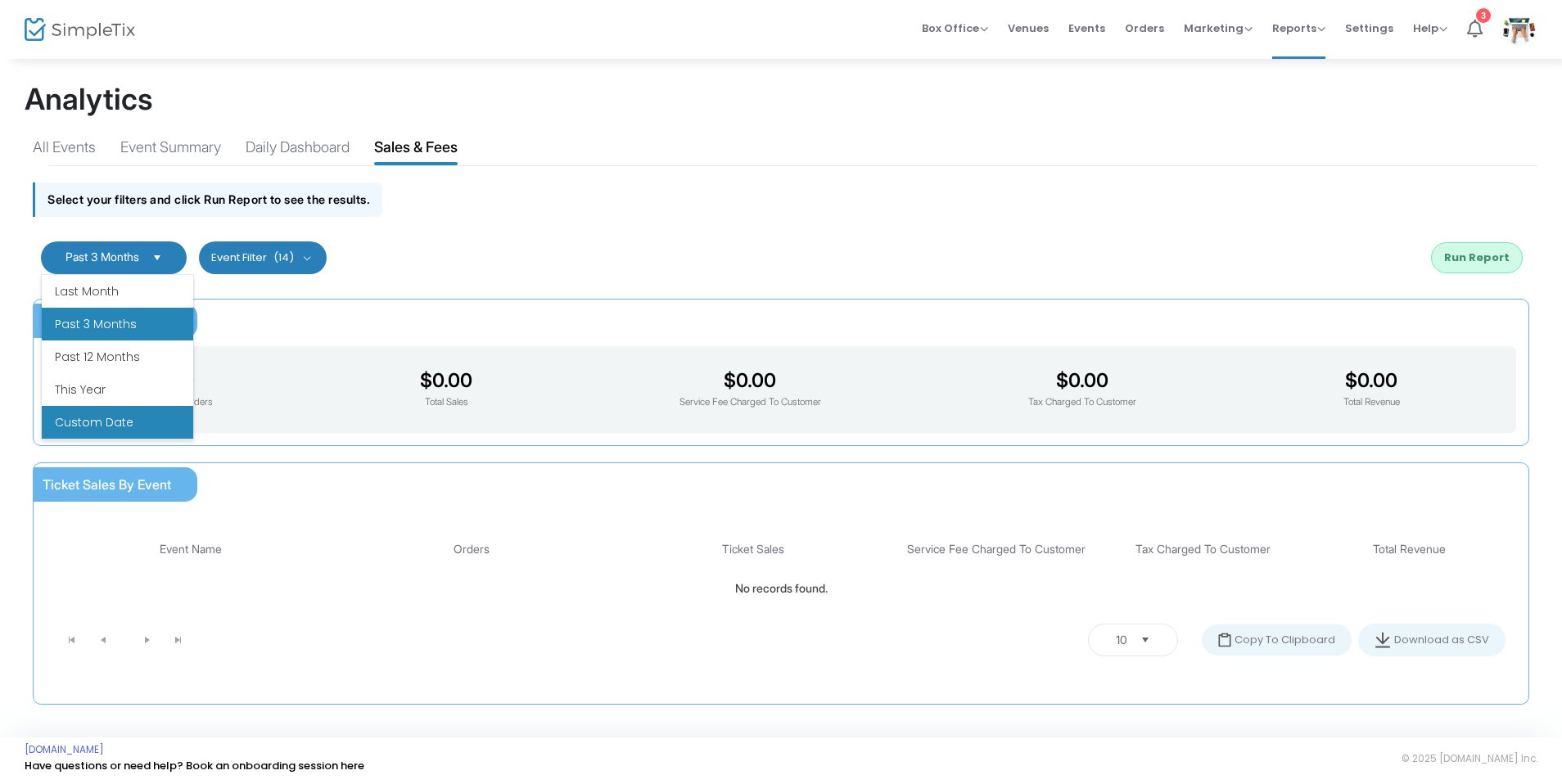
click at [100, 415] on li "Custom Date" at bounding box center [118, 422] width 152 height 33
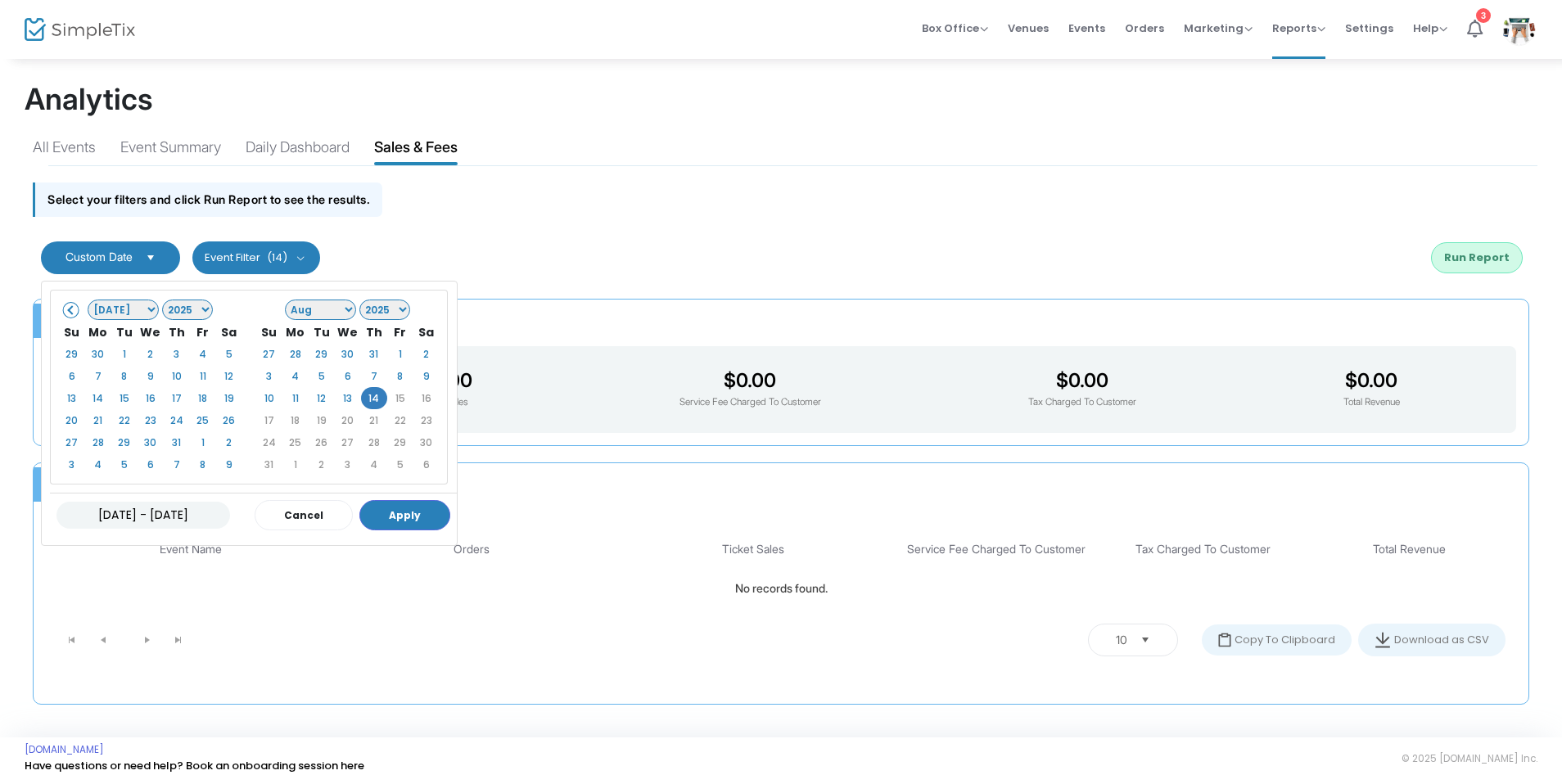
click at [191, 310] on select "1925 1926 1927 1928 1929 1930 1931 1932 1933 1934 1935 1936 1937 1938 1939 1940…" at bounding box center [187, 310] width 51 height 20
click at [72, 313] on span at bounding box center [72, 309] width 9 height 9
click at [69, 313] on span at bounding box center [72, 309] width 9 height 9
click at [195, 310] on select "1925 1926 1927 1928 1929 1930 1931 1932 1933 1934 1935 1936 1937 1938 1939 1940…" at bounding box center [187, 310] width 51 height 20
click at [185, 312] on select "1925 1926 1927 1928 1929 1930 1931 1932 1933 1934 1935 1936 1937 1938 1939 1940…" at bounding box center [187, 310] width 51 height 20
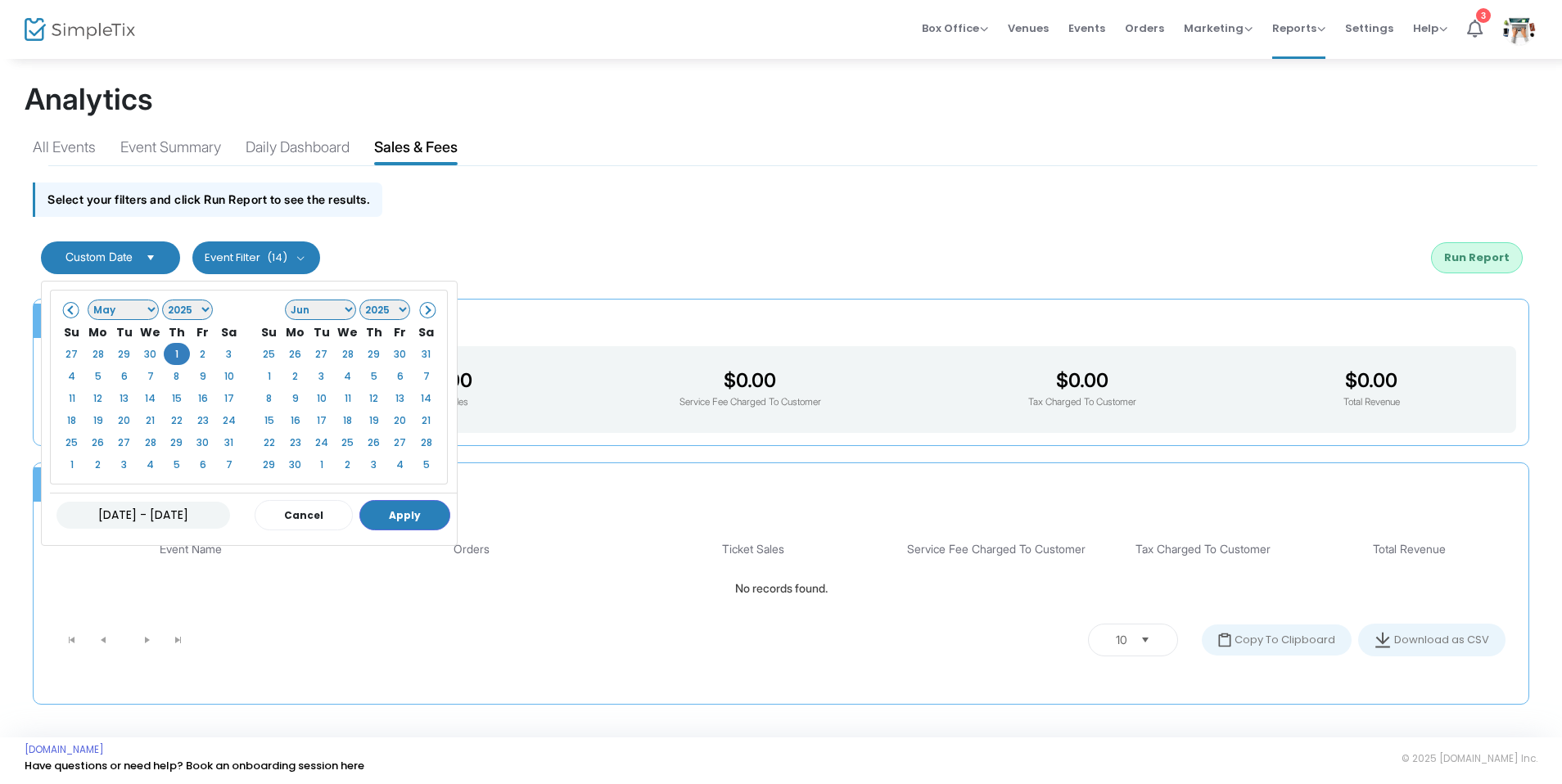
click at [67, 307] on span at bounding box center [72, 309] width 9 height 9
click at [158, 311] on th "Jan Feb Mar Apr May Jun [DATE] Aug Sep Oct Nov [DATE] 1926 1927 1928 1929 1930 …" at bounding box center [150, 309] width 131 height 23
click at [186, 311] on select "1925 1926 1927 1928 1929 1930 1931 1932 1933 1934 1935 1936 1937 1938 1939 1940…" at bounding box center [187, 310] width 51 height 20
click at [69, 314] on span at bounding box center [72, 309] width 9 height 9
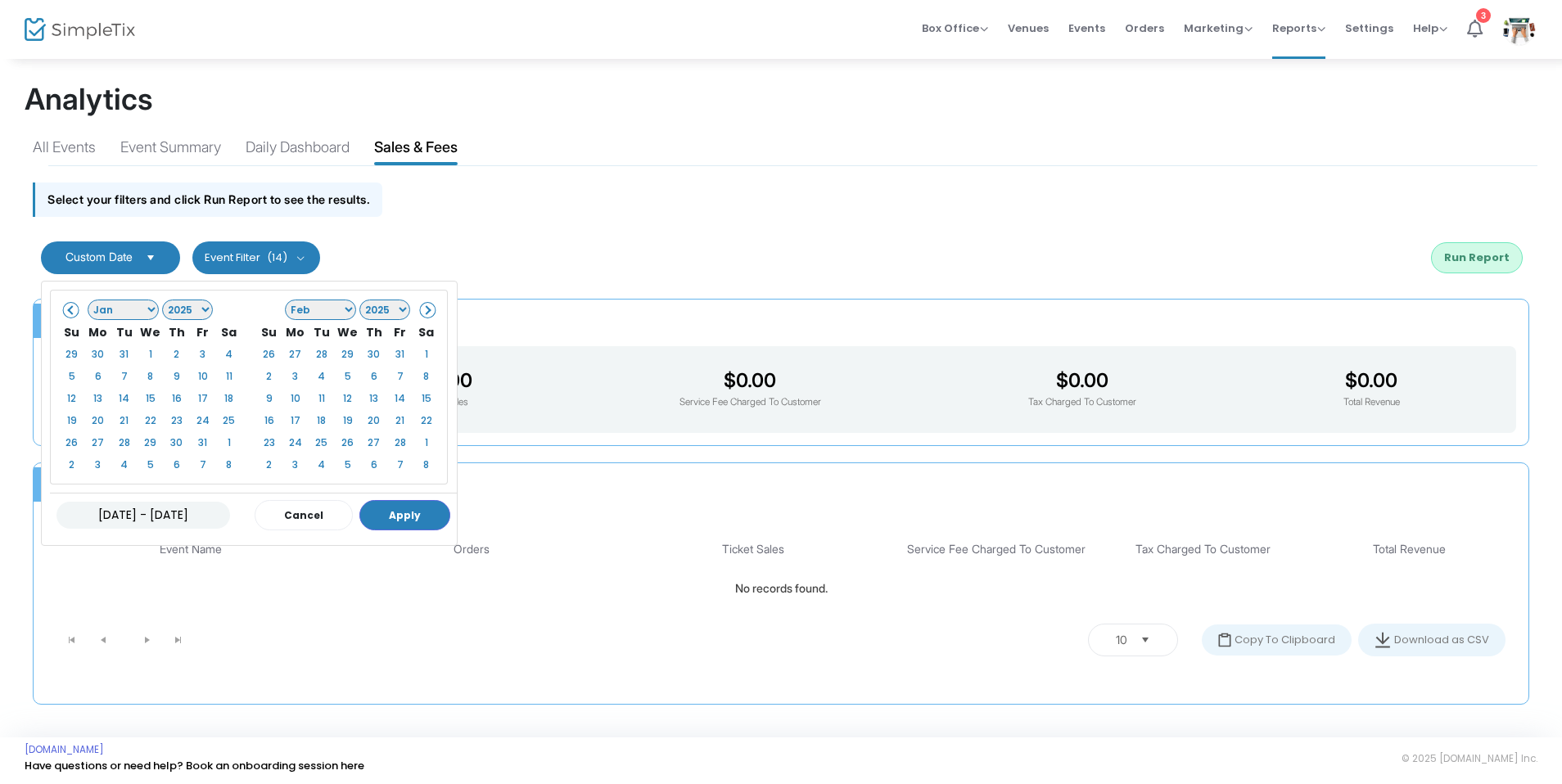
click at [69, 314] on span at bounding box center [72, 309] width 9 height 9
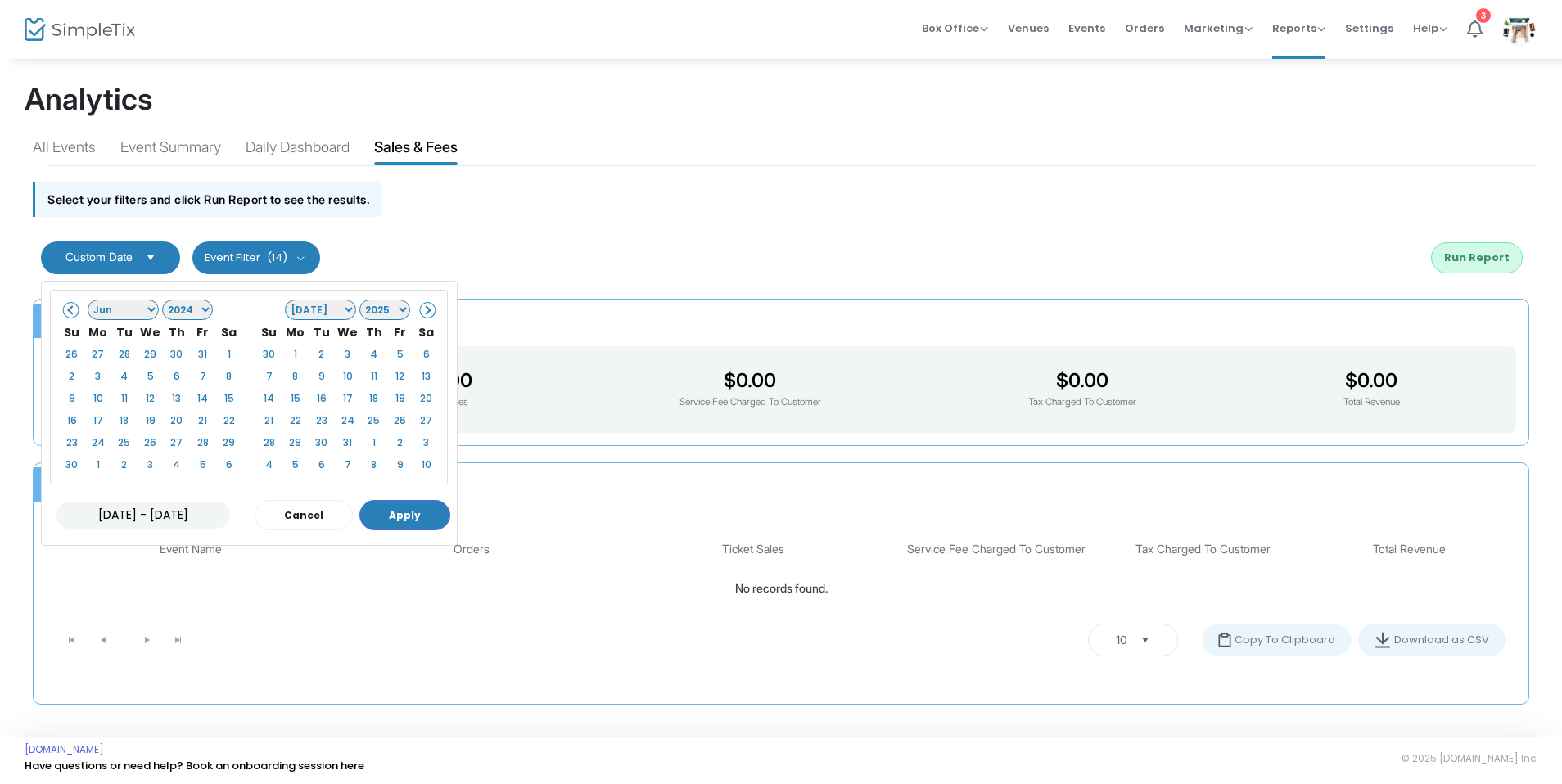
click at [69, 314] on span at bounding box center [72, 309] width 9 height 9
click at [421, 312] on span at bounding box center [425, 309] width 9 height 9
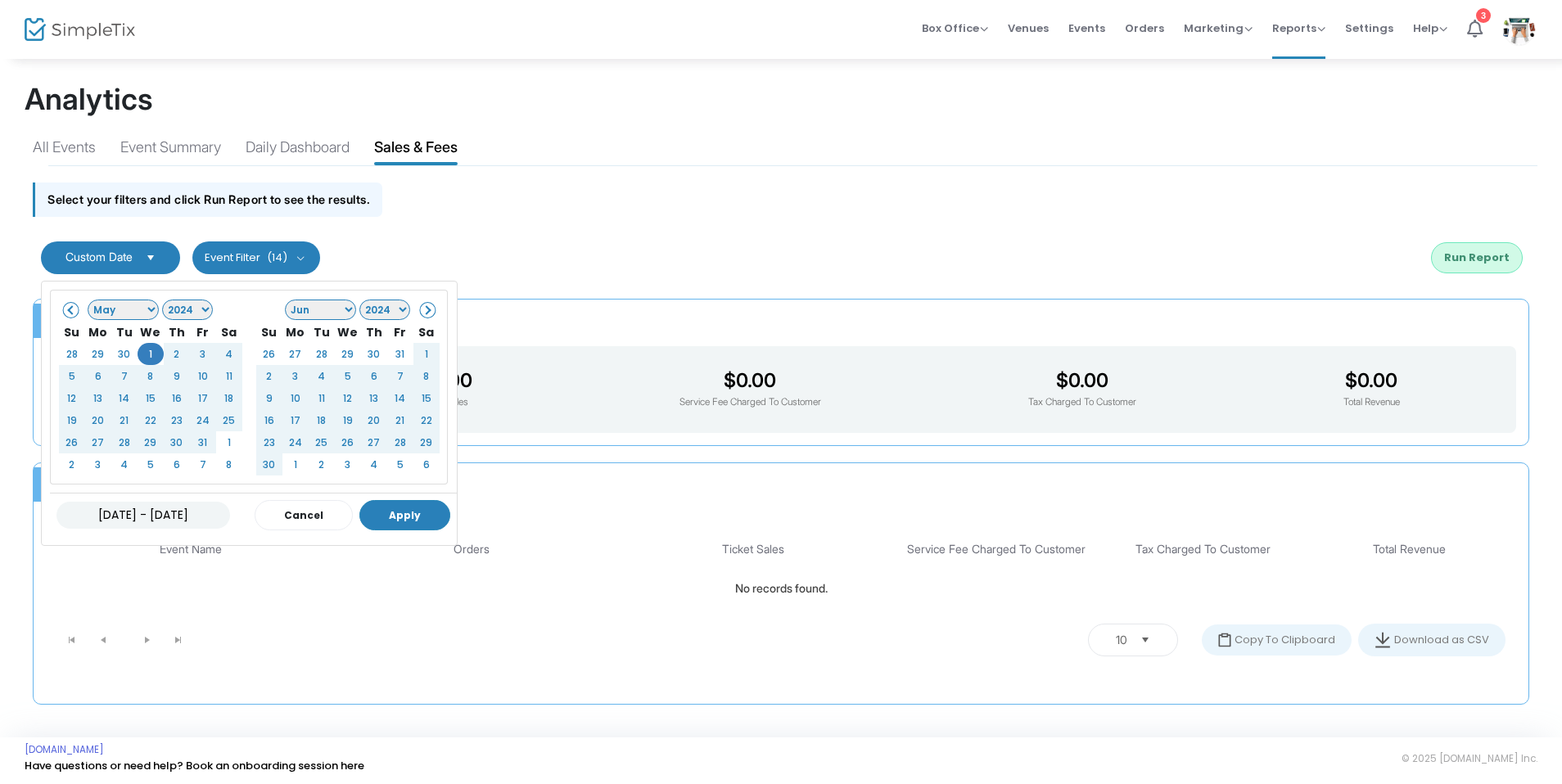
click at [415, 523] on button "Apply" at bounding box center [405, 515] width 91 height 30
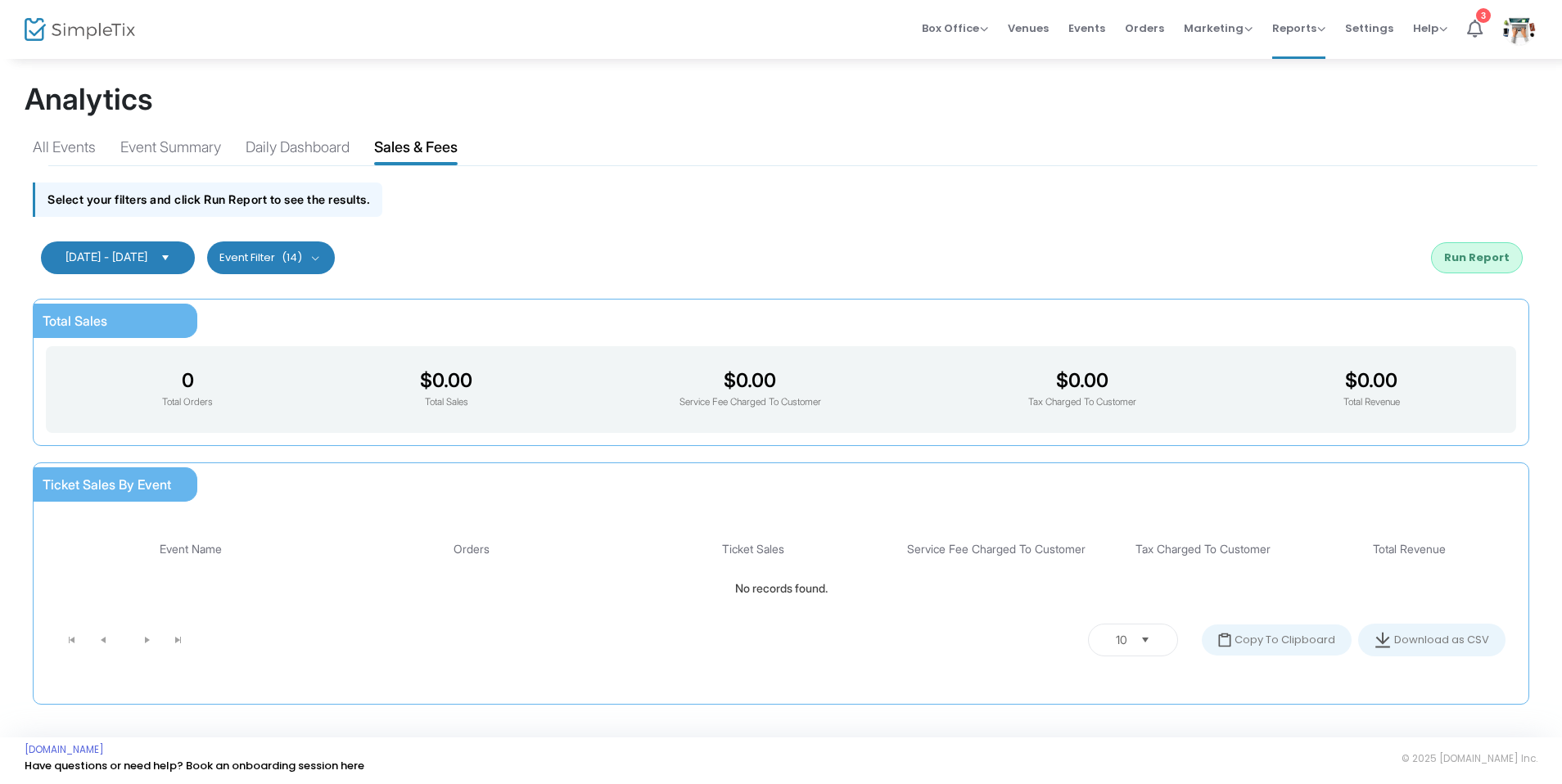
click at [1451, 251] on button "Run Report" at bounding box center [1477, 258] width 92 height 31
